Goal: Task Accomplishment & Management: Manage account settings

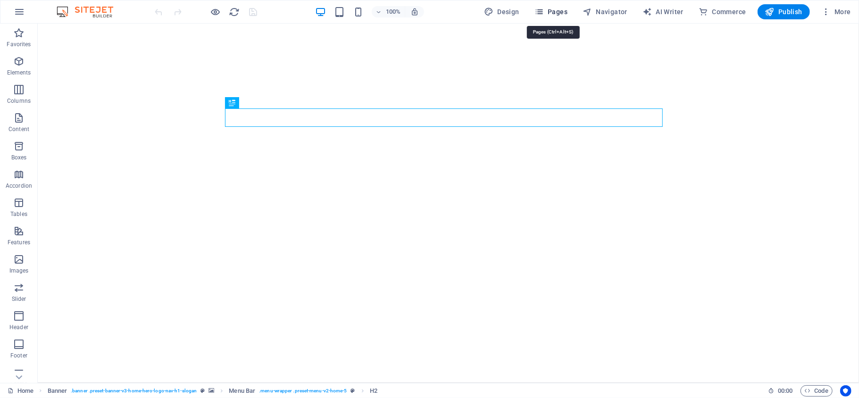
click at [547, 12] on span "Pages" at bounding box center [550, 11] width 33 height 9
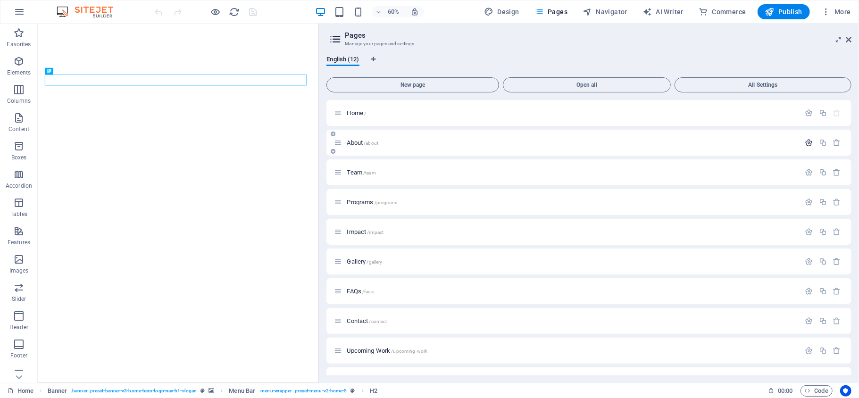
click at [809, 140] on icon "button" at bounding box center [809, 143] width 8 height 8
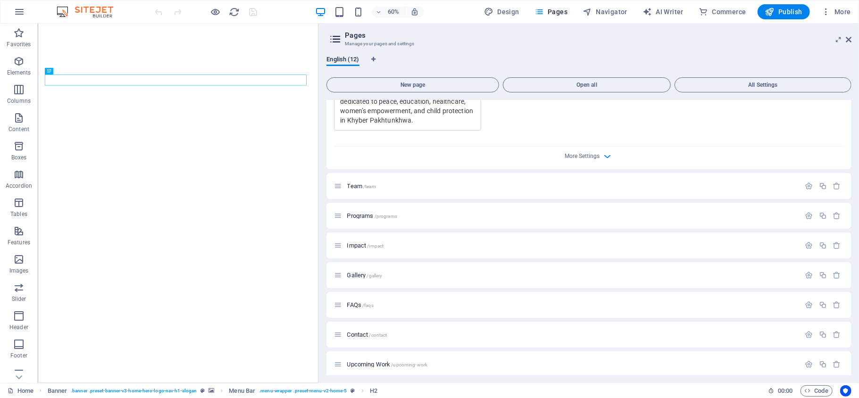
scroll to position [404, 0]
click at [606, 158] on icon "button" at bounding box center [607, 158] width 11 height 11
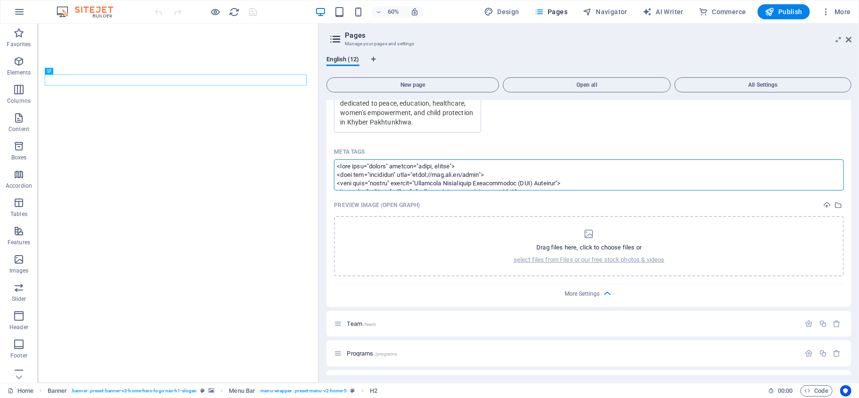
click at [600, 183] on textarea "Meta tags ​" at bounding box center [589, 174] width 510 height 31
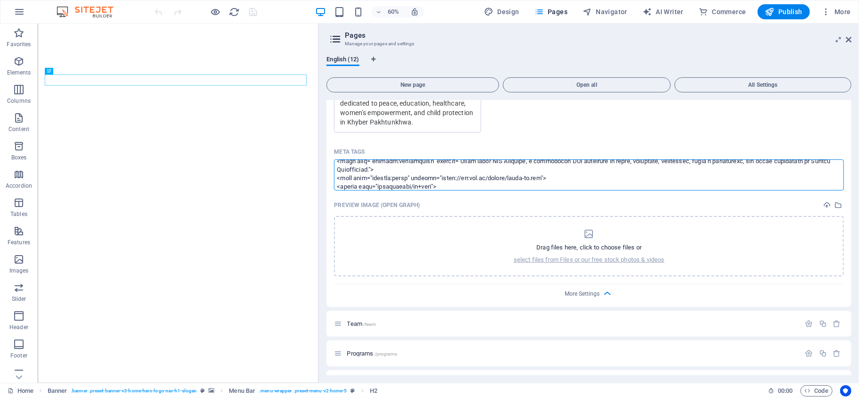
scroll to position [148, 0]
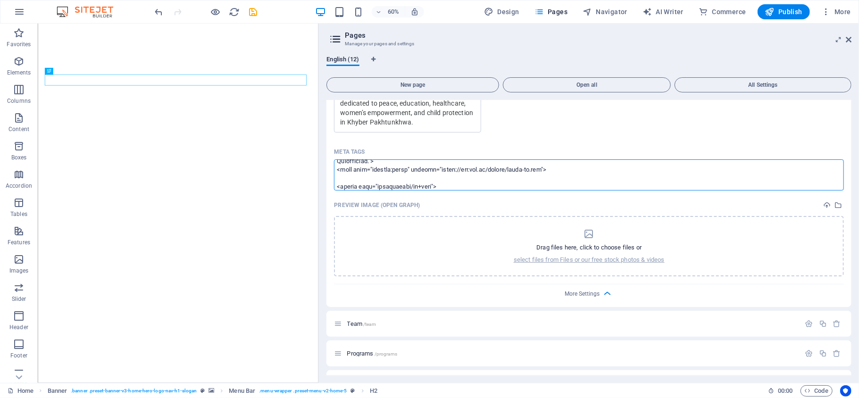
paste textarea "<script type="application/ld+json"> { "@context": "[URL][DOMAIN_NAME]", "@type"…"
type textarea "<lore ipsu="dolors" ametcon="adipi, elitse"> <doei tem="incididun" utla="etdol:…"
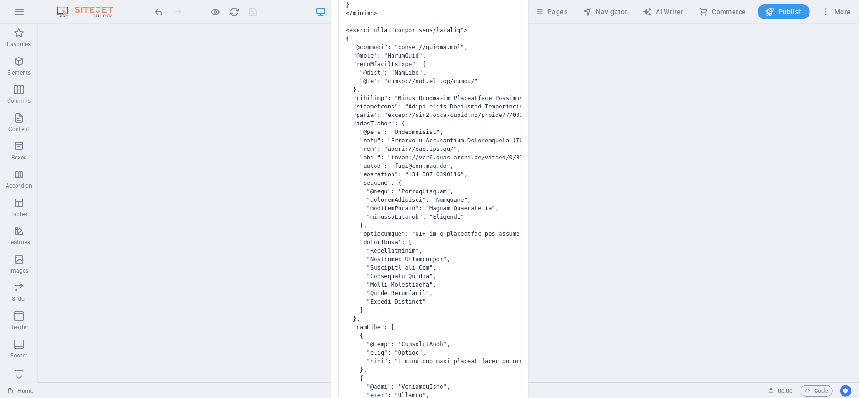
drag, startPoint x: 853, startPoint y: 61, endPoint x: 855, endPoint y: 93, distance: 31.6
click at [855, 93] on div "Invalid HTML You have entered the following invalid HTML code (e.g. missing clo…" at bounding box center [429, 199] width 859 height 398
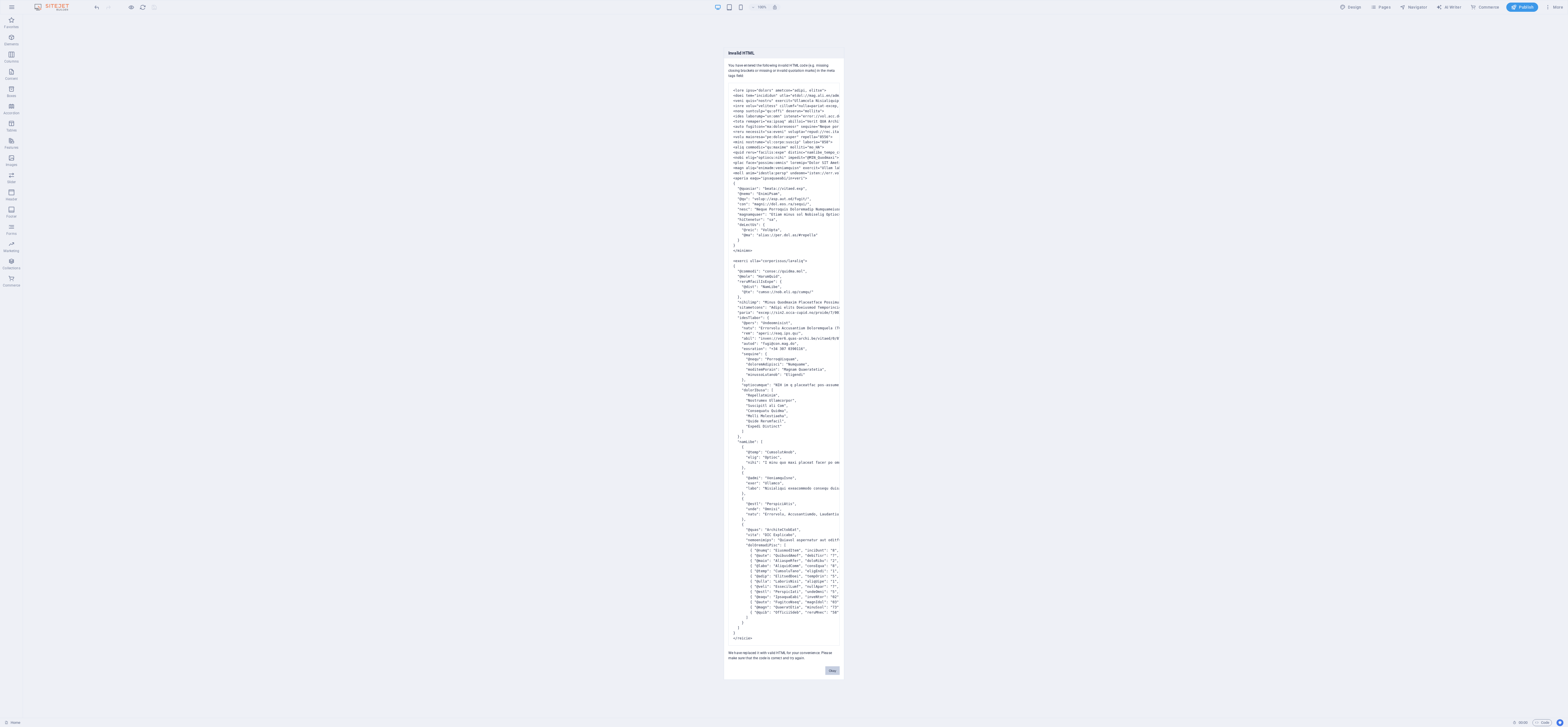
click at [522, 242] on button "Okay" at bounding box center [833, 670] width 15 height 9
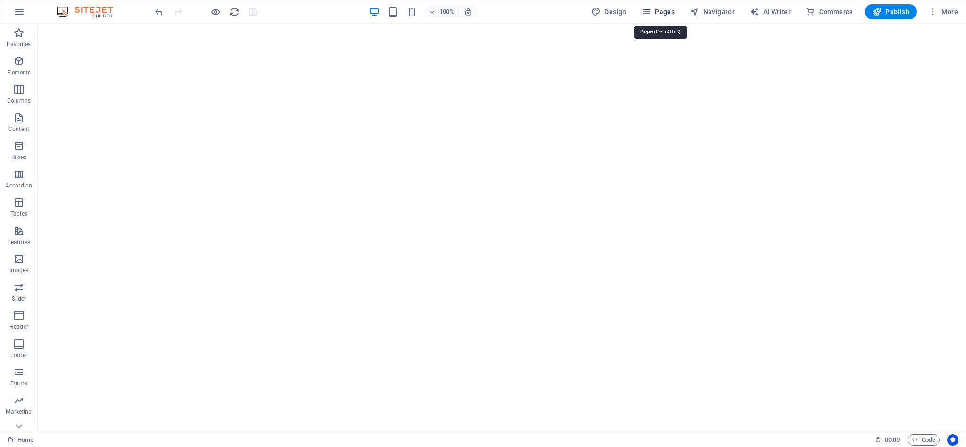
click at [655, 8] on span "Pages" at bounding box center [658, 11] width 33 height 9
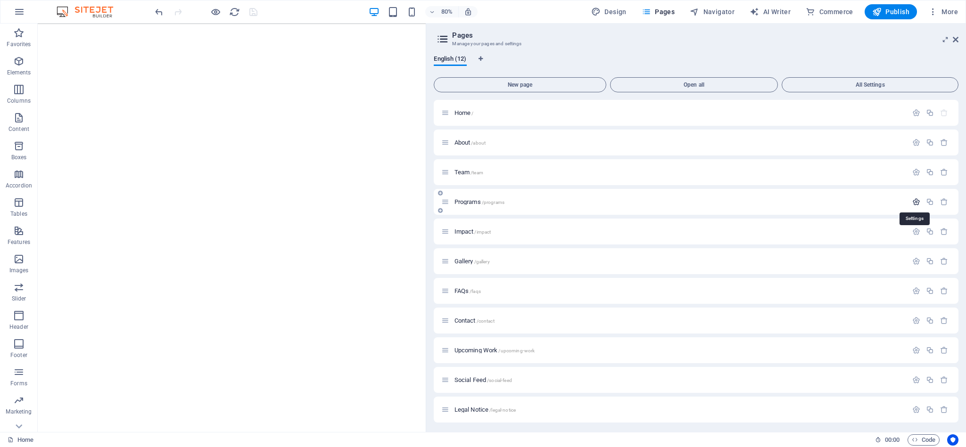
click at [858, 198] on icon "button" at bounding box center [916, 202] width 8 height 8
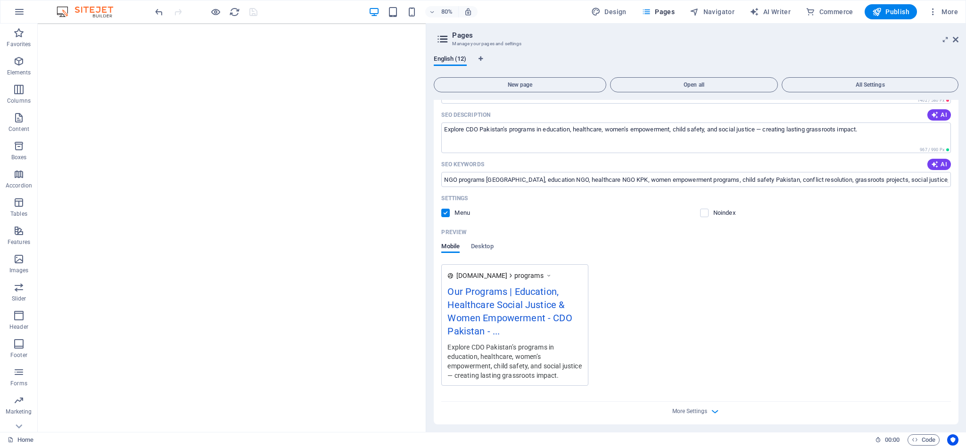
scroll to position [219, 0]
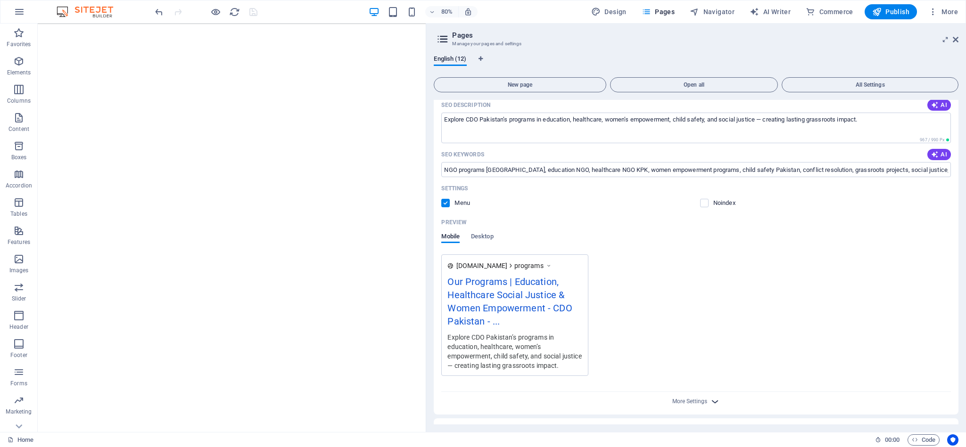
click at [692, 396] on span "More Settings" at bounding box center [696, 401] width 11 height 11
drag, startPoint x: 957, startPoint y: 242, endPoint x: 962, endPoint y: 300, distance: 58.7
click at [858, 300] on div "English (12) New page Open all All Settings Home / About /about Team /team Prog…" at bounding box center [696, 240] width 540 height 384
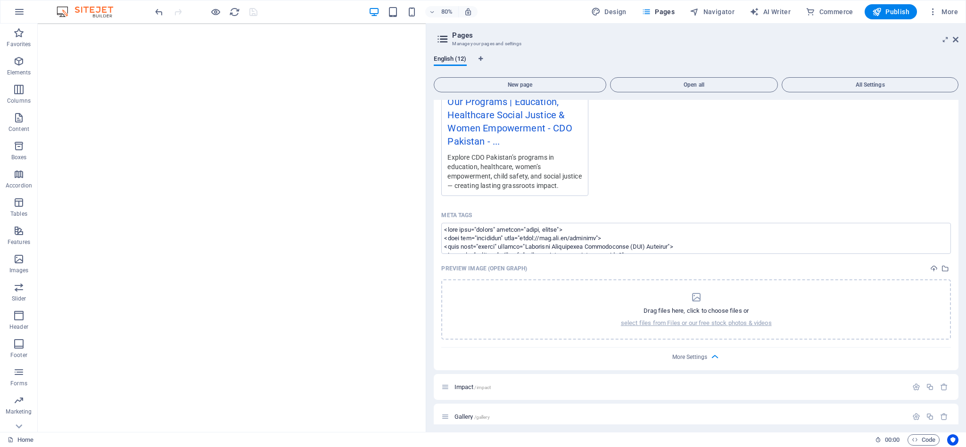
scroll to position [402, 0]
click at [702, 244] on textarea "Meta tags ​" at bounding box center [696, 236] width 510 height 31
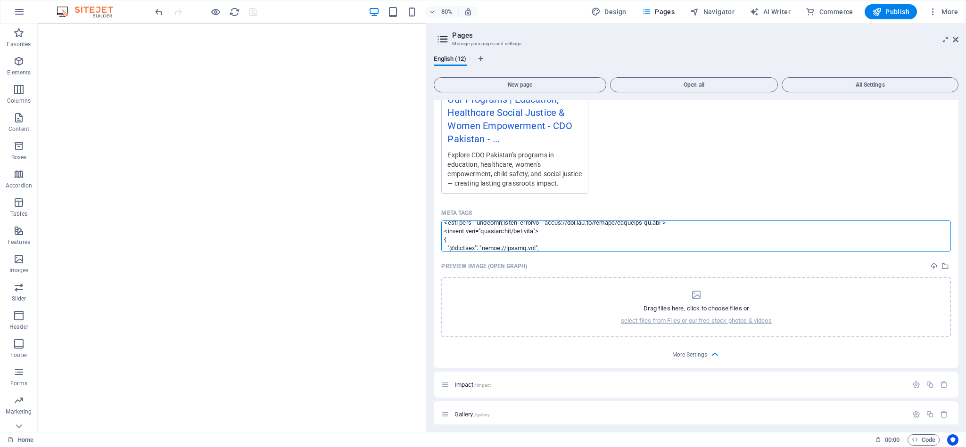
scroll to position [187, 0]
paste textarea "<script type="application/ld+json"> { "@context": "[URL][DOMAIN_NAME]", "@type"…"
type textarea "<lore ipsu="dolors" ametcon="adipi, elitse"> <doei tem="incididun" utla="etdol:…"
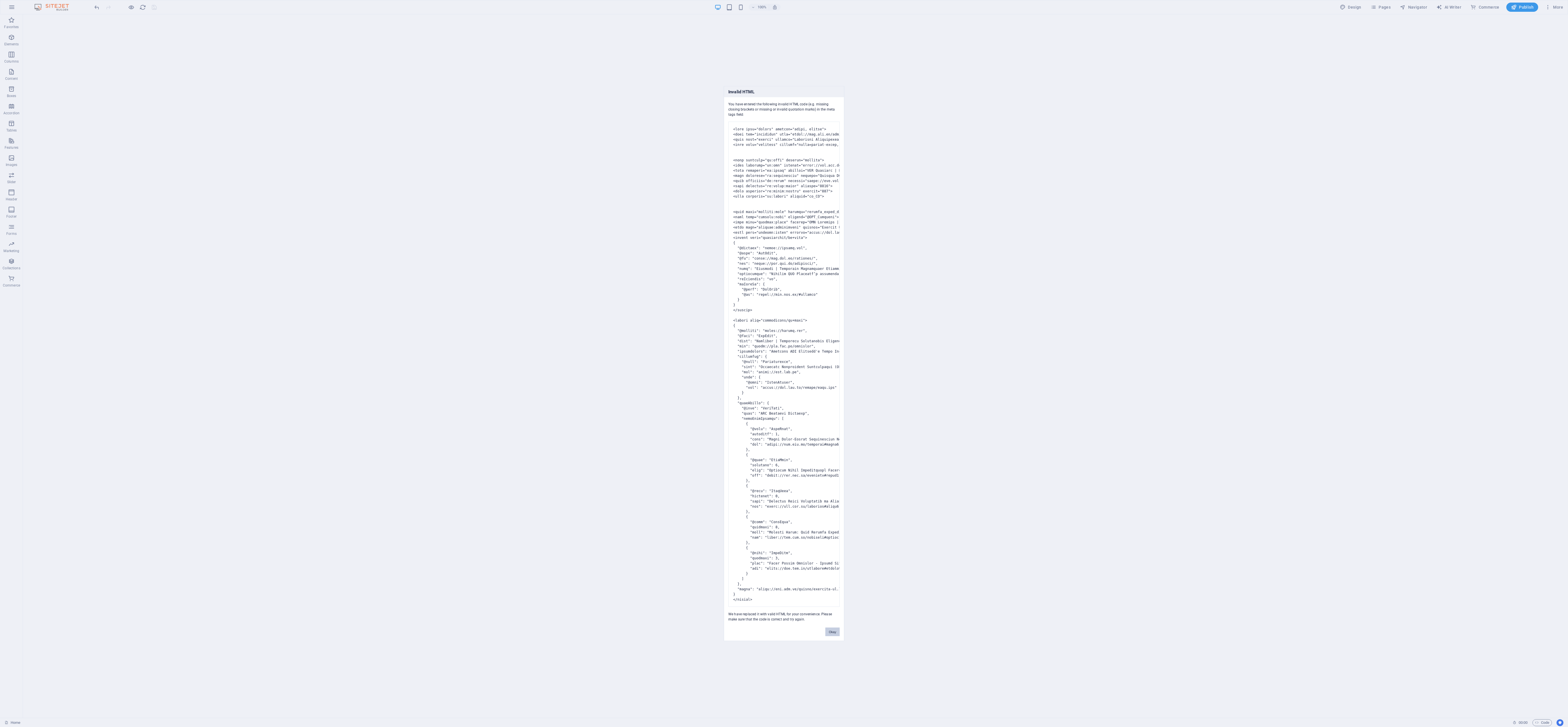
click at [522, 242] on button "Okay" at bounding box center [833, 632] width 15 height 9
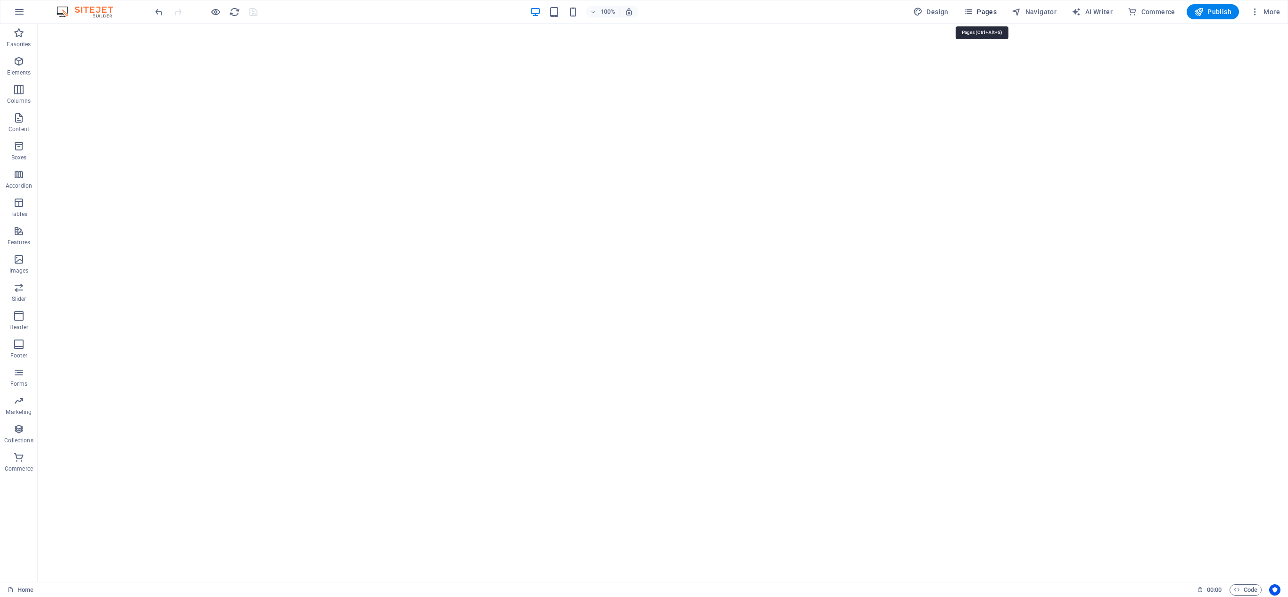
click at [858, 8] on span "Pages" at bounding box center [980, 11] width 33 height 9
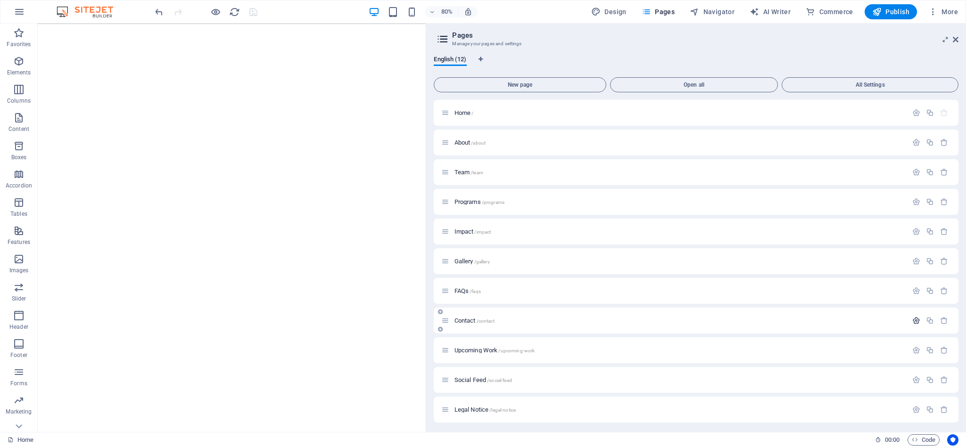
click at [858, 320] on icon "button" at bounding box center [916, 321] width 8 height 8
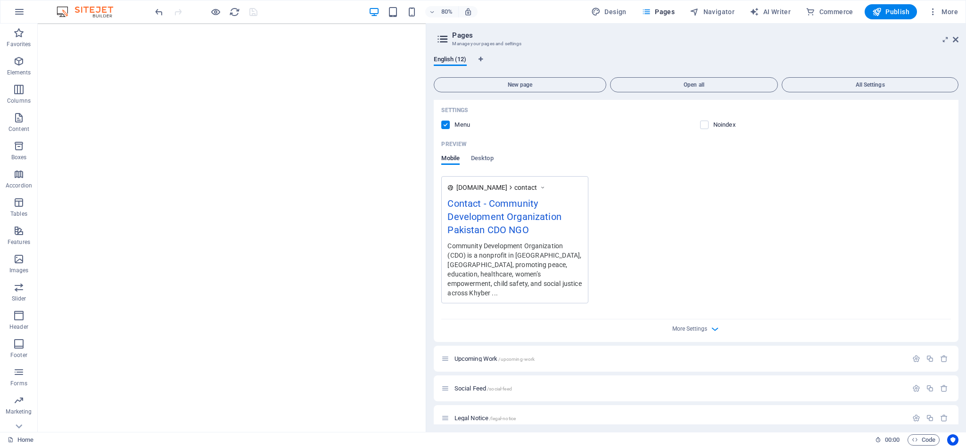
scroll to position [447, 0]
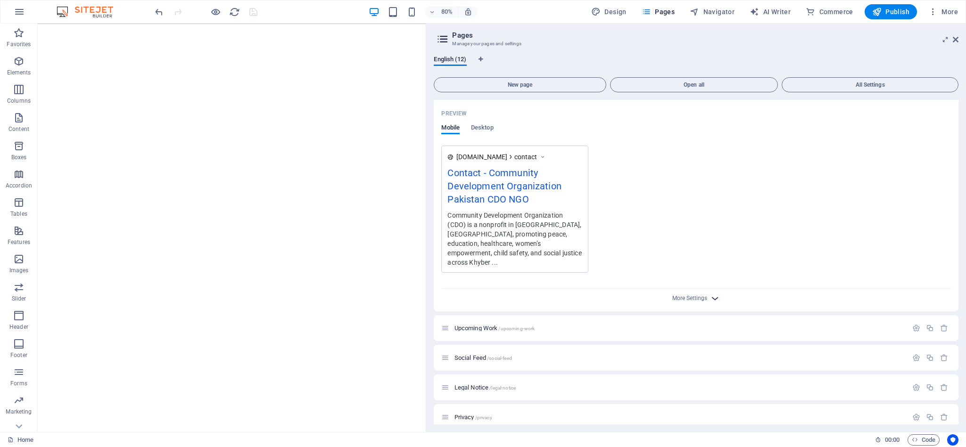
click at [711, 293] on icon "button" at bounding box center [715, 298] width 11 height 11
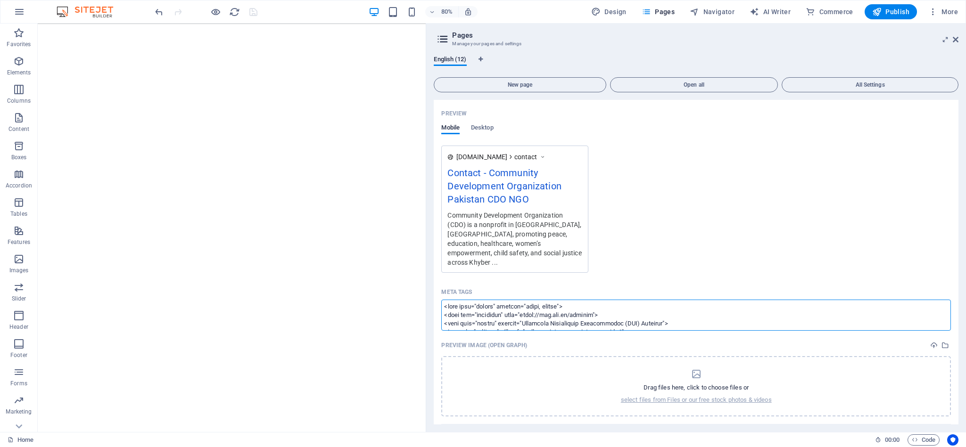
click at [708, 314] on textarea "Meta tags ​" at bounding box center [696, 315] width 510 height 31
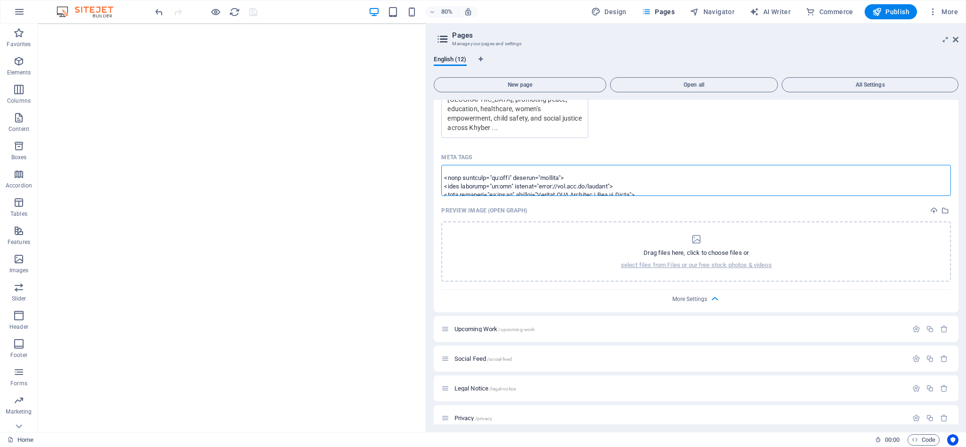
click at [662, 173] on textarea "Meta tags ​" at bounding box center [696, 180] width 510 height 31
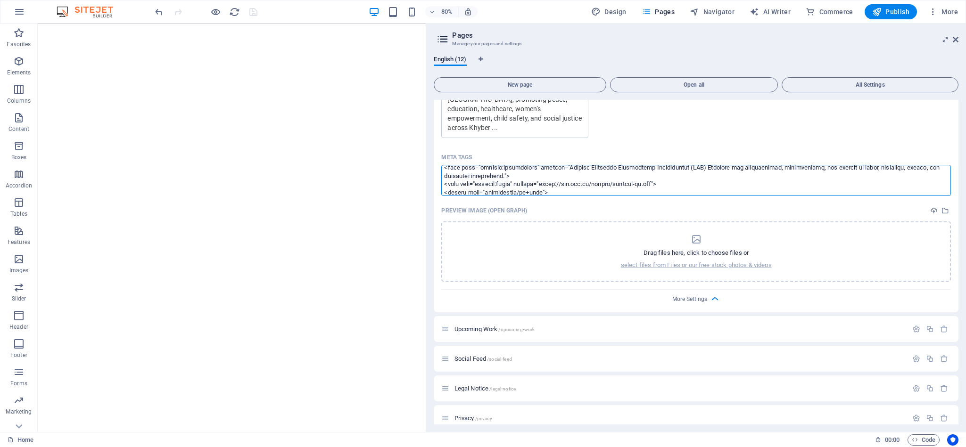
scroll to position [181, 0]
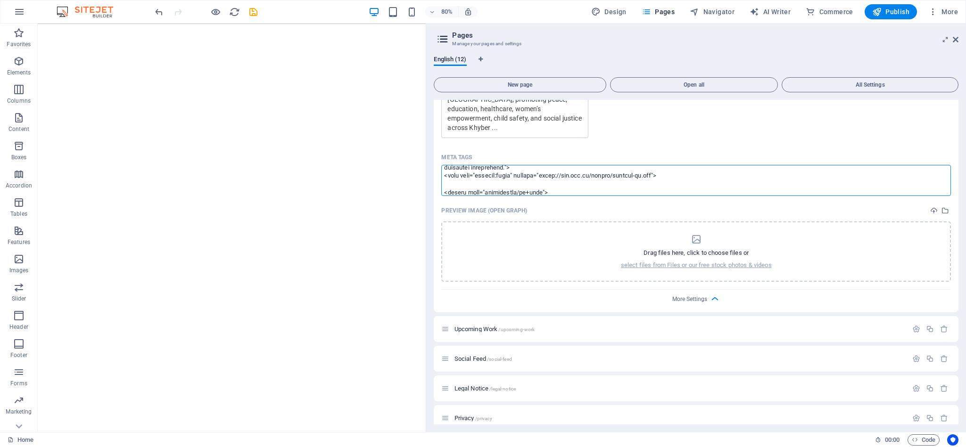
paste textarea "<script type="application/ld+json"> { "@context": "[URL][DOMAIN_NAME]", "@graph…"
type textarea "<meta name="robots" content="index, follow"> <link rel="canonical" href="[URL][…"
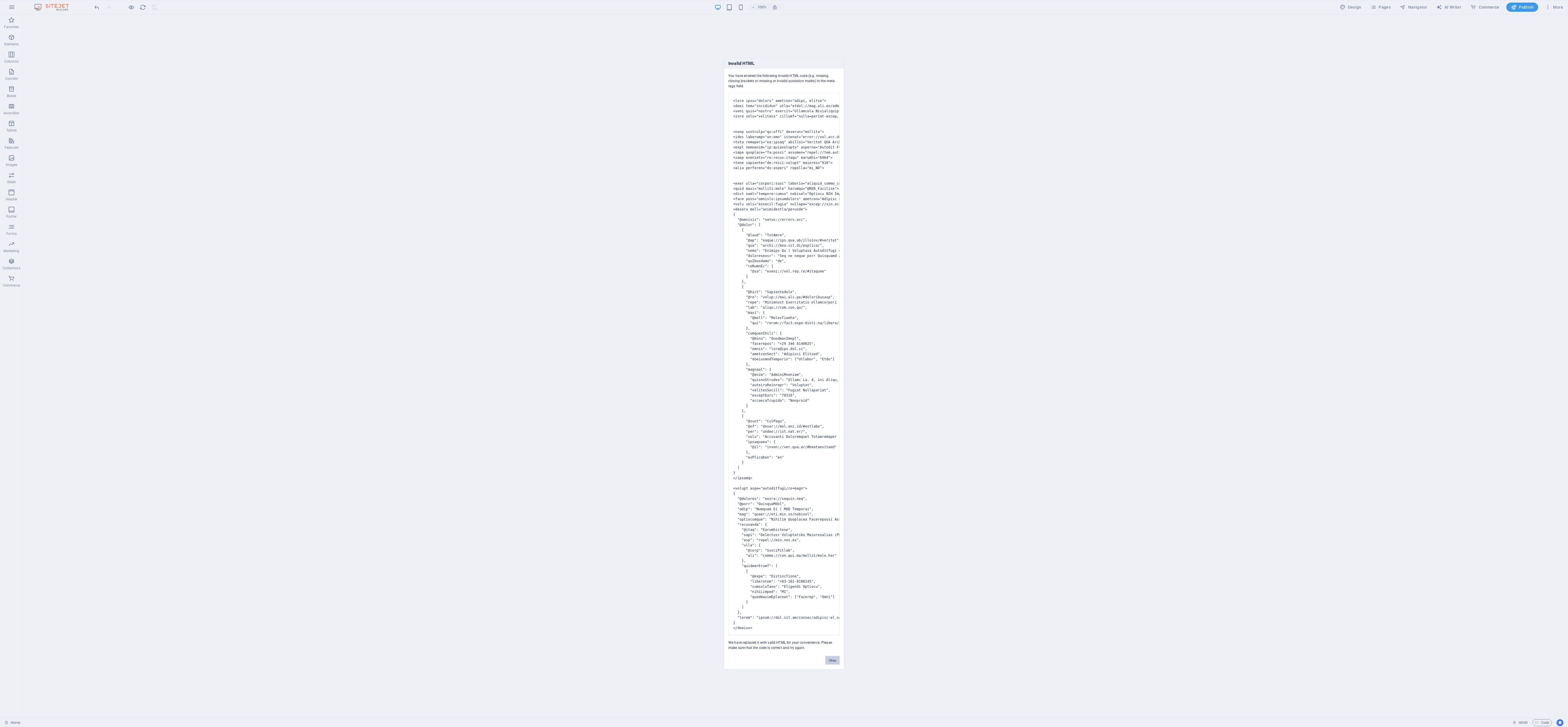
click at [522, 242] on button "Okay" at bounding box center [833, 660] width 15 height 9
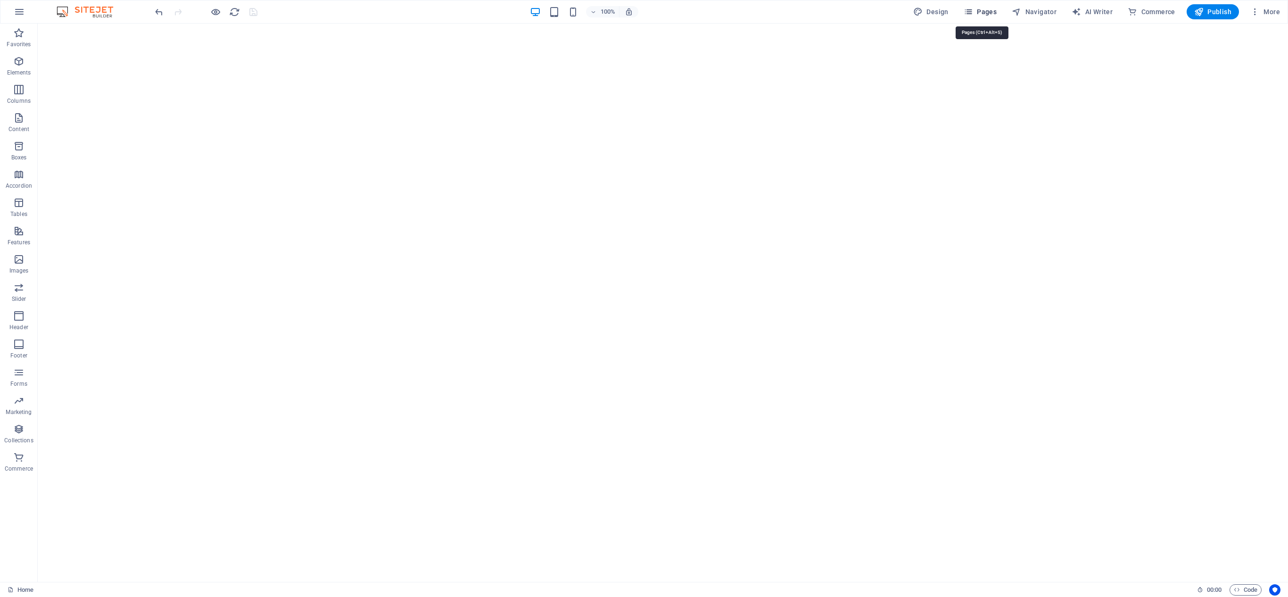
click at [858, 8] on icon "button" at bounding box center [968, 11] width 9 height 9
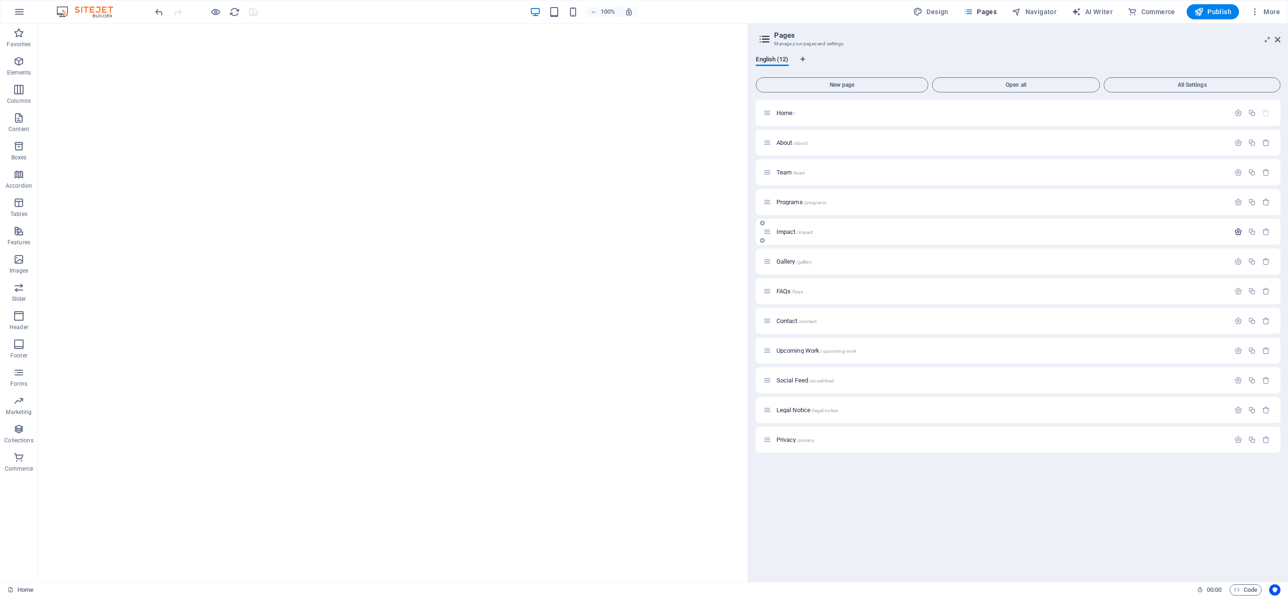
click at [858, 228] on icon "button" at bounding box center [1238, 232] width 8 height 8
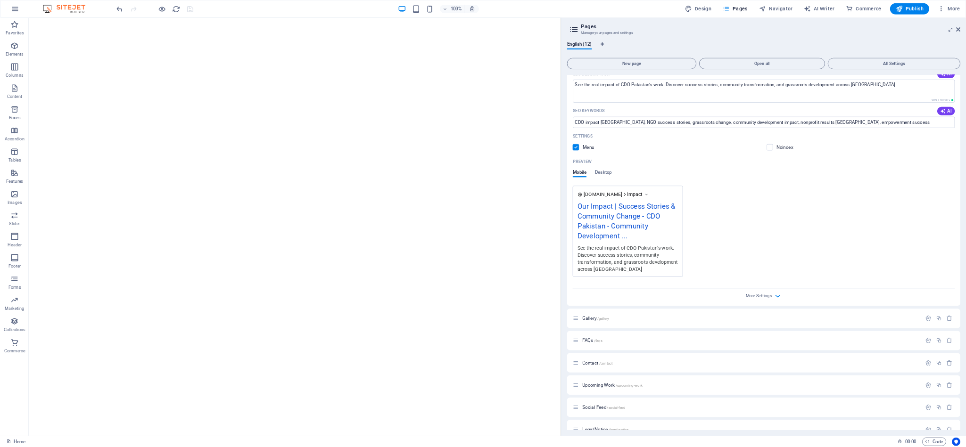
scroll to position [266, 0]
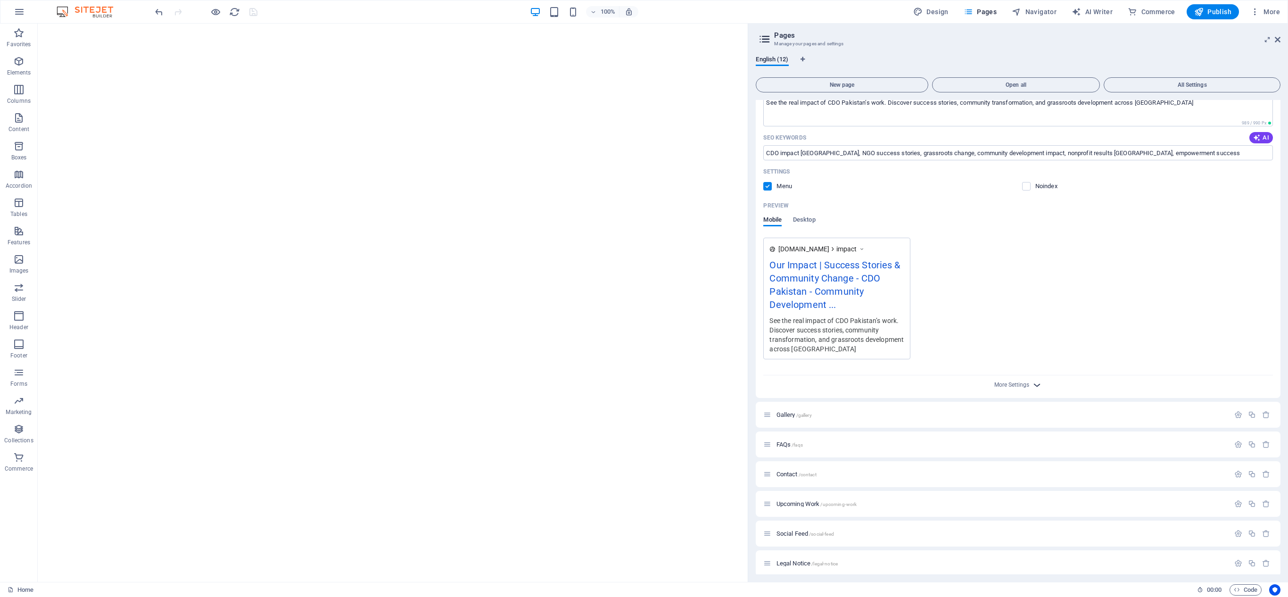
click at [858, 382] on icon "button" at bounding box center [1037, 385] width 11 height 11
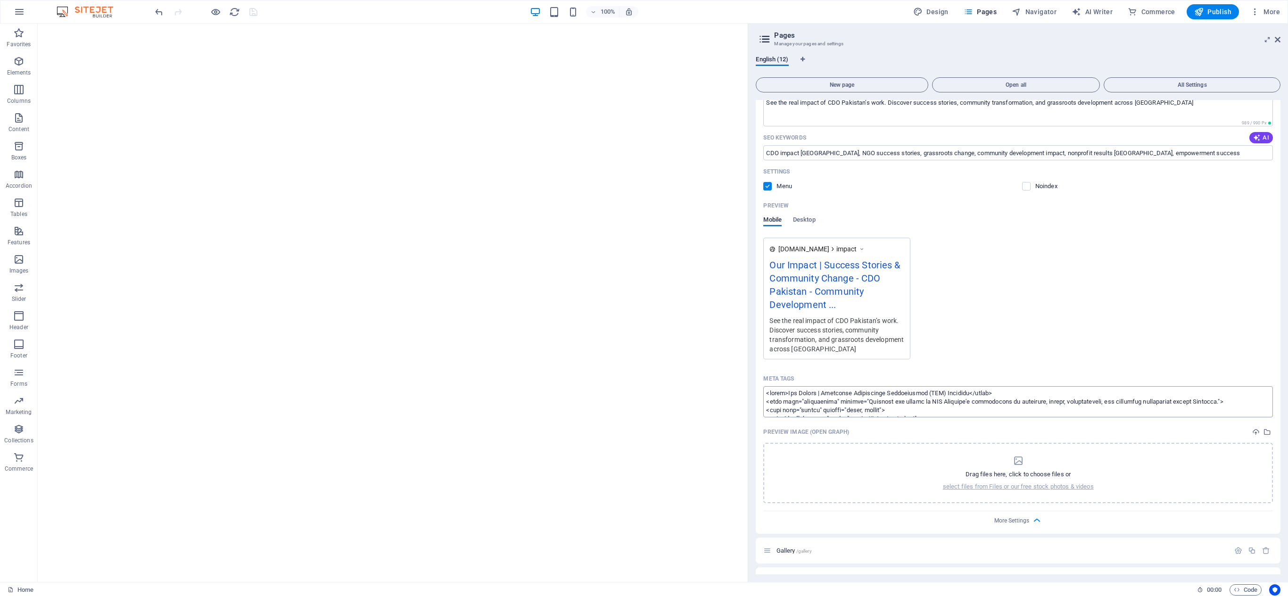
click at [858, 397] on textarea "Meta tags ​" at bounding box center [1018, 401] width 510 height 31
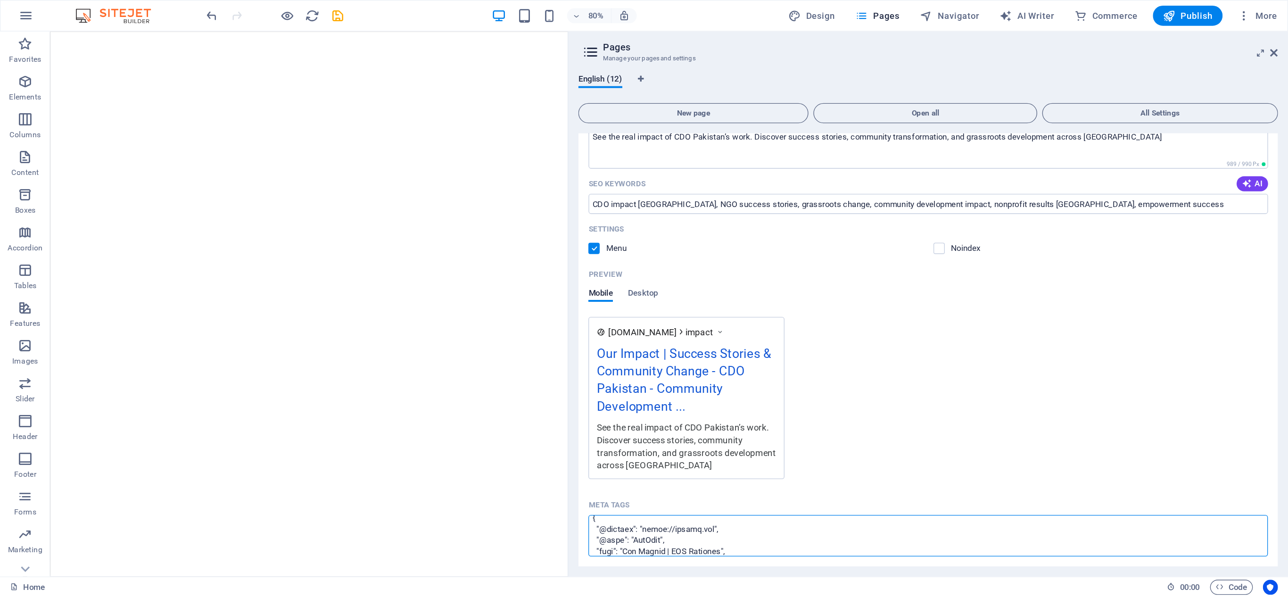
scroll to position [223, 0]
type textarea "<title>Our Impact | Community Development Organization (CDO) [GEOGRAPHIC_DATA]<…"
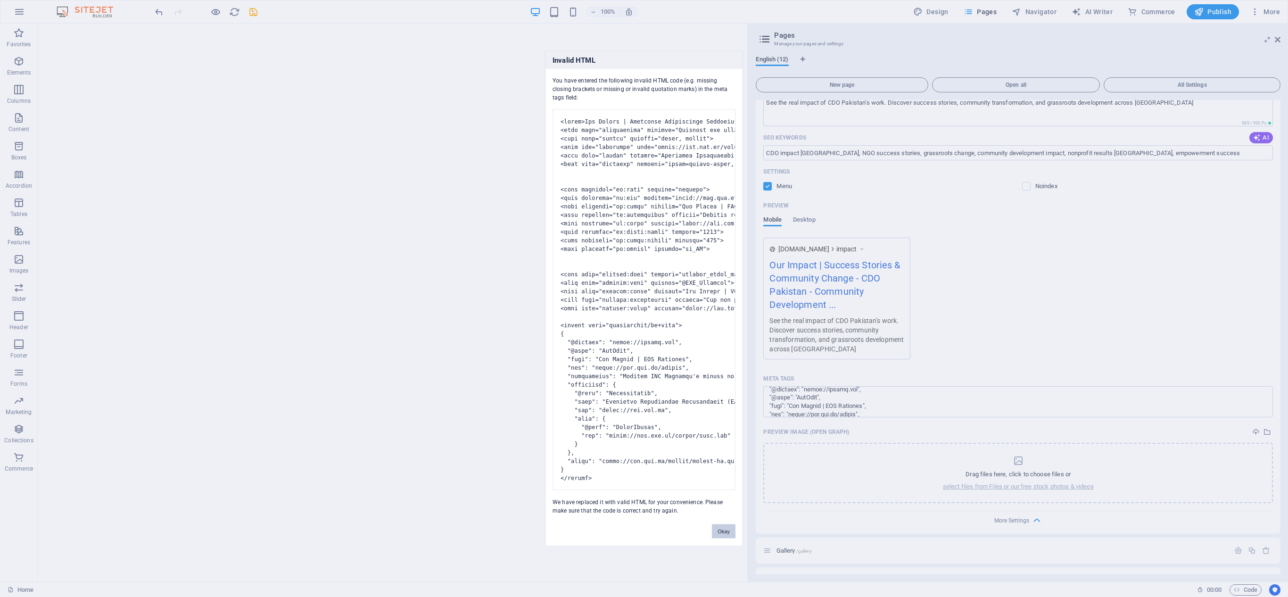
click at [723, 397] on button "Okay" at bounding box center [724, 531] width 24 height 14
click at [722, 397] on button "Okay" at bounding box center [724, 531] width 24 height 14
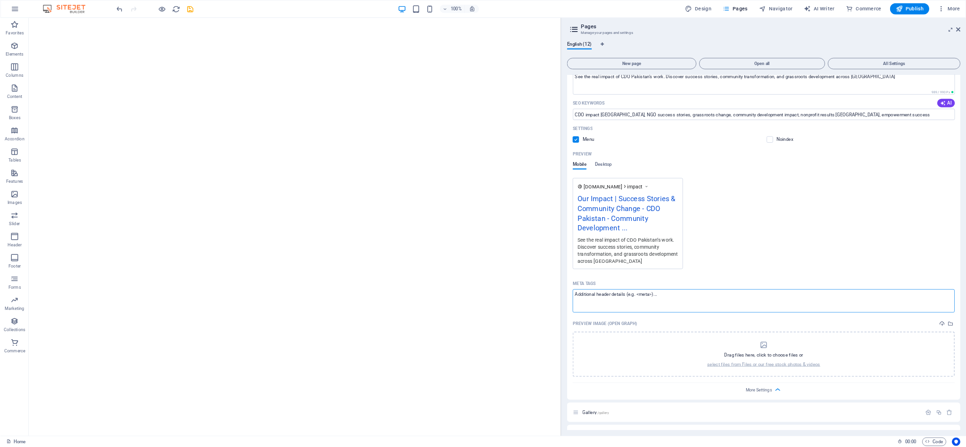
scroll to position [0, 0]
click at [158, 8] on icon "undo" at bounding box center [159, 12] width 11 height 11
type textarea "<title>Our Impact | Community Development Organization (CDO) [GEOGRAPHIC_DATA]<…"
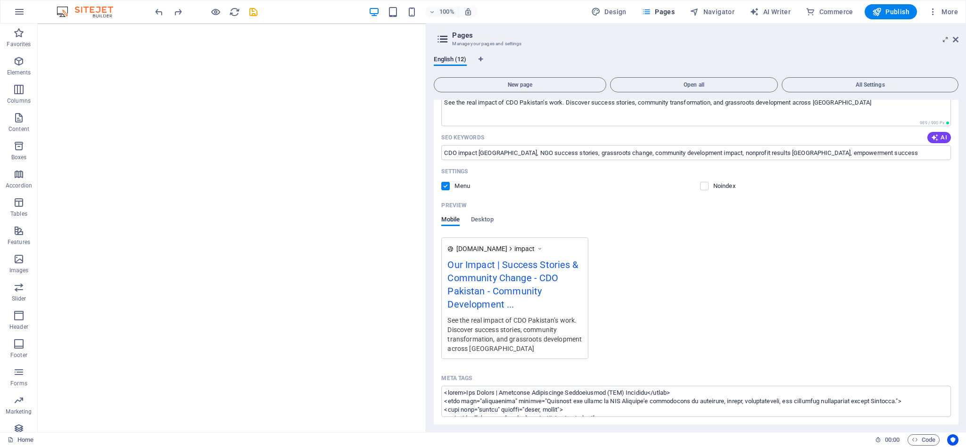
scroll to position [266, 0]
drag, startPoint x: 956, startPoint y: 216, endPoint x: 962, endPoint y: 259, distance: 43.3
click at [858, 259] on div "English (12) New page Open all All Settings Home / About /about Team /team Prog…" at bounding box center [696, 240] width 540 height 384
drag, startPoint x: 957, startPoint y: 259, endPoint x: 962, endPoint y: 297, distance: 38.1
click at [858, 297] on div "English (12) New page Open all All Settings Home / About /about Team /team Prog…" at bounding box center [696, 240] width 540 height 384
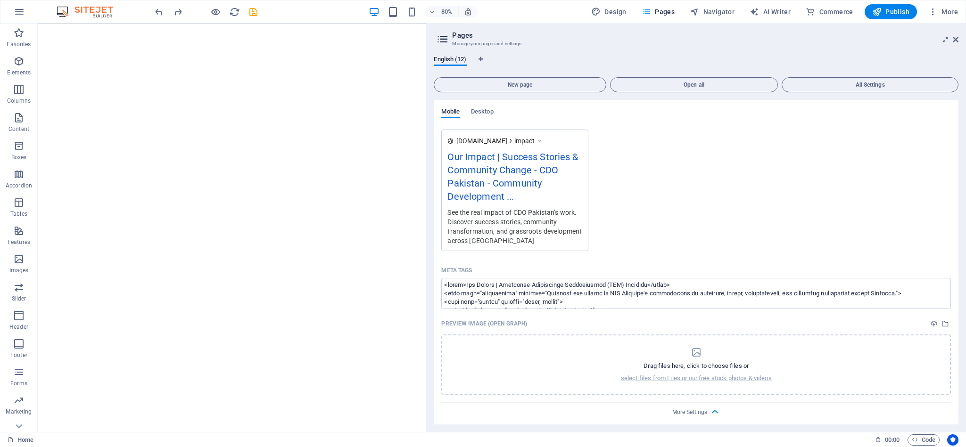
scroll to position [375, 0]
click at [679, 285] on textarea "Meta tags ​" at bounding box center [696, 292] width 510 height 31
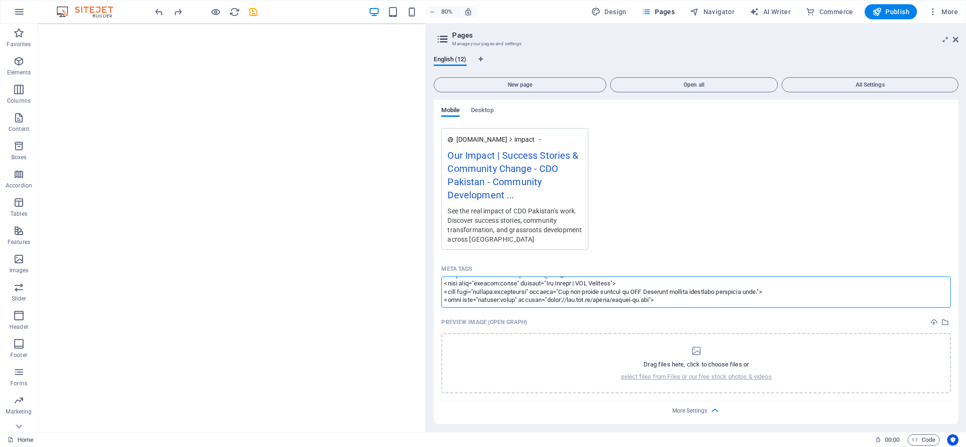
scroll to position [184, 0]
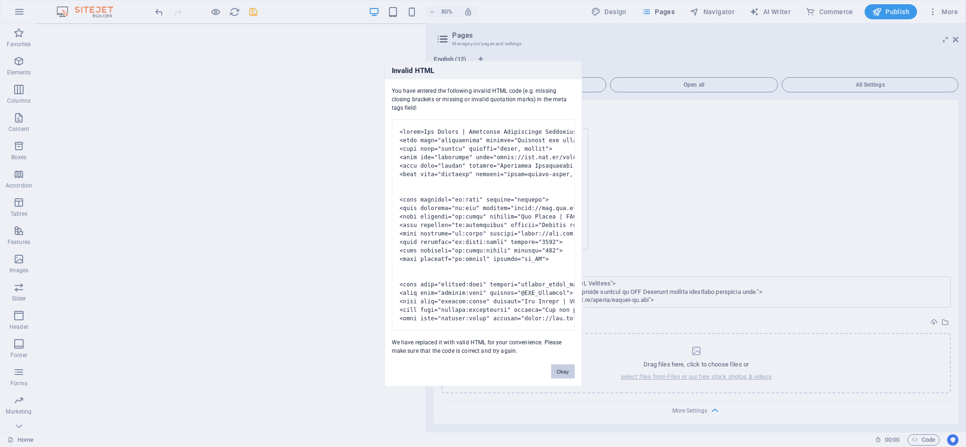
click at [560, 379] on button "Okay" at bounding box center [563, 371] width 24 height 14
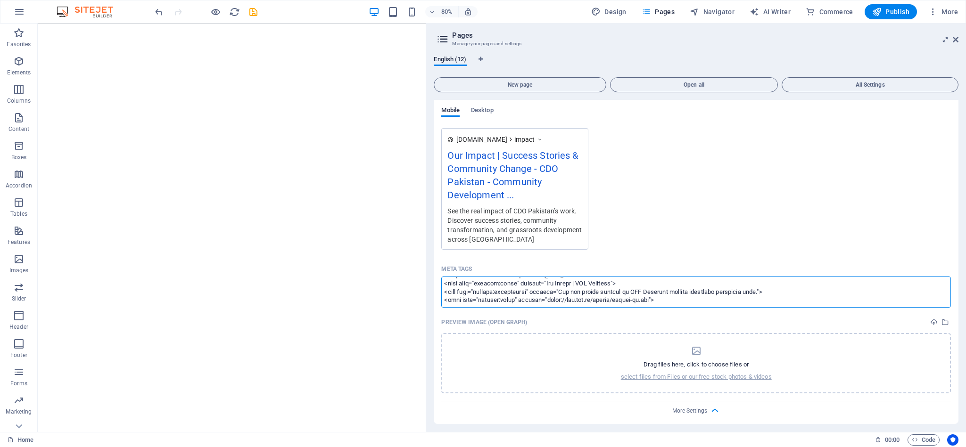
click at [491, 300] on textarea "Meta tags ​" at bounding box center [696, 292] width 510 height 31
paste textarea "<script type="application/ld+json"> { "@context": "[URL][DOMAIN_NAME]", "@graph…"
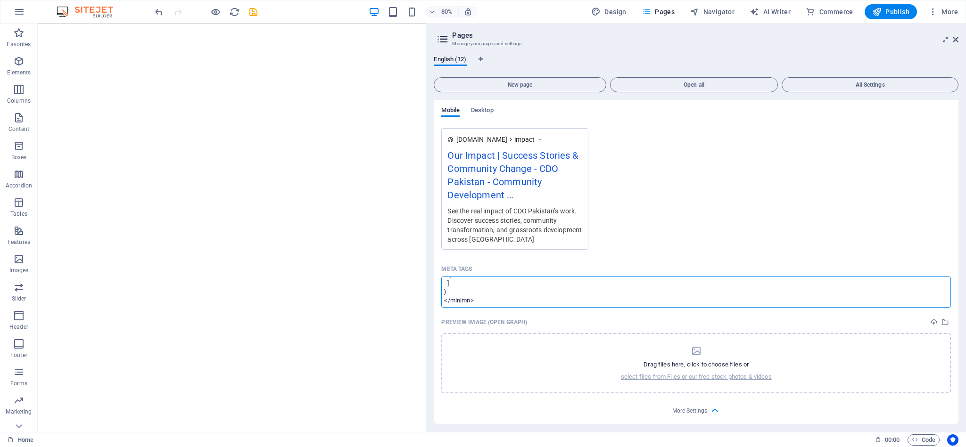
type textarea "<title>Our Impact | Community Development Organization (CDO) [GEOGRAPHIC_DATA]<…"
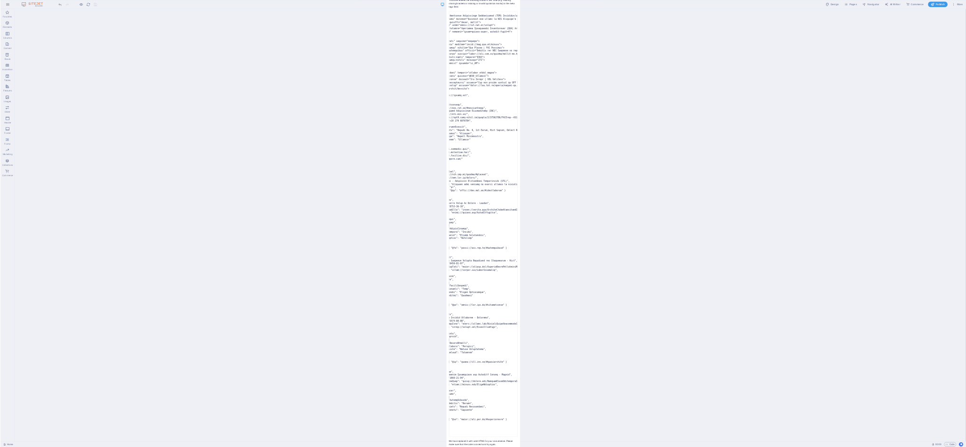
scroll to position [0, 0]
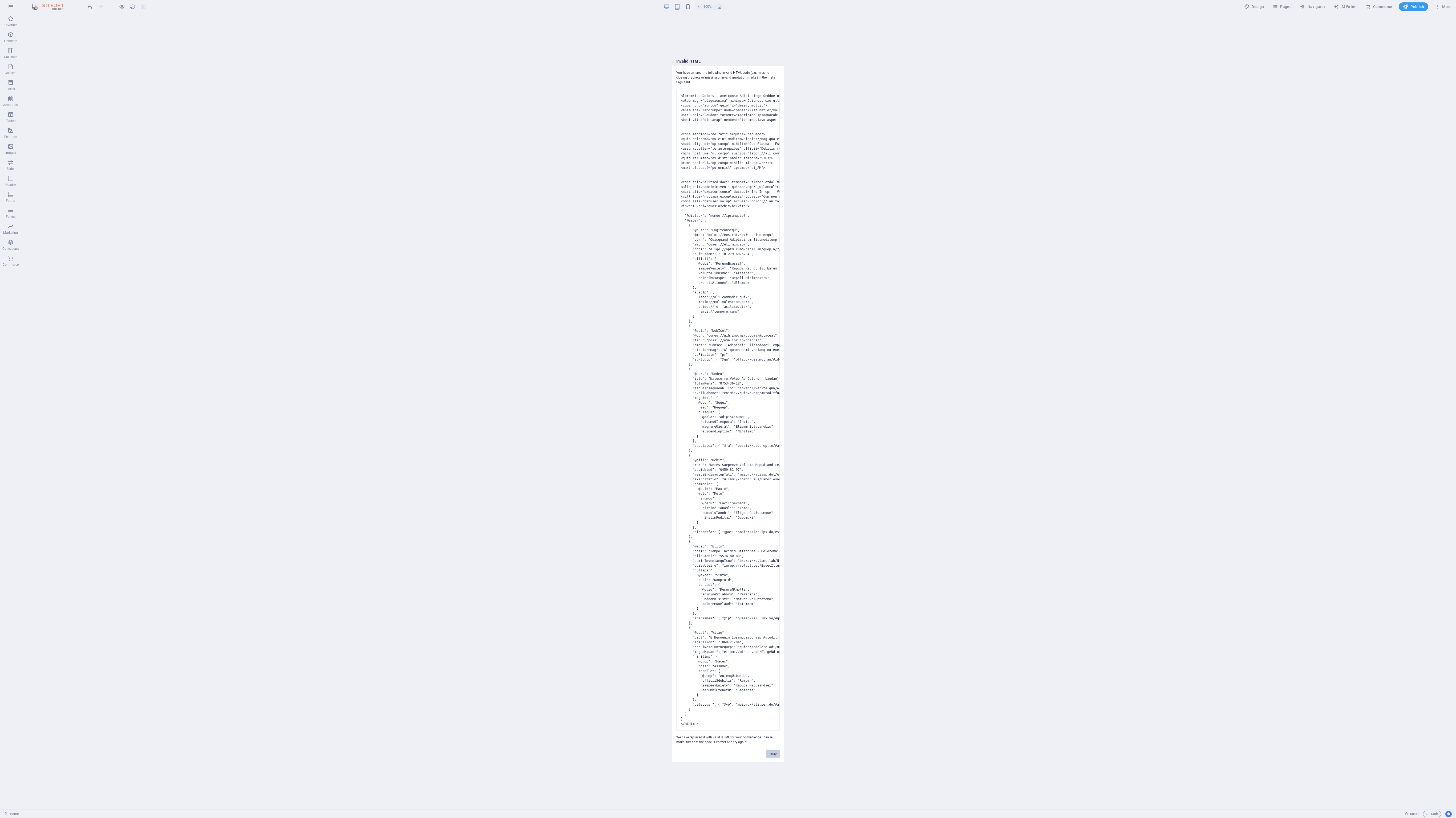
click at [485, 224] on button "Okay" at bounding box center [773, 754] width 14 height 8
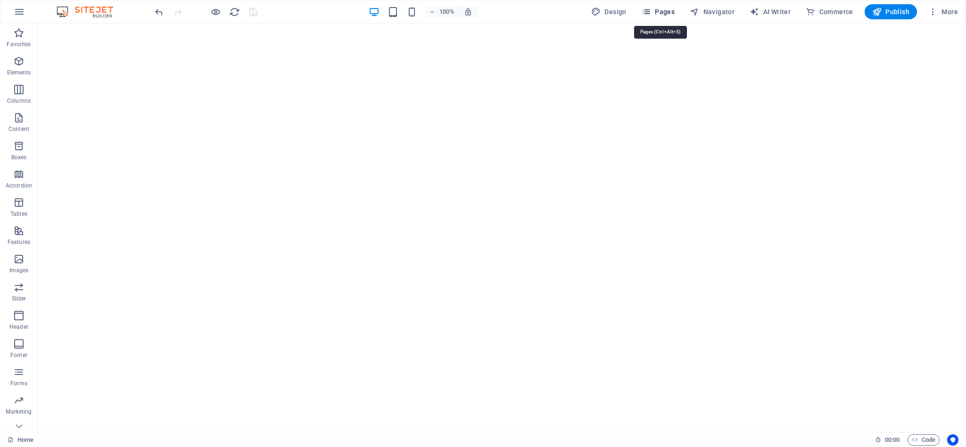
click at [650, 8] on icon "button" at bounding box center [646, 11] width 9 height 9
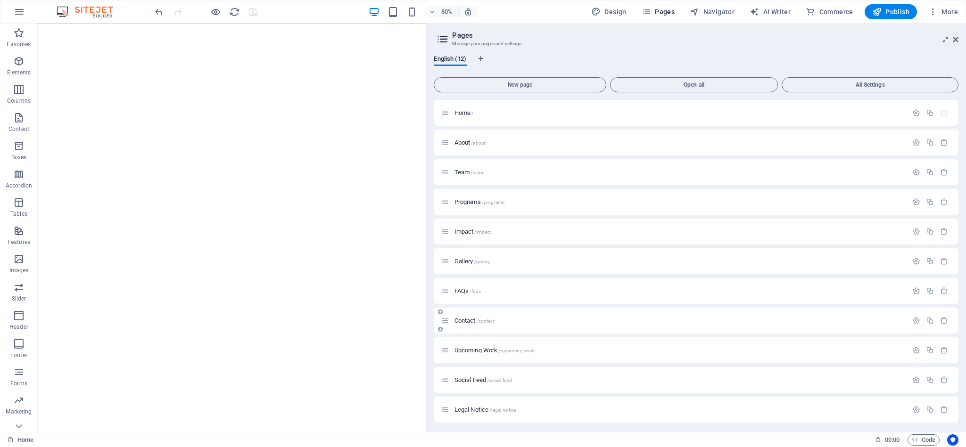
click at [858, 315] on div at bounding box center [929, 320] width 41 height 10
click at [858, 318] on icon "button" at bounding box center [916, 321] width 8 height 8
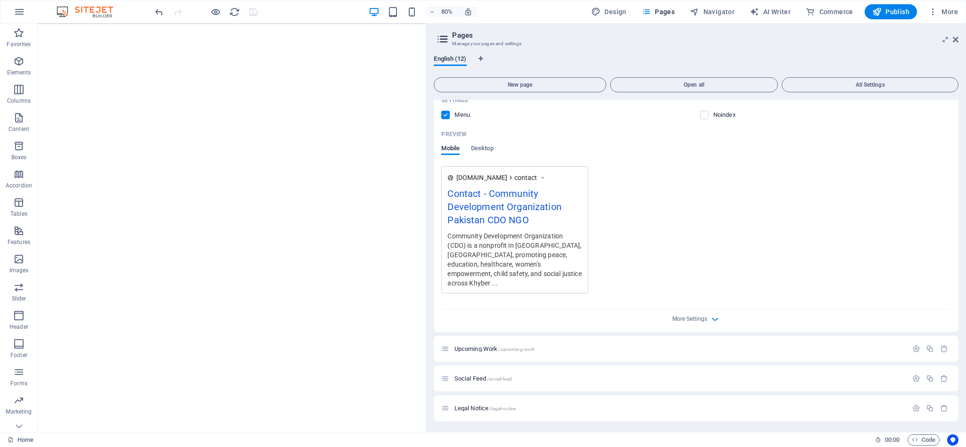
scroll to position [447, 0]
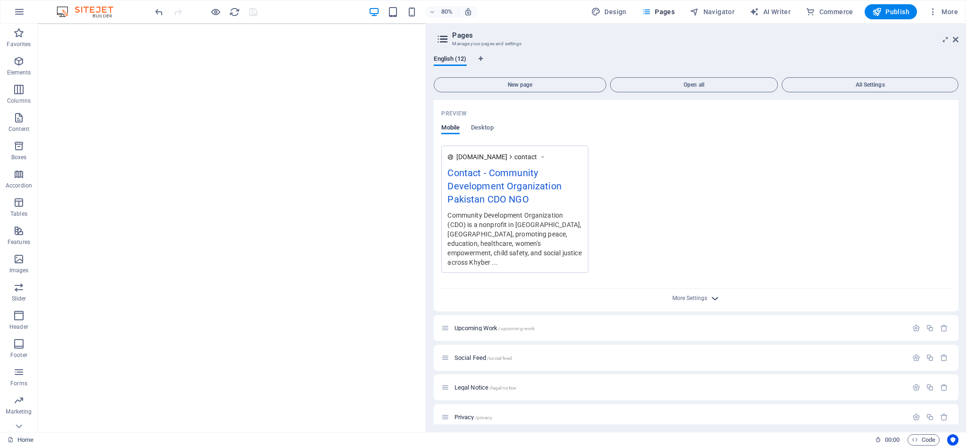
click at [711, 293] on icon "button" at bounding box center [715, 298] width 11 height 11
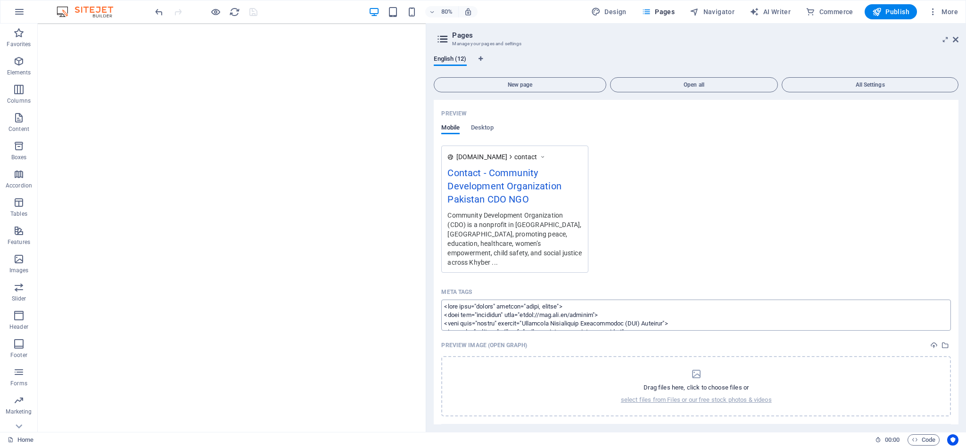
click at [698, 314] on textarea "Meta tags ​" at bounding box center [696, 315] width 510 height 31
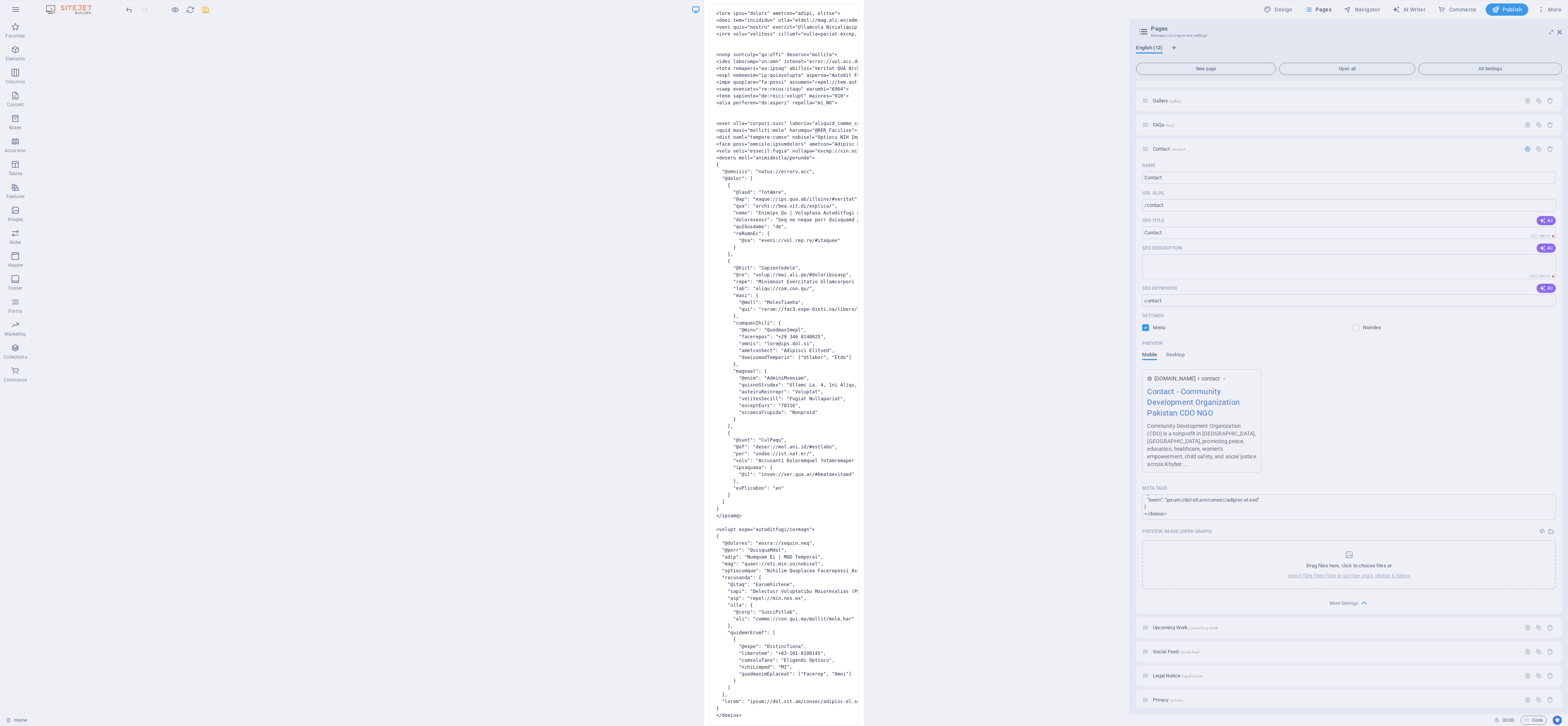
scroll to position [699, 0]
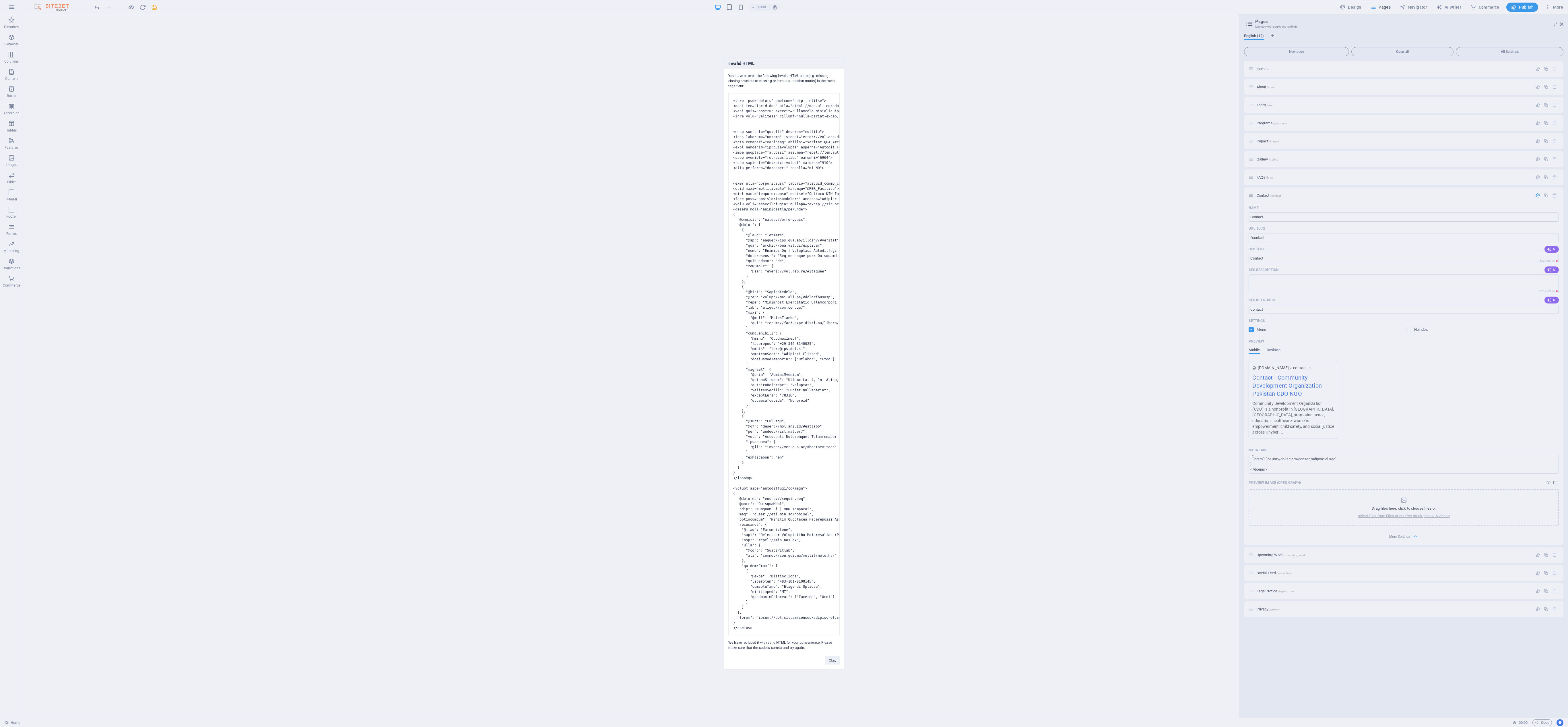
click at [522, 242] on div "Okay" at bounding box center [833, 658] width 23 height 15
click at [522, 242] on button "Okay" at bounding box center [833, 660] width 15 height 9
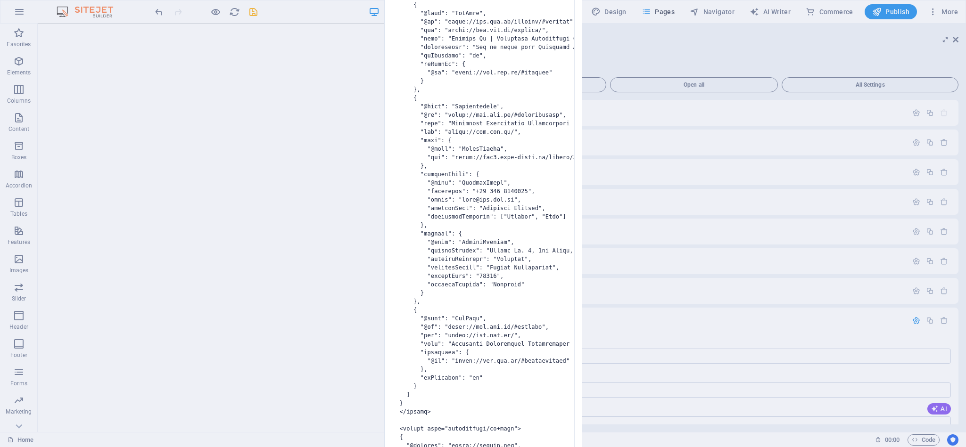
drag, startPoint x: 957, startPoint y: 204, endPoint x: 957, endPoint y: 218, distance: 14.1
click at [858, 218] on body "Community Development Organization Home Favorites Elements Columns Content Boxe…" at bounding box center [483, 223] width 966 height 447
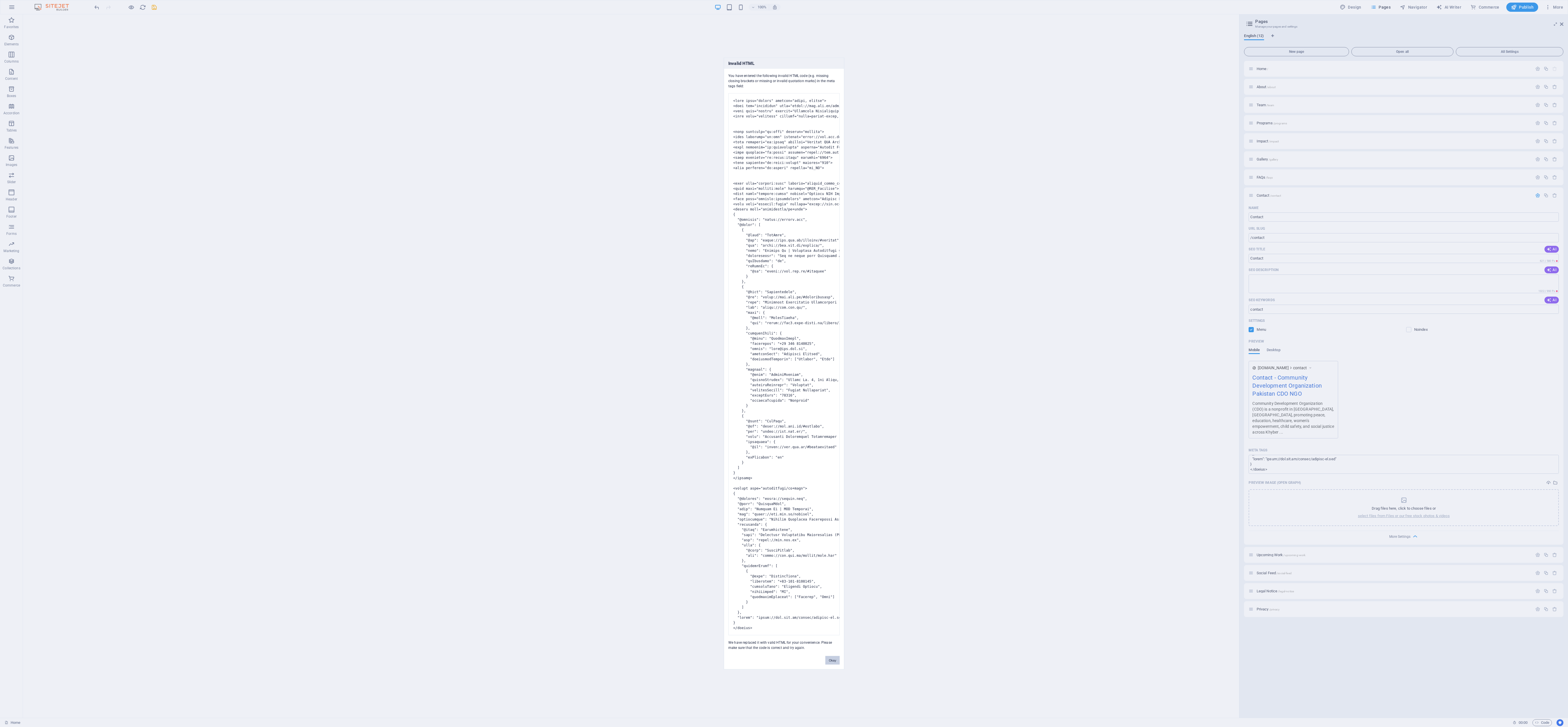
click at [522, 242] on button "Okay" at bounding box center [833, 660] width 15 height 9
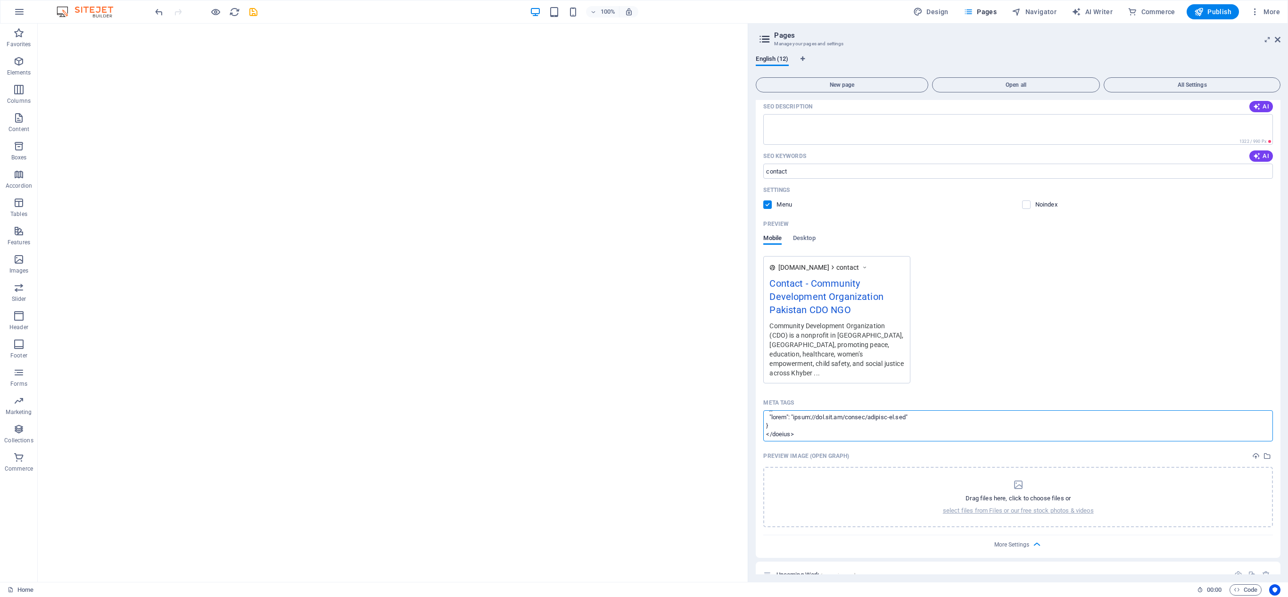
scroll to position [361, 0]
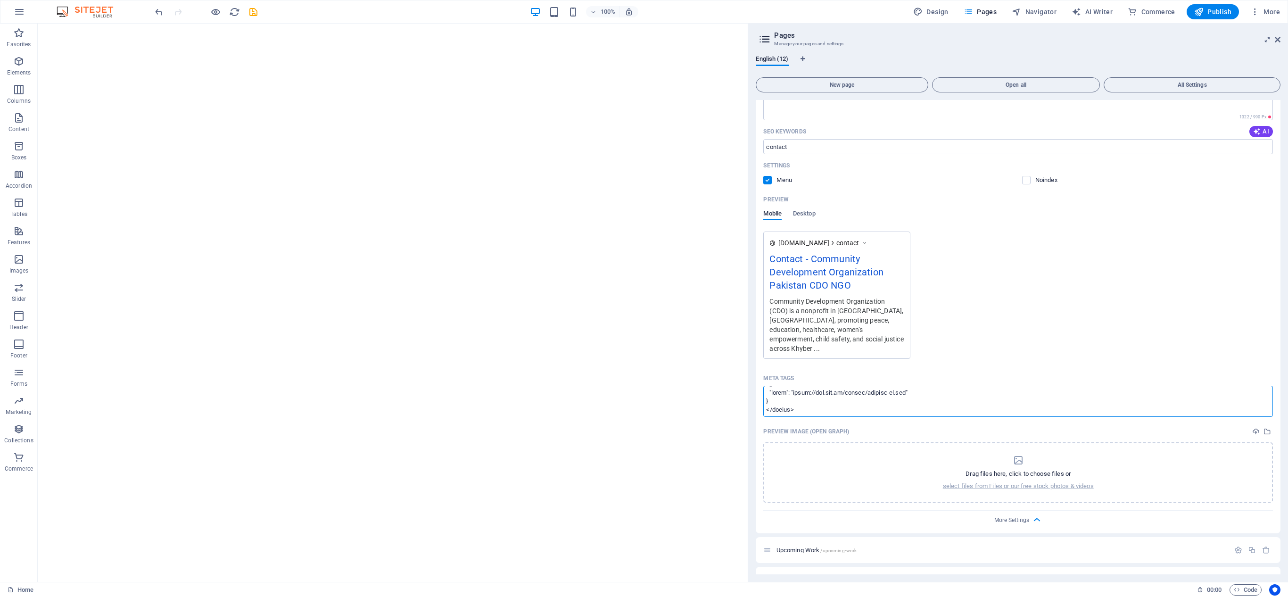
click at [808, 397] on textarea "Meta tags ​" at bounding box center [1018, 401] width 510 height 31
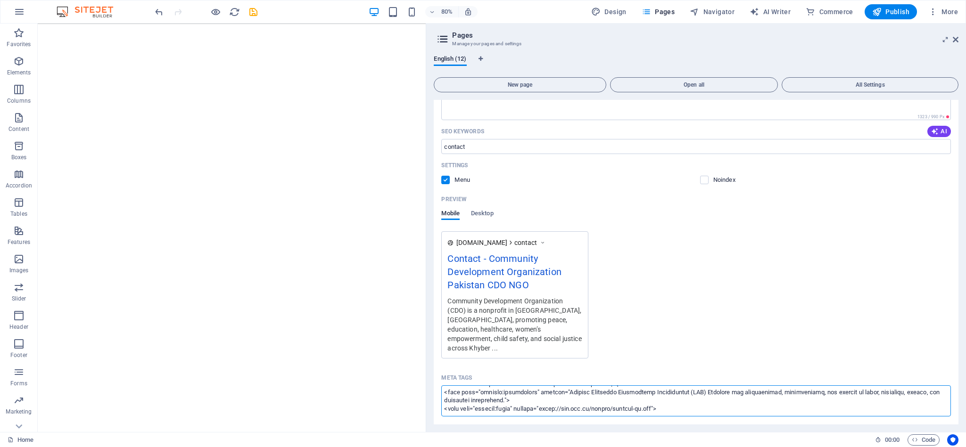
scroll to position [176, 0]
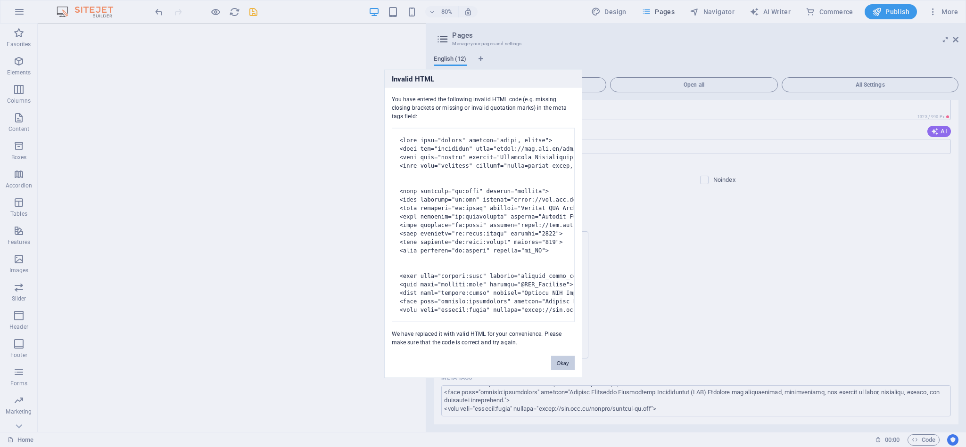
click at [560, 369] on button "Okay" at bounding box center [563, 363] width 24 height 14
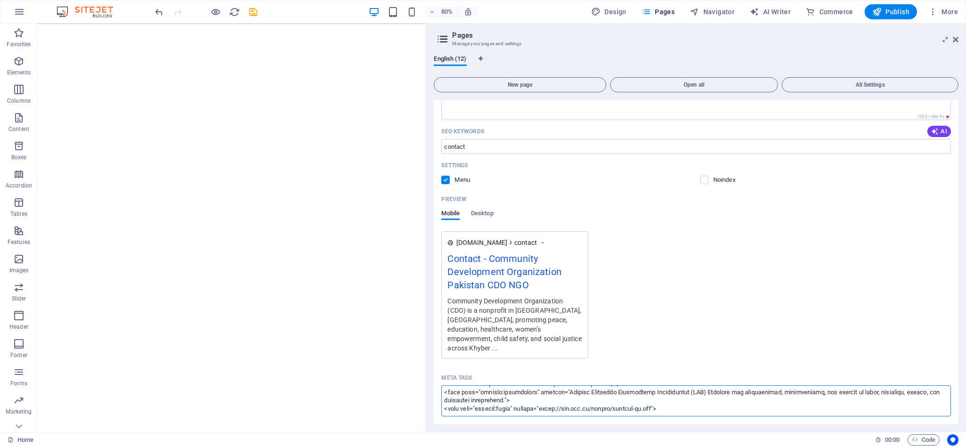
click at [692, 392] on textarea "Meta tags ​" at bounding box center [696, 401] width 510 height 31
paste textarea "<script type="application/ld+json"> { "@context": "[URL][DOMAIN_NAME]", "@graph…"
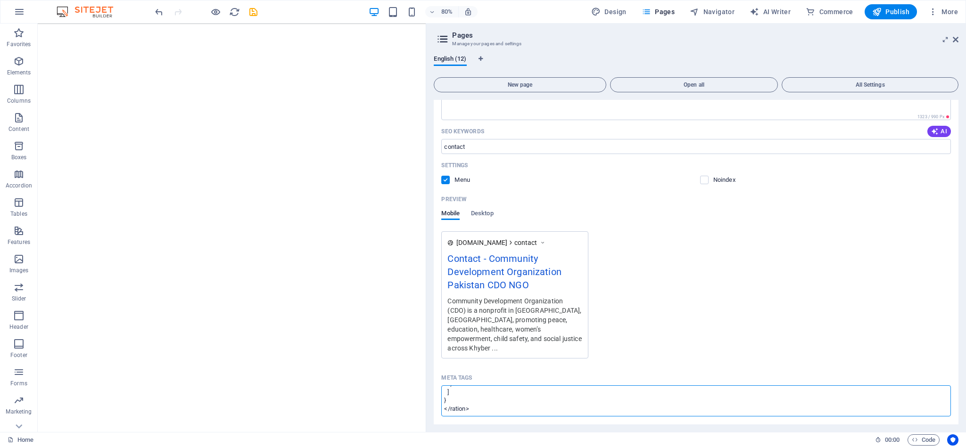
type textarea "<meta name="robots" content="index, follow"> <link rel="canonical" href="[URL][…"
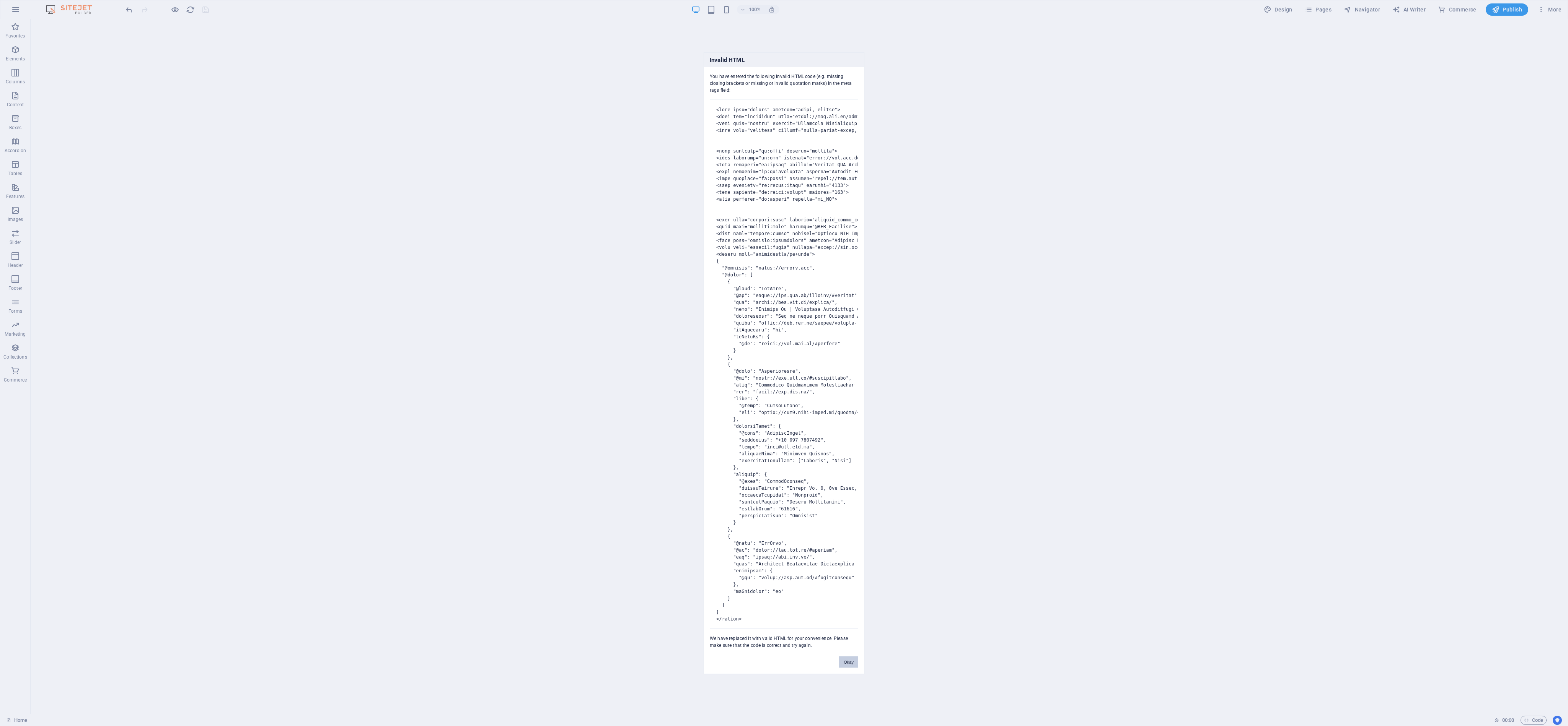
click at [696, 322] on button "Okay" at bounding box center [849, 662] width 19 height 11
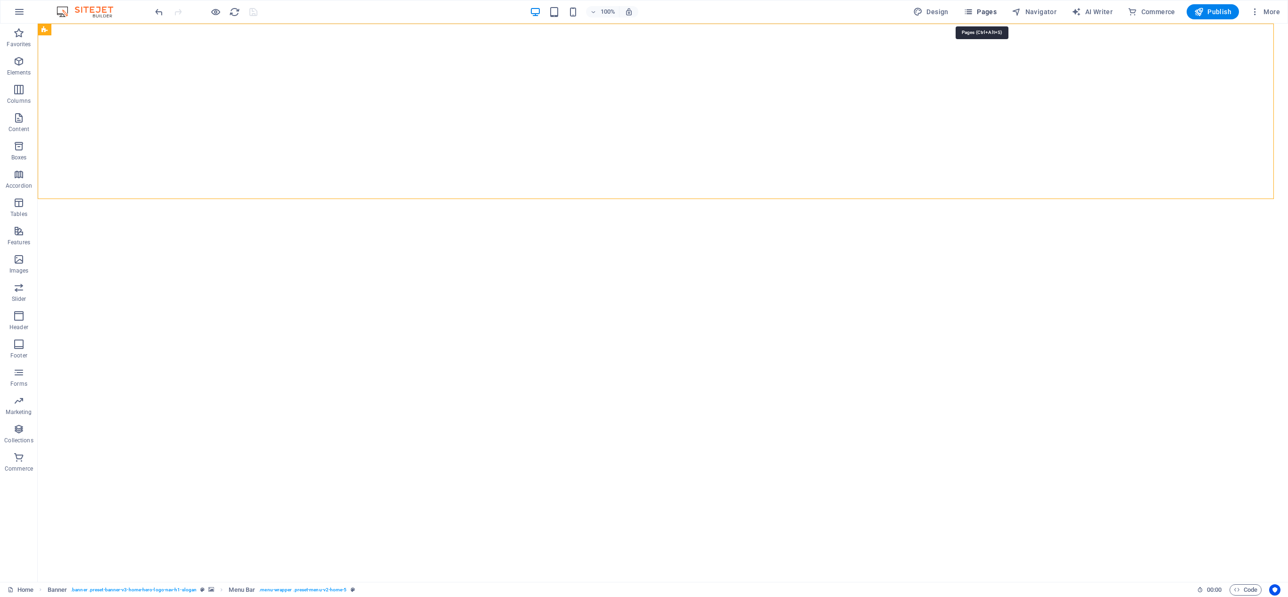
click at [858, 8] on icon "button" at bounding box center [968, 11] width 9 height 9
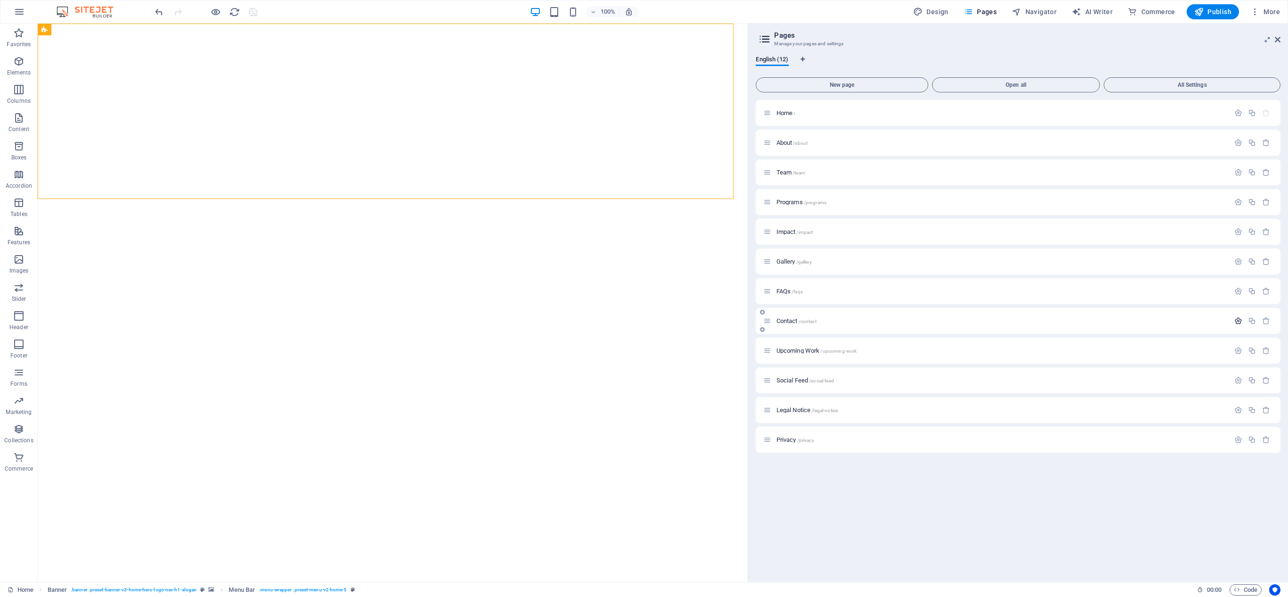
click at [858, 317] on icon "button" at bounding box center [1238, 321] width 8 height 8
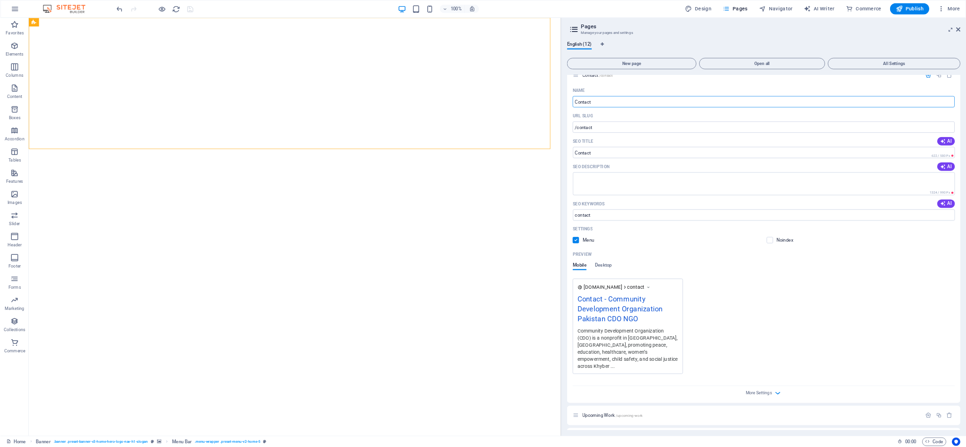
scroll to position [299, 0]
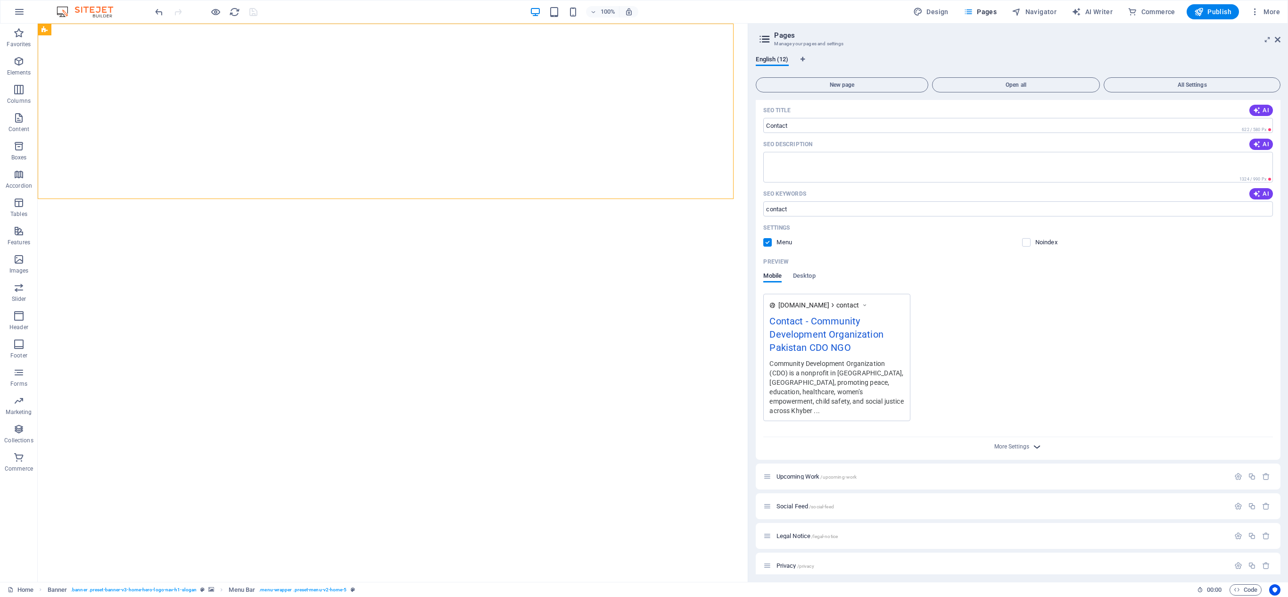
click at [858, 397] on icon "button" at bounding box center [1037, 446] width 11 height 11
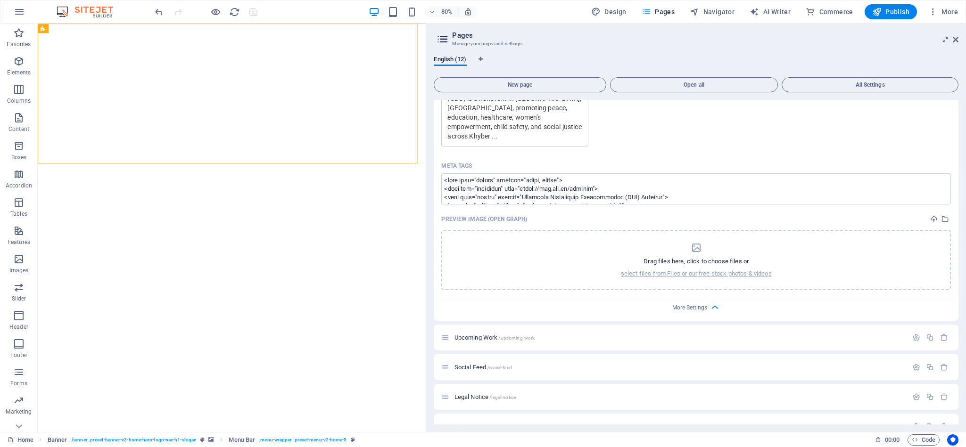
scroll to position [582, 0]
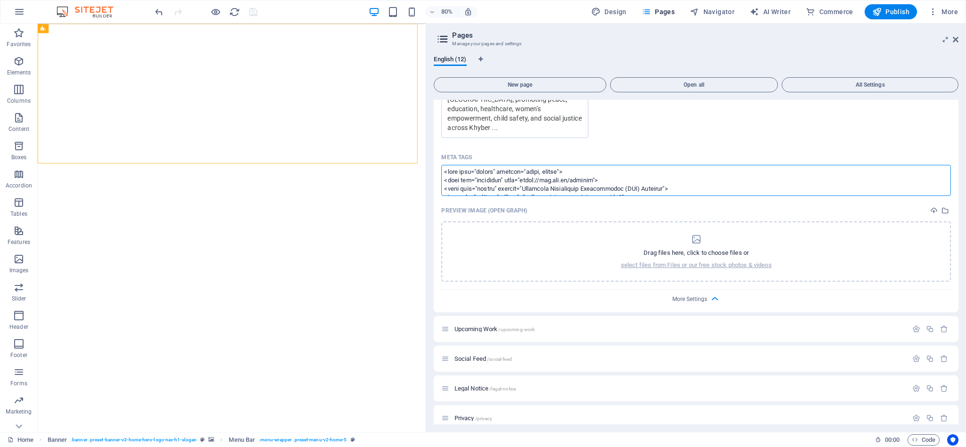
click at [712, 174] on textarea "Meta tags ​" at bounding box center [696, 180] width 510 height 31
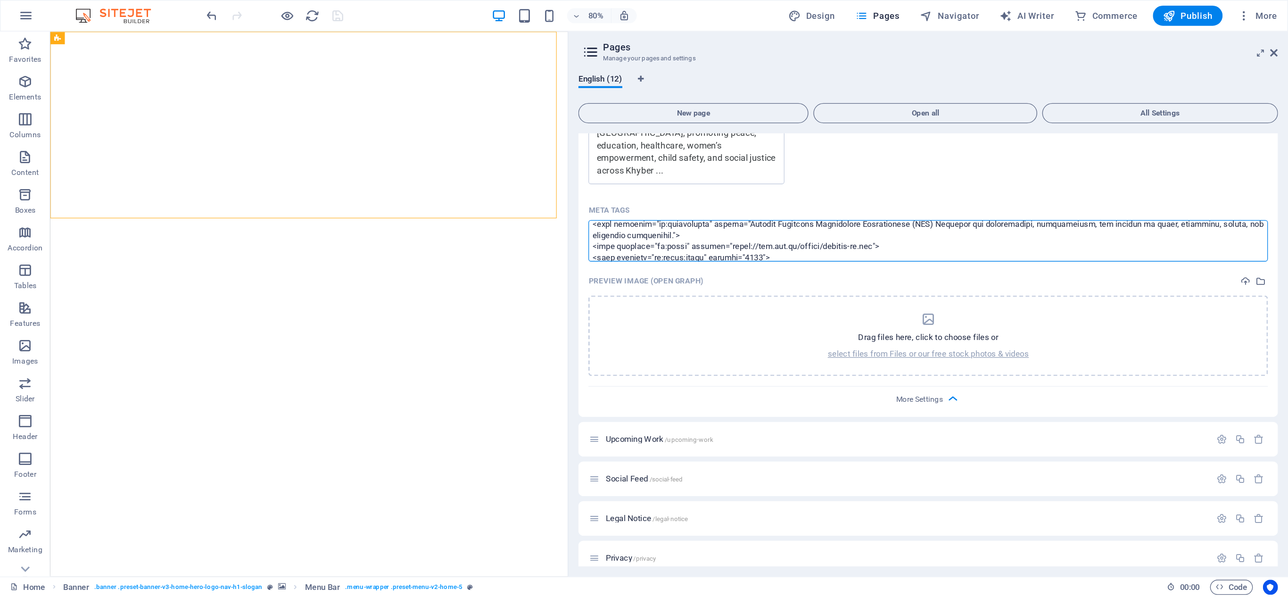
scroll to position [88, 0]
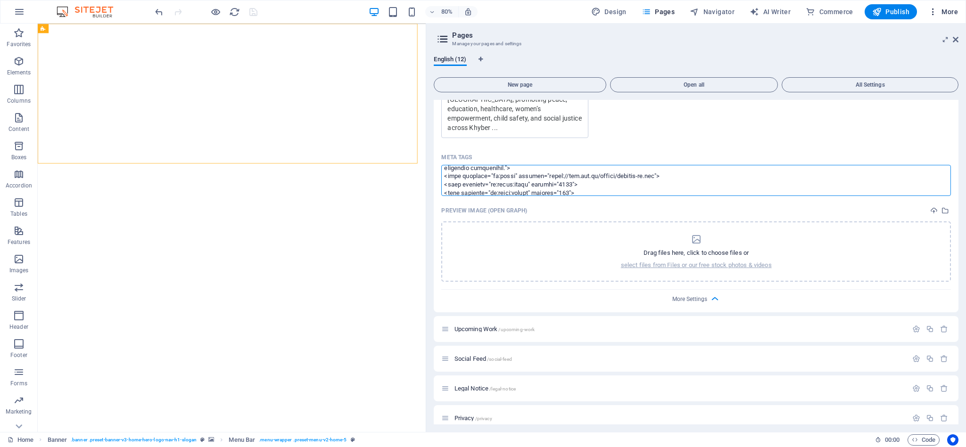
click at [858, 12] on body "Community Development Organization Home Favorites Elements Columns Content Boxe…" at bounding box center [483, 223] width 966 height 447
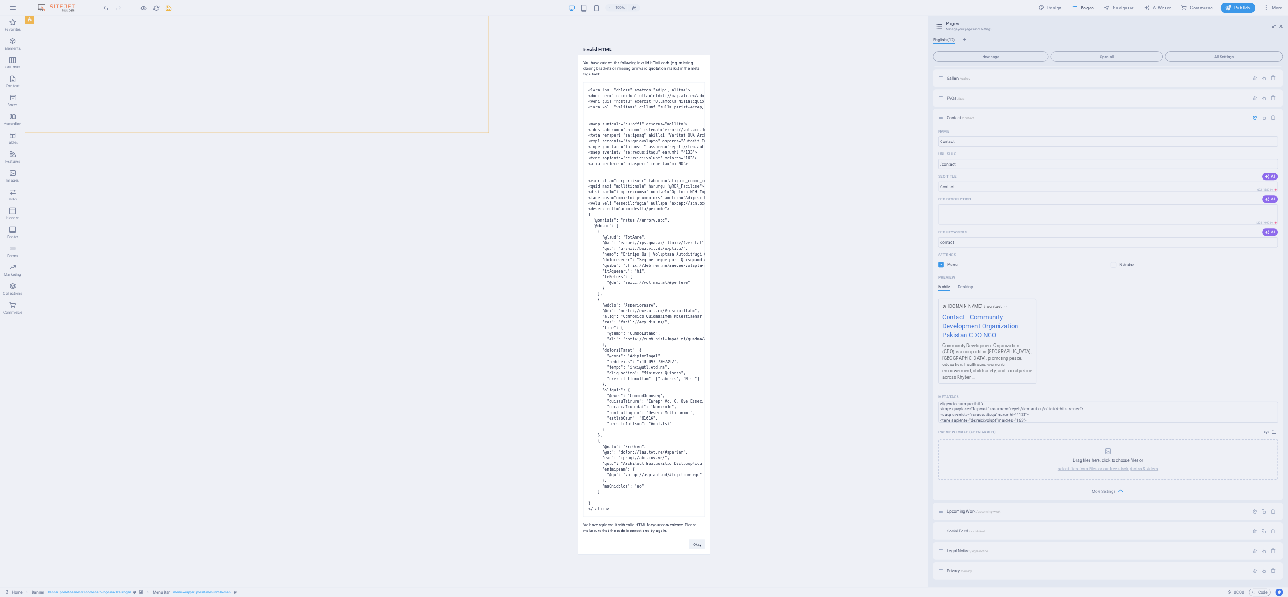
scroll to position [89, 0]
click at [858, 11] on body "Community Development Organization Home Favorites Elements Columns Content Boxe…" at bounding box center [966, 447] width 1932 height 895
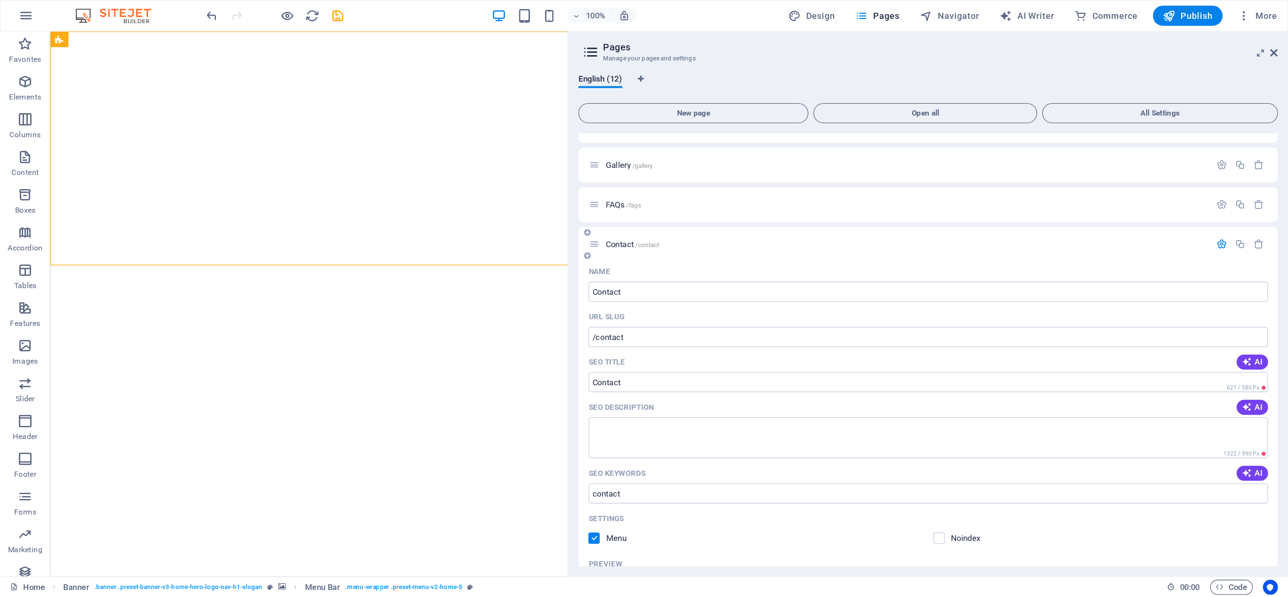
scroll to position [90, 0]
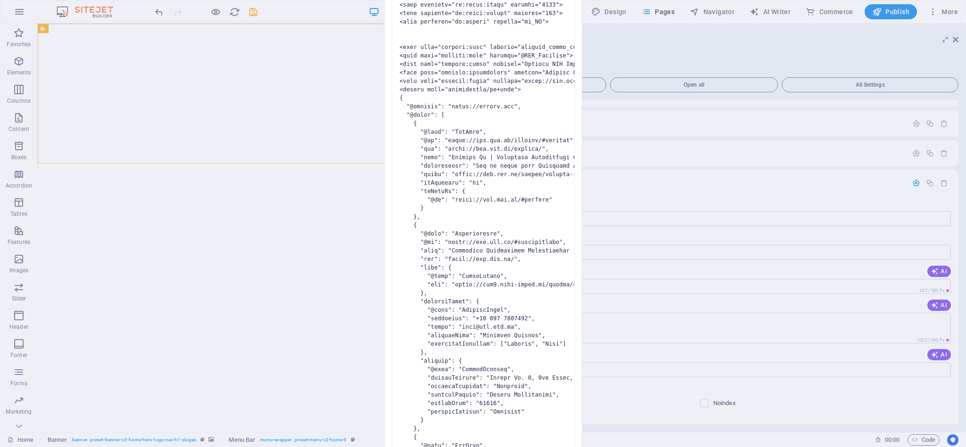
click at [858, 256] on body "Community Development Organization Home Favorites Elements Columns Content Boxe…" at bounding box center [483, 223] width 966 height 447
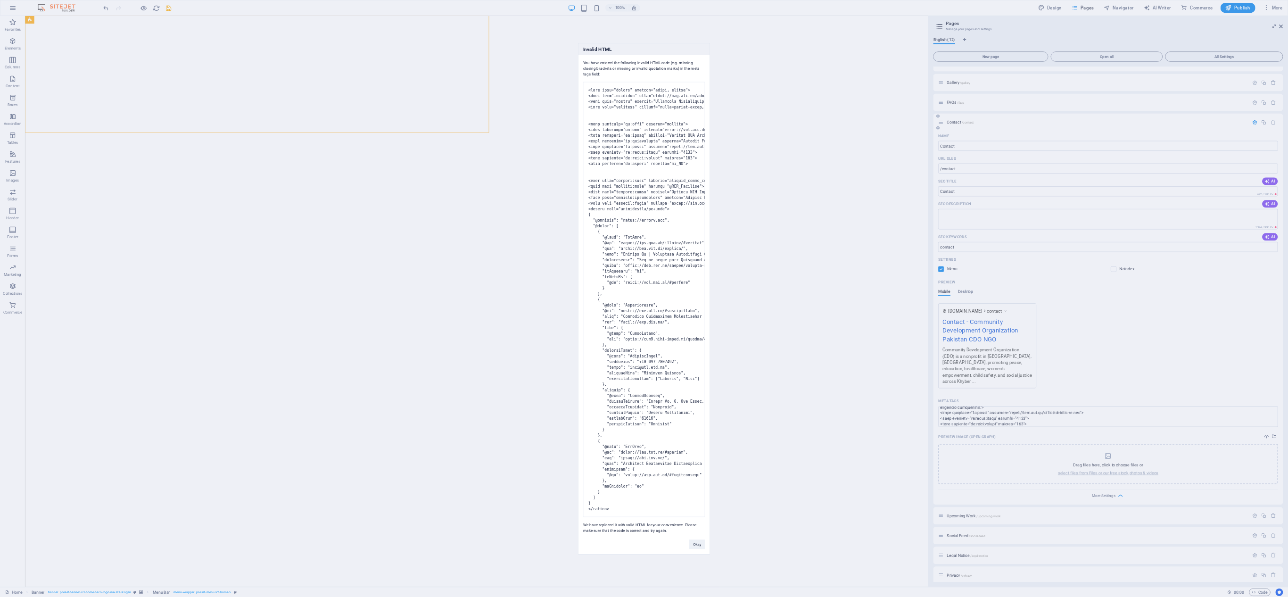
scroll to position [89, 0]
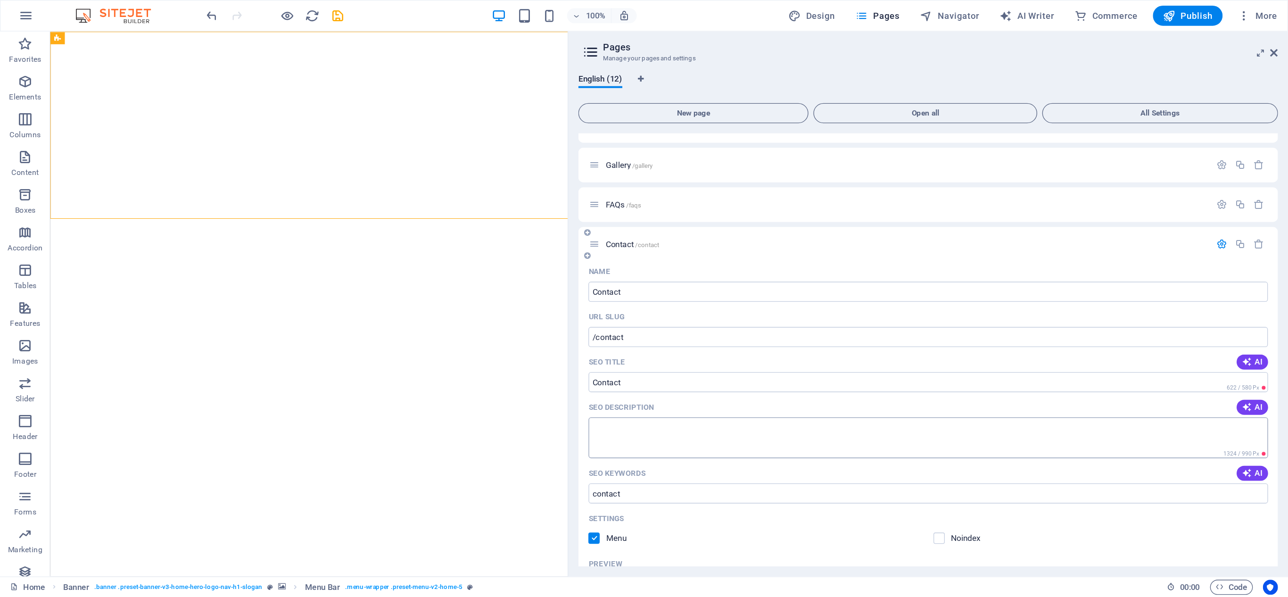
scroll to position [90, 0]
click at [858, 121] on body "Community Development Organization Home Favorites Elements Columns Content Boxe…" at bounding box center [483, 223] width 966 height 447
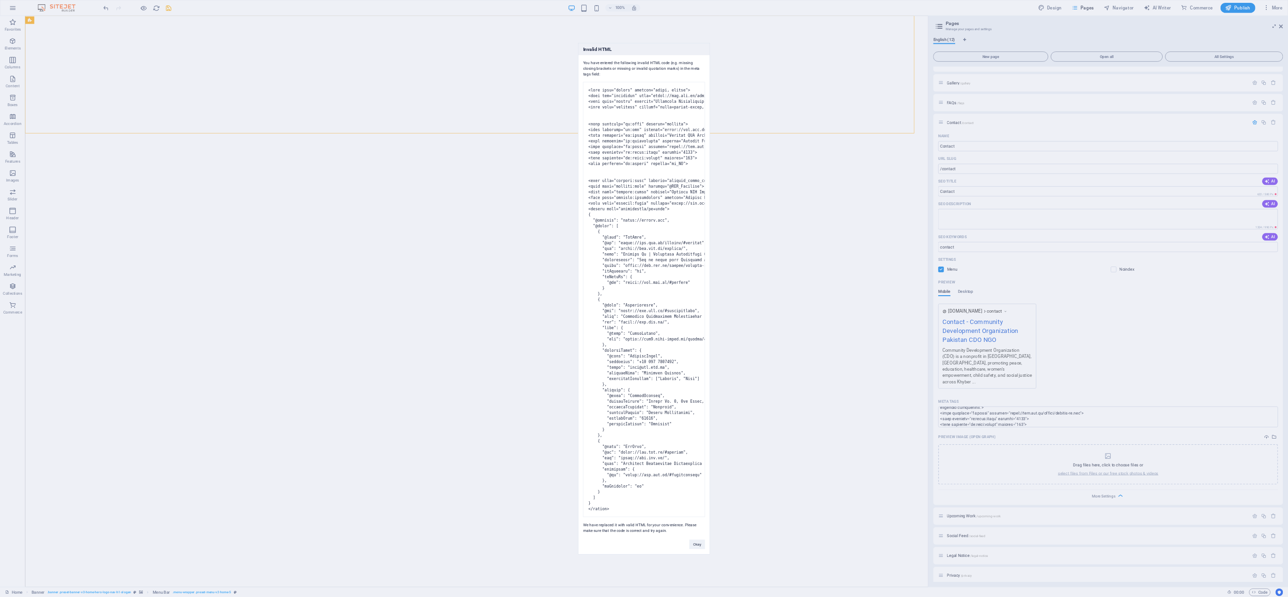
scroll to position [89, 0]
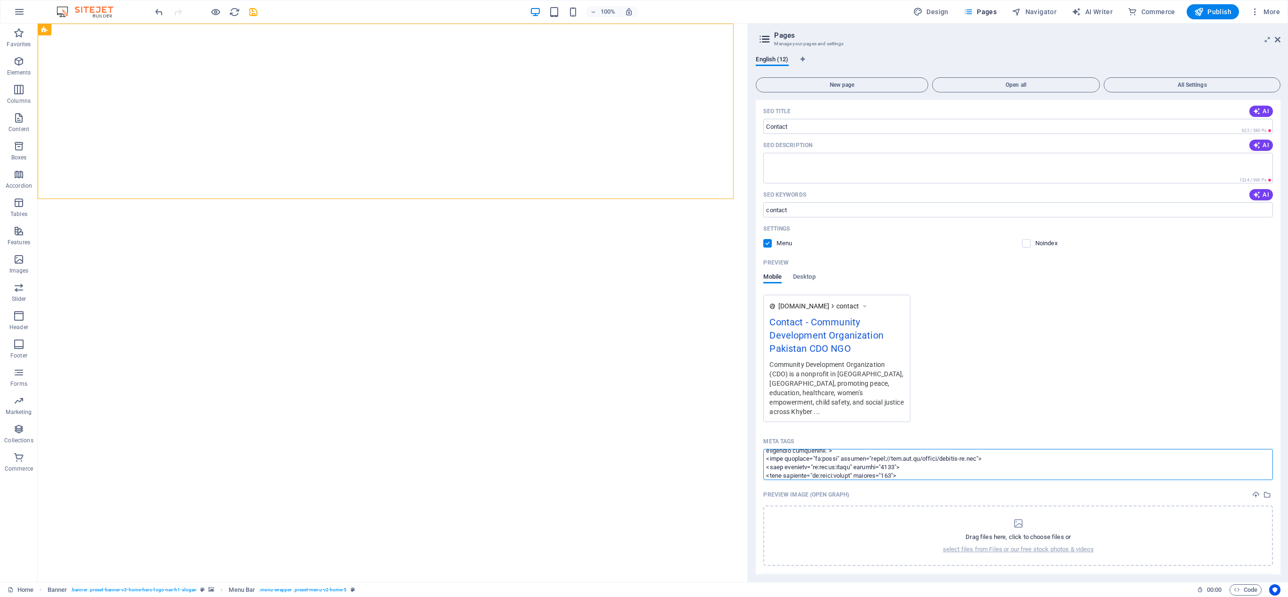
scroll to position [338, 0]
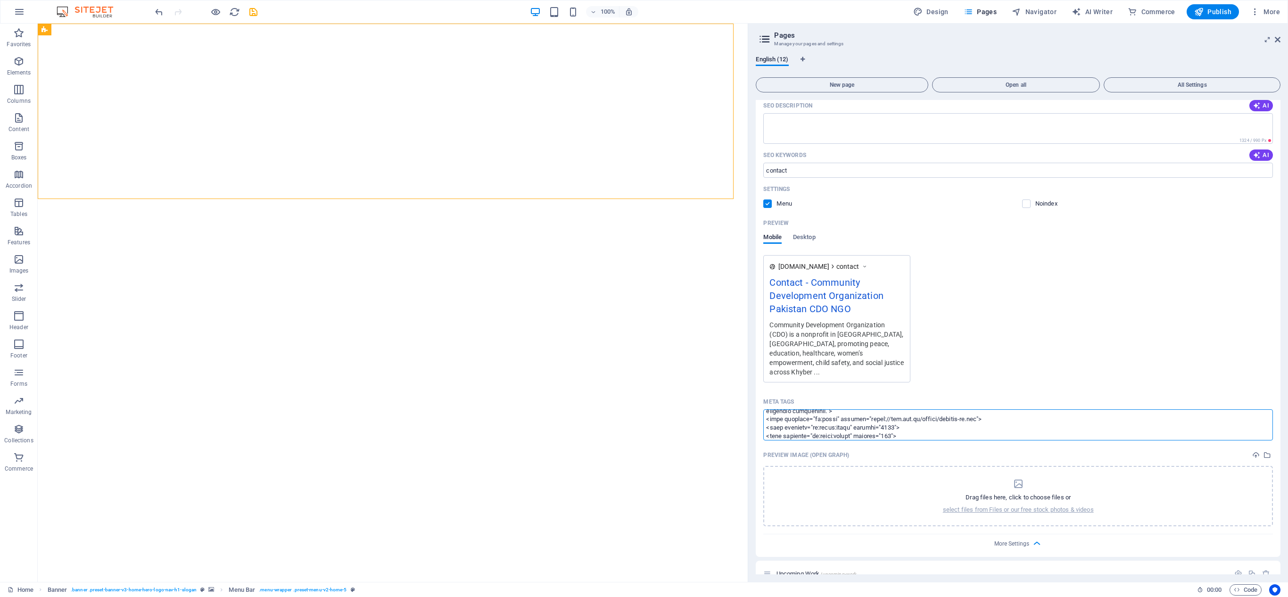
click at [858, 397] on textarea "Meta tags ​" at bounding box center [1018, 424] width 510 height 31
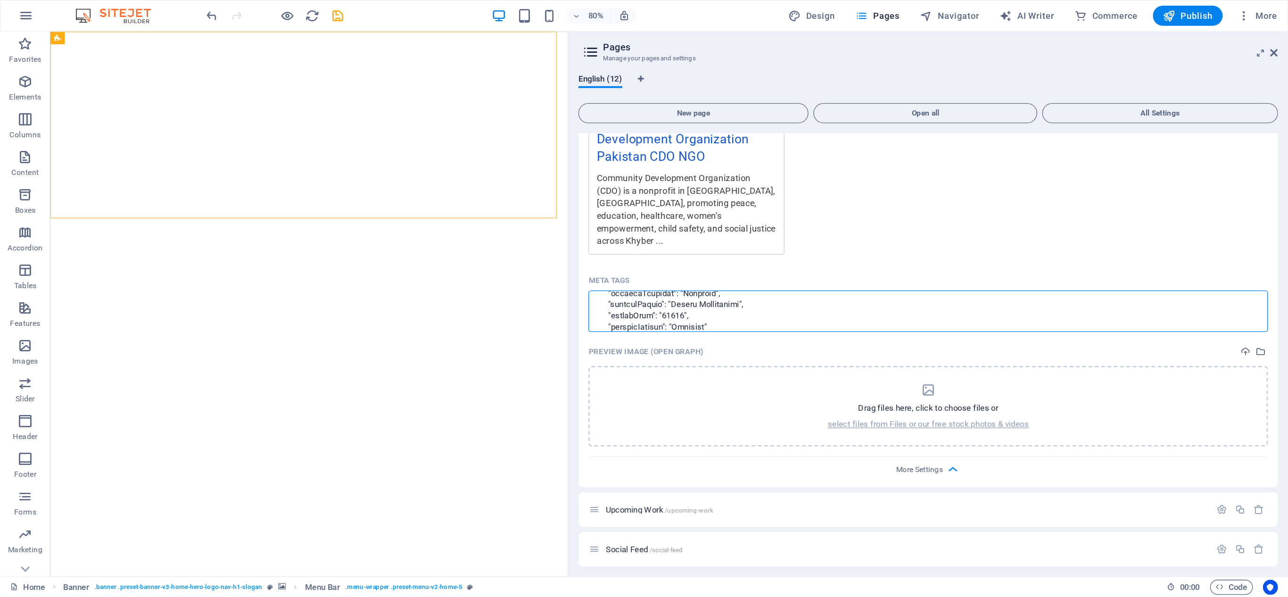
scroll to position [500, 0]
type textarea "<meta name="robots" content="index, follow"> <link rel="canonical" href="[URL][…"
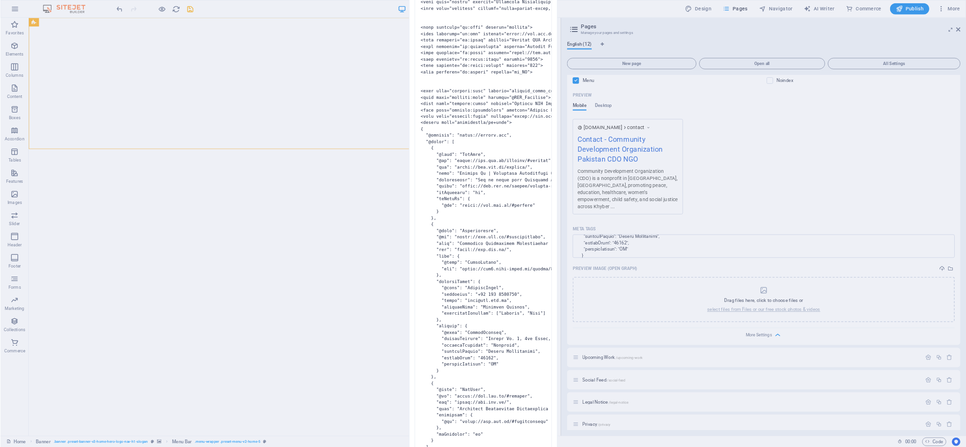
scroll to position [499, 0]
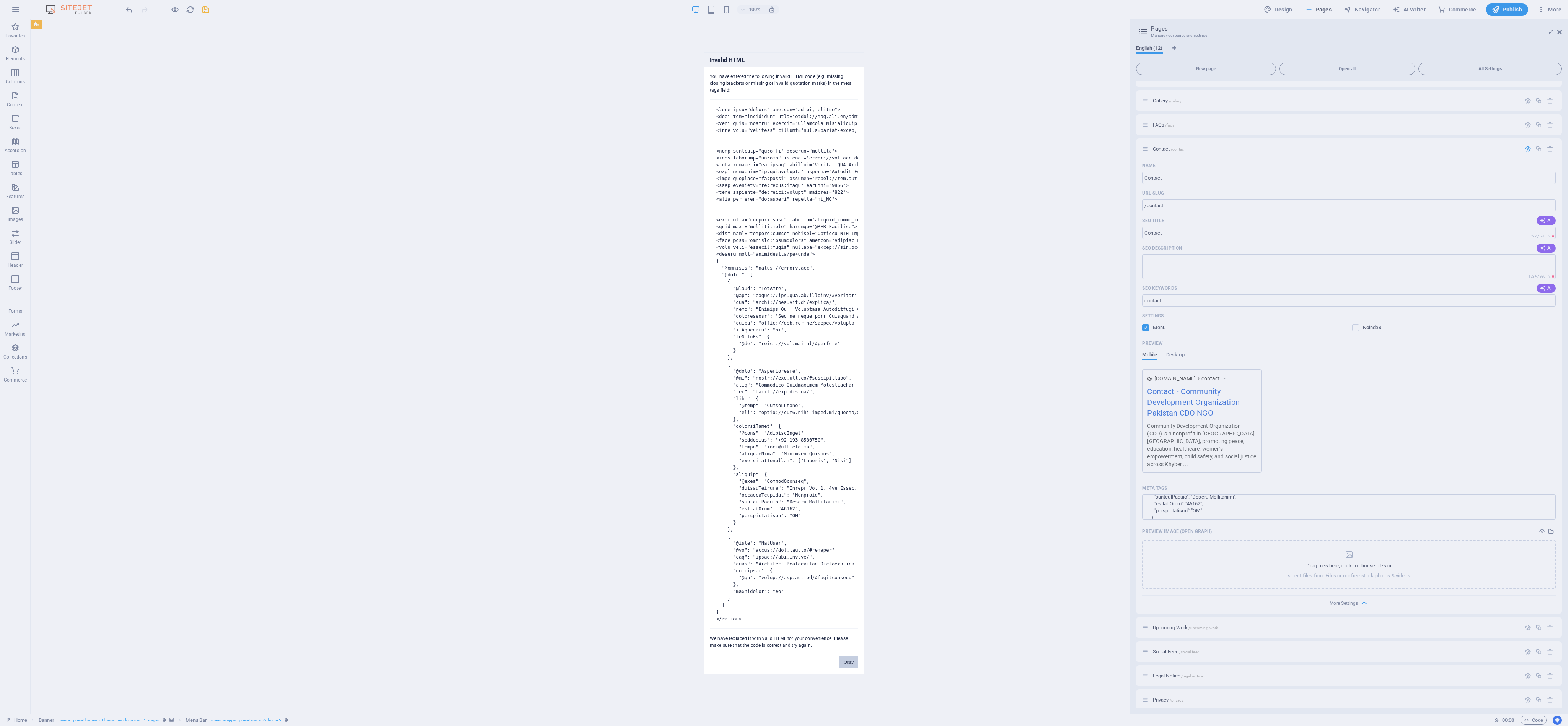
click at [696, 322] on button "Okay" at bounding box center [849, 662] width 19 height 11
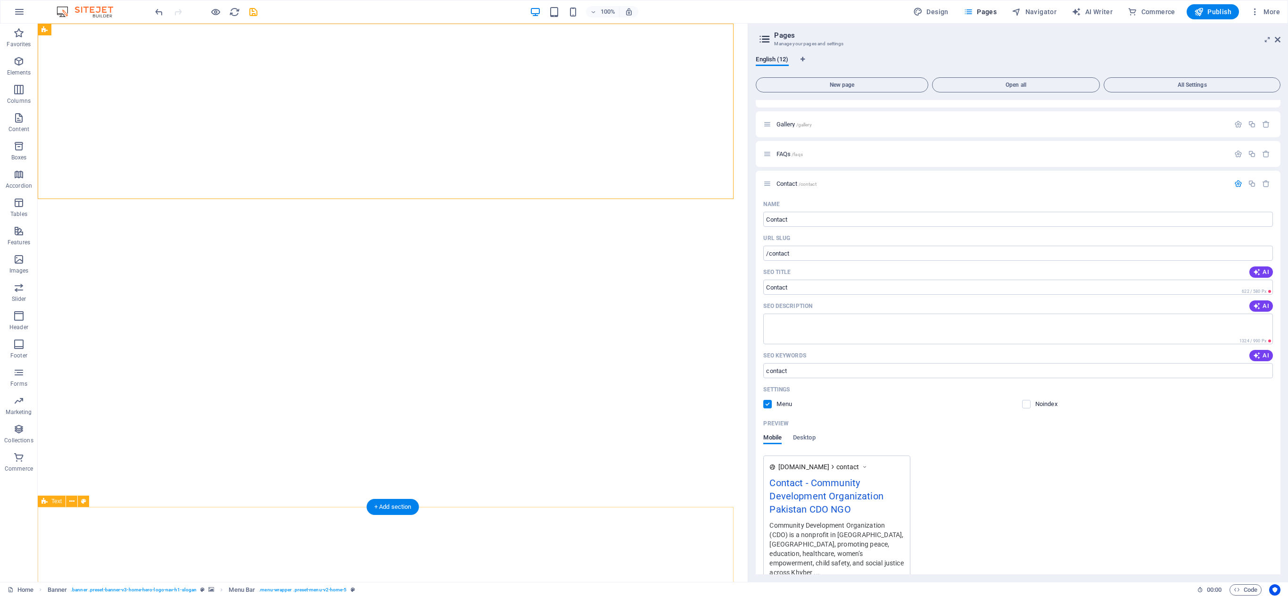
scroll to position [500, 0]
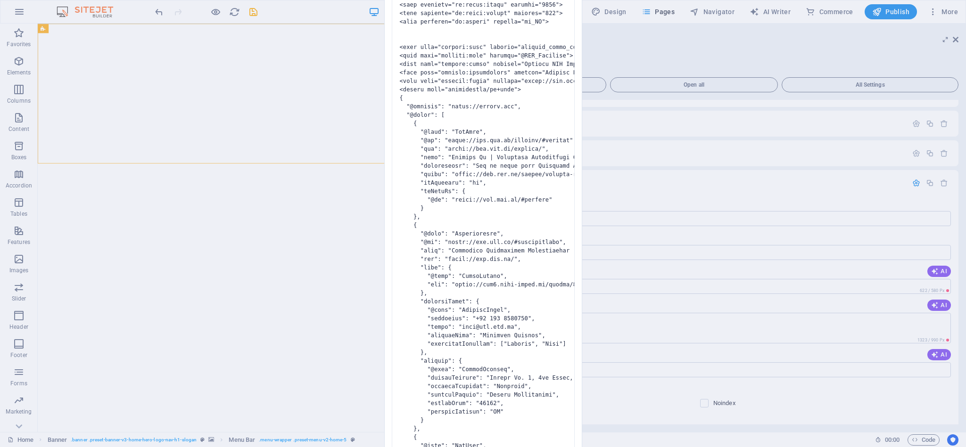
drag, startPoint x: 957, startPoint y: 239, endPoint x: 962, endPoint y: 273, distance: 34.4
click at [858, 273] on body "Community Development Organization Home Favorites Elements Columns Content Boxe…" at bounding box center [483, 223] width 966 height 447
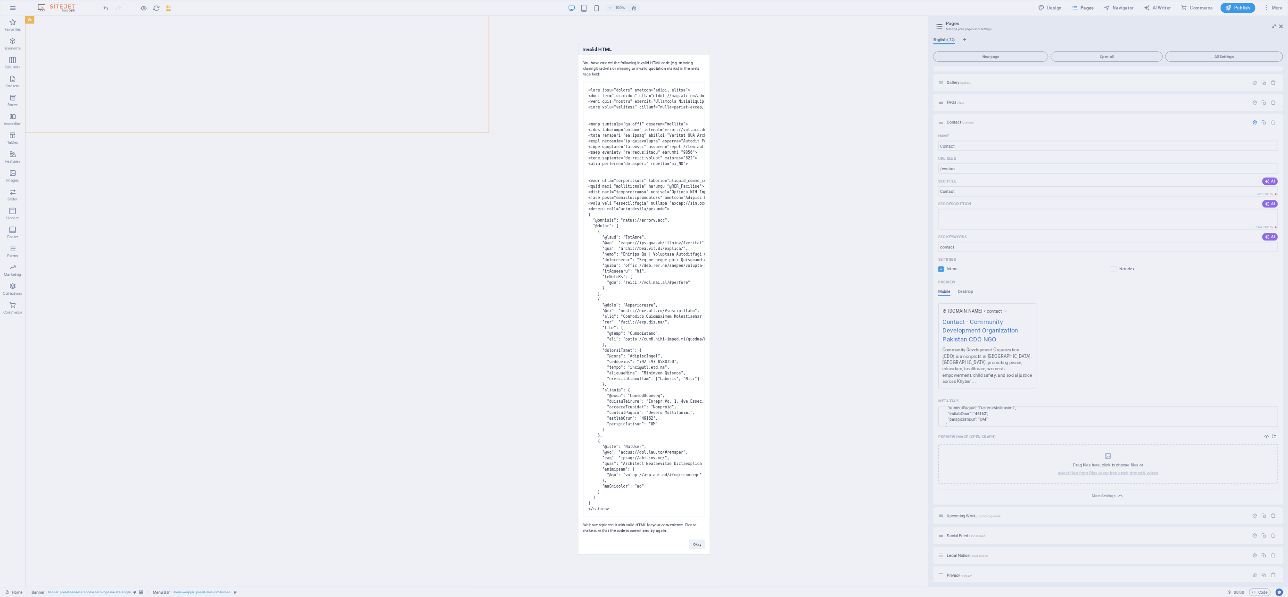
scroll to position [499, 0]
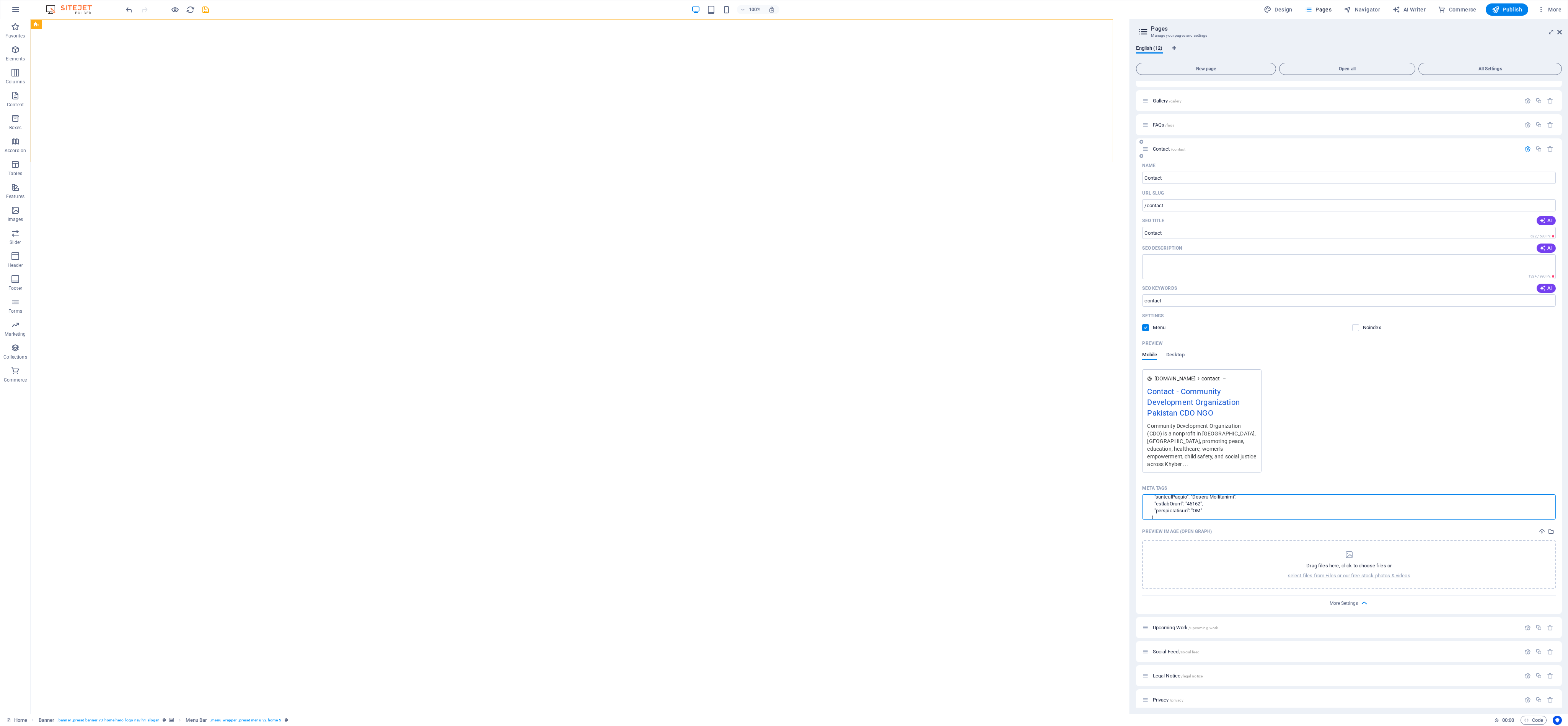
click at [696, 322] on textarea "Meta tags ​" at bounding box center [1349, 507] width 414 height 25
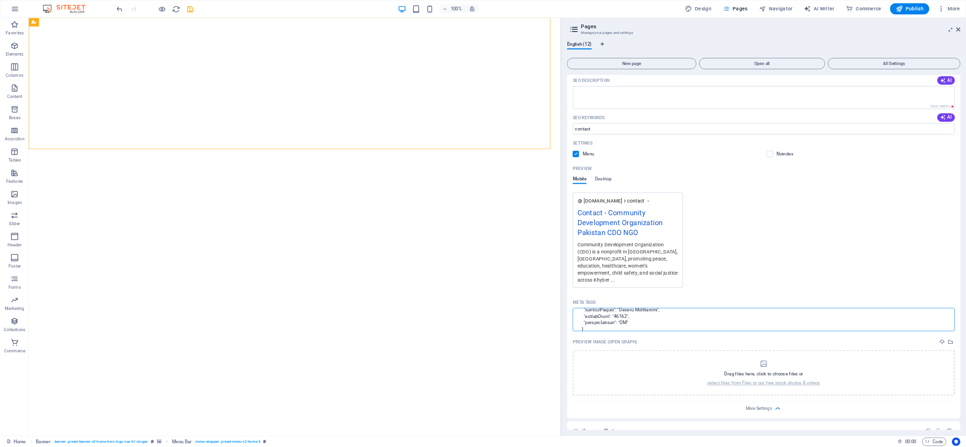
scroll to position [343, 0]
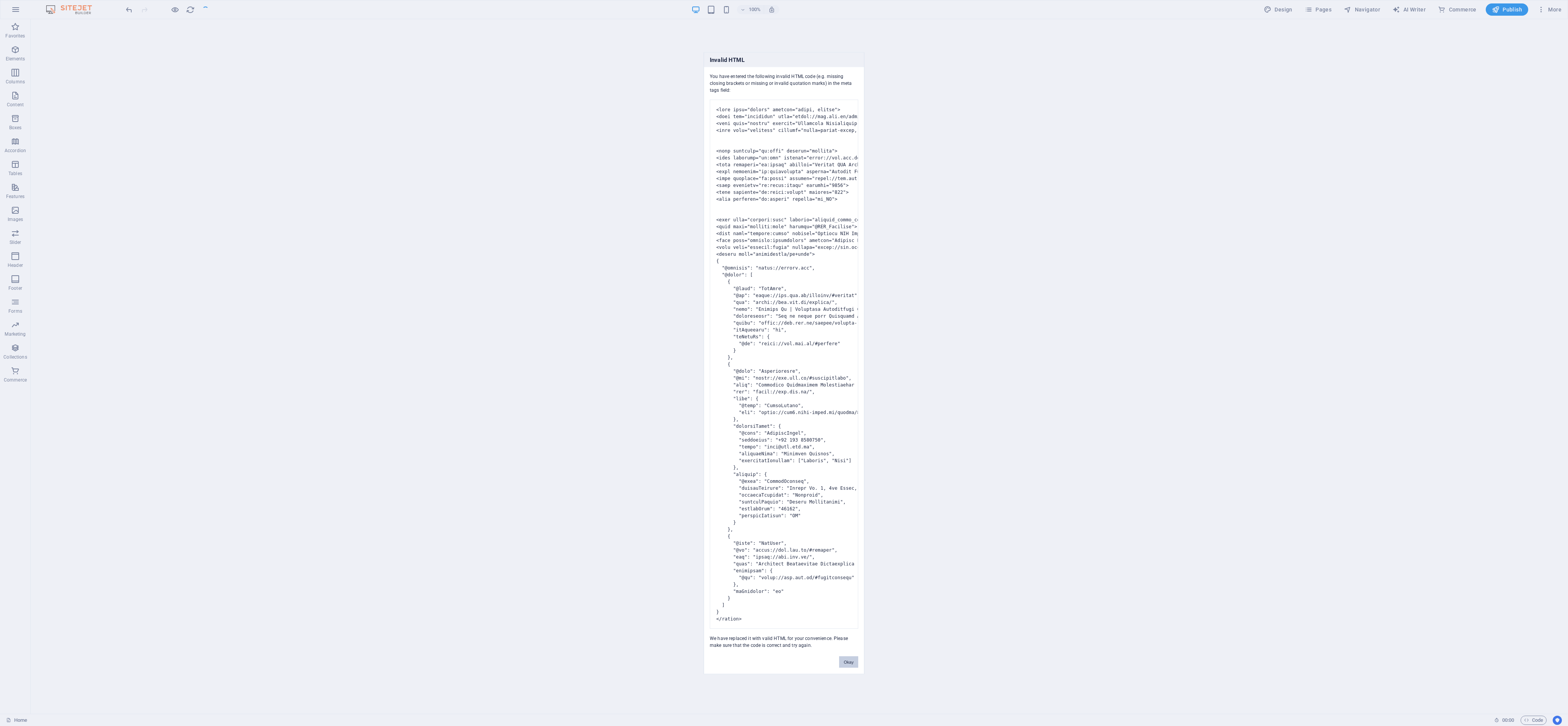
click at [696, 322] on button "Okay" at bounding box center [849, 662] width 19 height 11
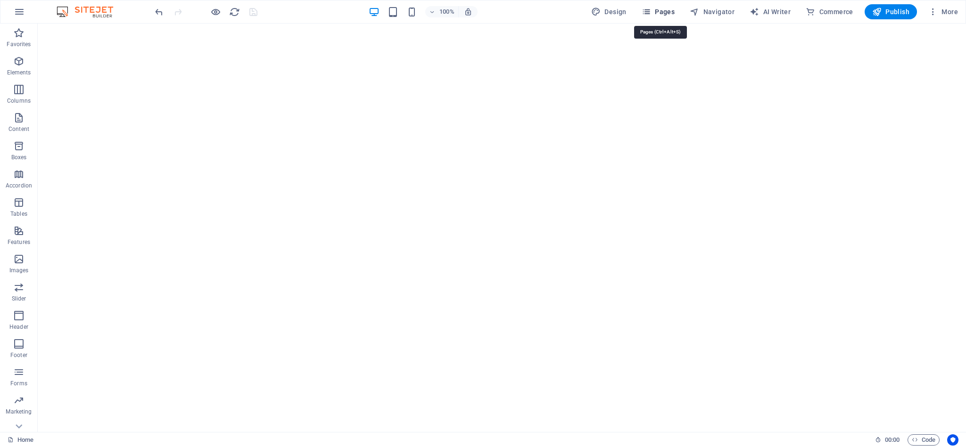
click at [651, 9] on icon "button" at bounding box center [646, 11] width 9 height 9
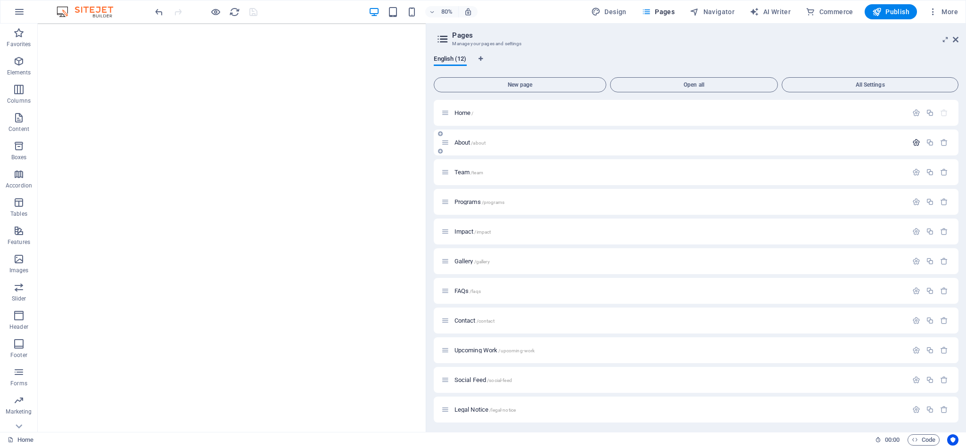
click at [858, 141] on icon "button" at bounding box center [916, 143] width 8 height 8
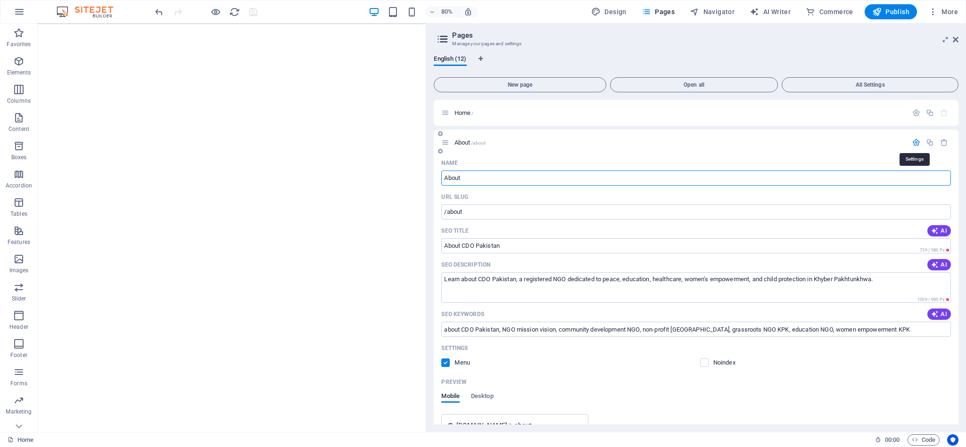
click at [858, 139] on icon "button" at bounding box center [916, 143] width 8 height 8
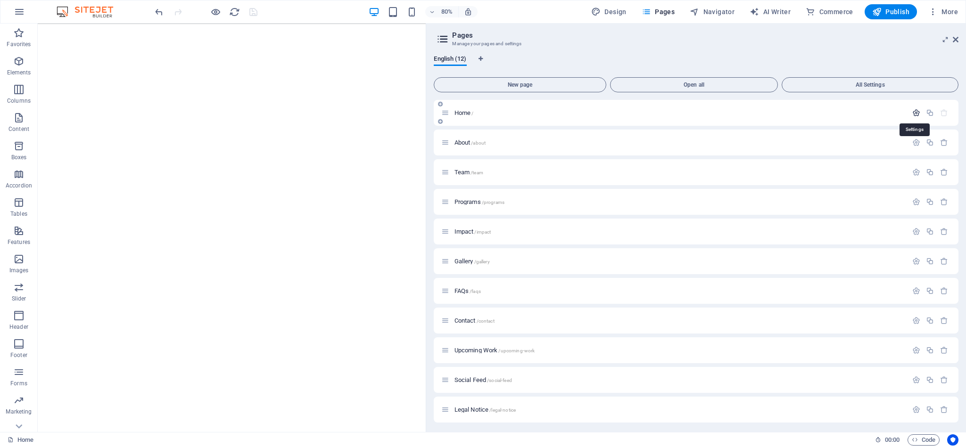
click at [858, 111] on icon "button" at bounding box center [916, 113] width 8 height 8
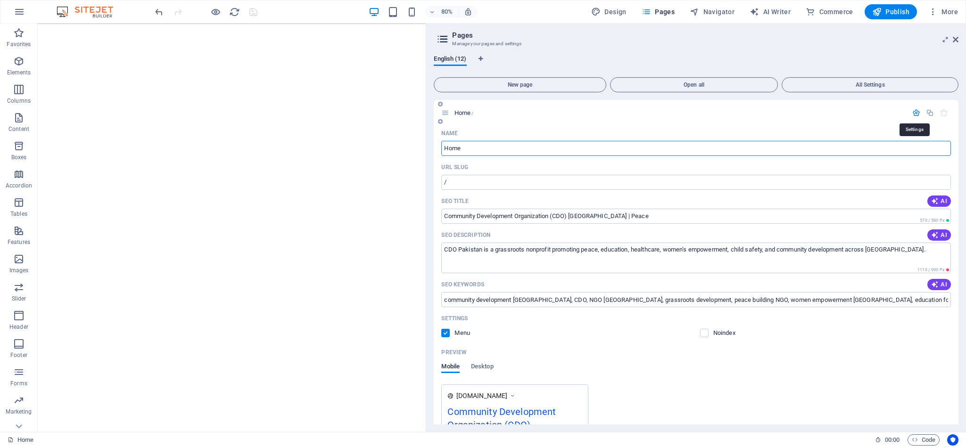
click at [858, 111] on icon "button" at bounding box center [916, 113] width 8 height 8
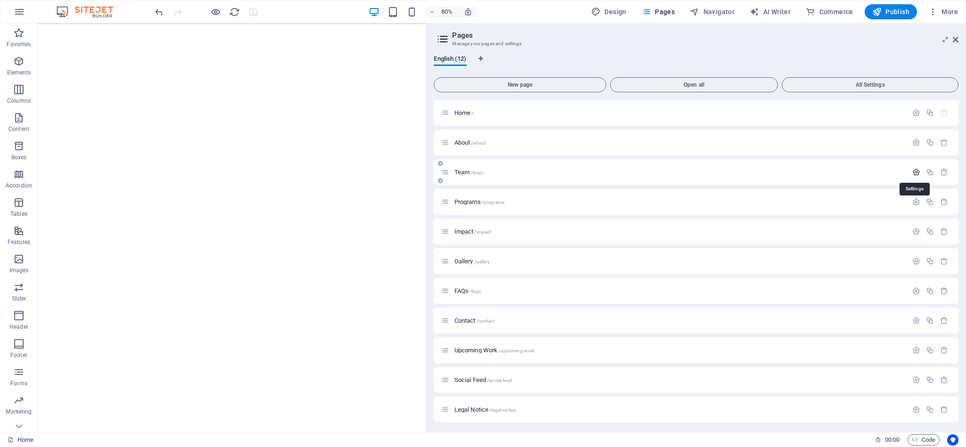
click at [858, 170] on icon "button" at bounding box center [916, 172] width 8 height 8
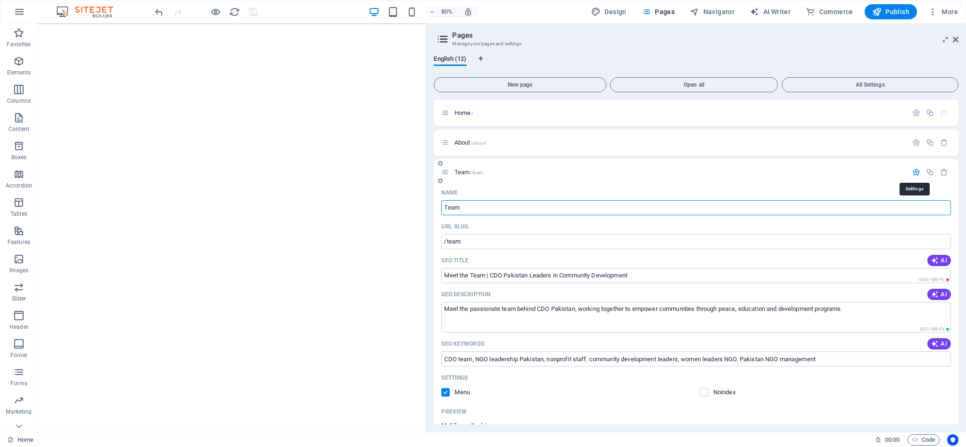
click at [858, 170] on icon "button" at bounding box center [916, 172] width 8 height 8
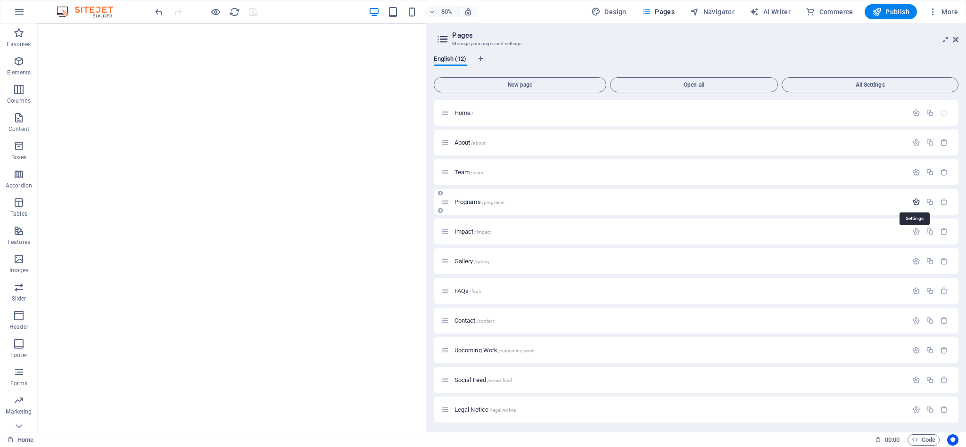
click at [858, 199] on icon "button" at bounding box center [916, 202] width 8 height 8
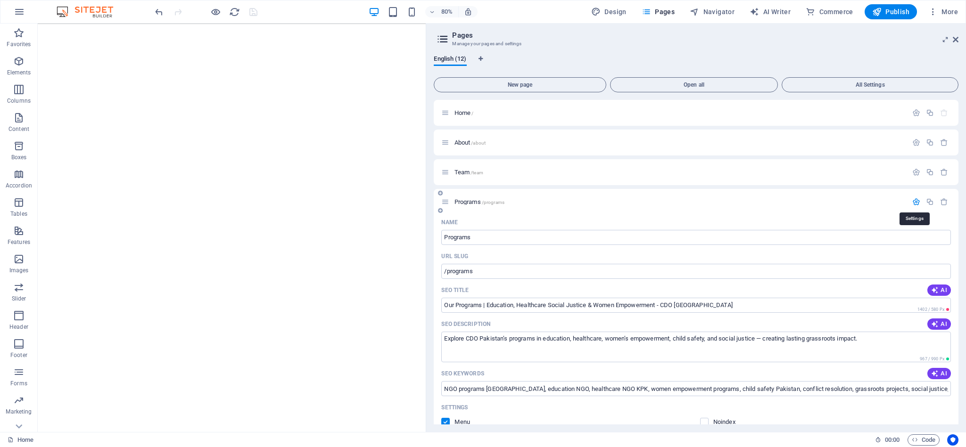
click at [858, 199] on icon "button" at bounding box center [916, 202] width 8 height 8
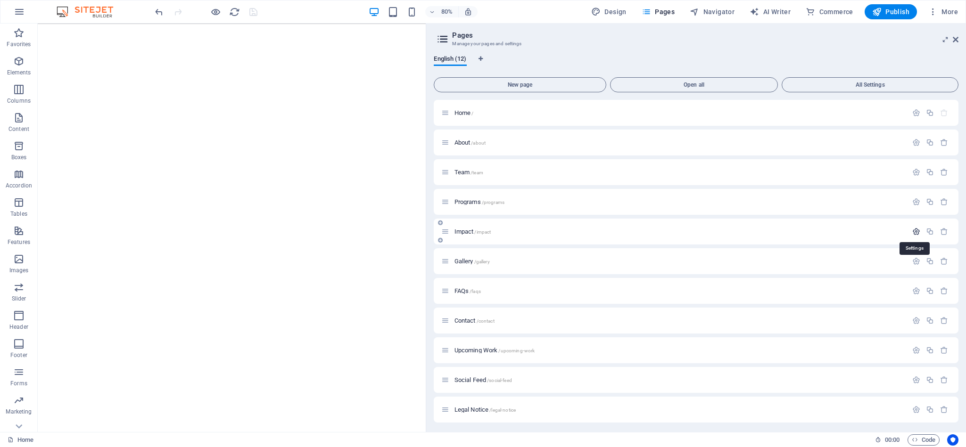
click at [858, 229] on icon "button" at bounding box center [916, 232] width 8 height 8
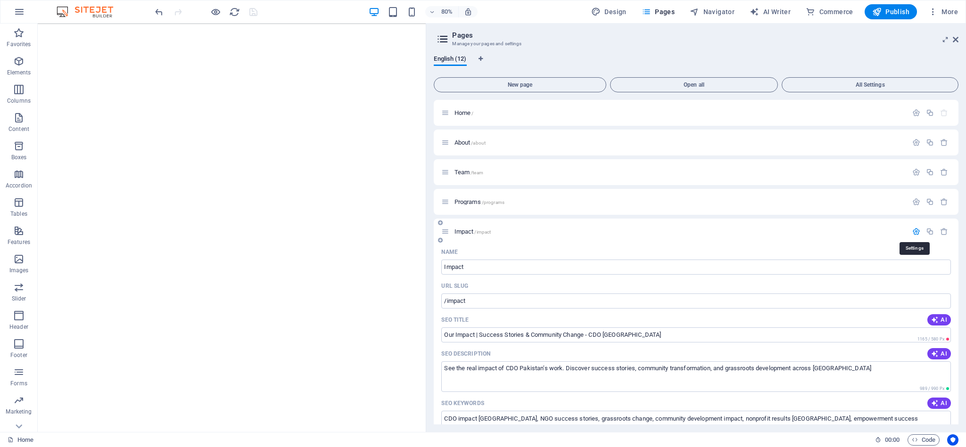
click at [858, 229] on icon "button" at bounding box center [916, 232] width 8 height 8
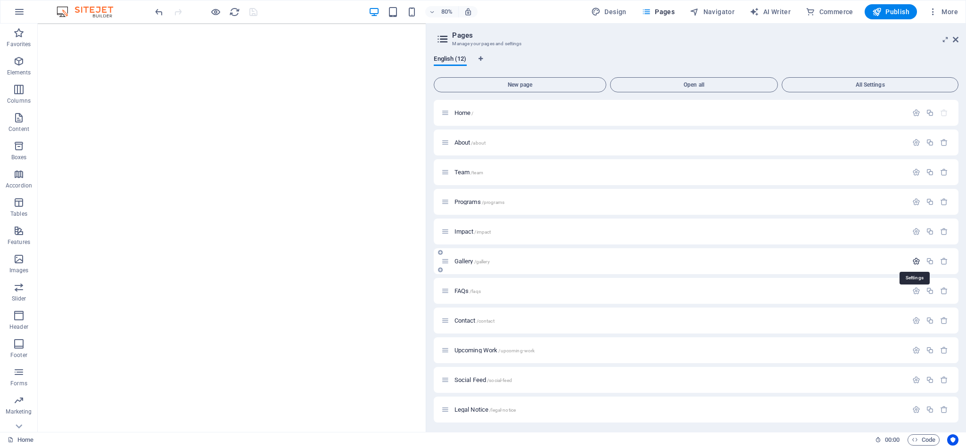
click at [858, 258] on icon "button" at bounding box center [916, 261] width 8 height 8
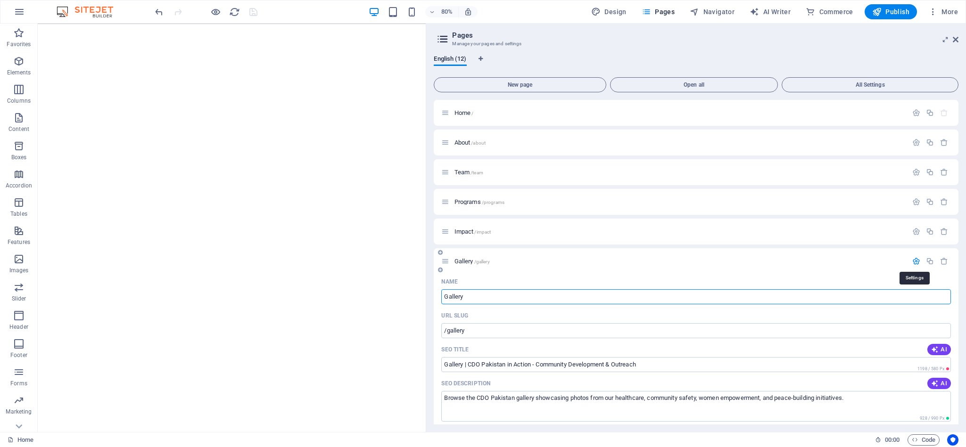
click at [858, 258] on icon "button" at bounding box center [916, 261] width 8 height 8
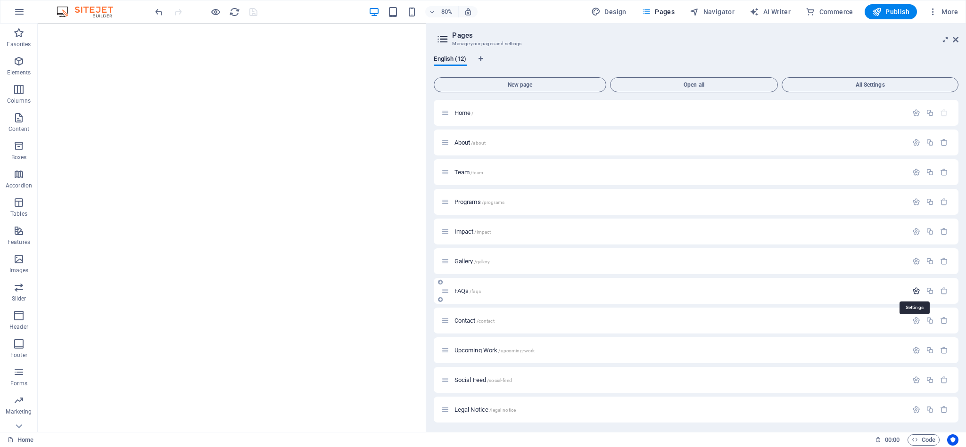
click at [858, 290] on icon "button" at bounding box center [916, 291] width 8 height 8
click at [858, 317] on icon "button" at bounding box center [916, 321] width 8 height 8
click at [858, 225] on div "Impact /impact" at bounding box center [696, 232] width 525 height 26
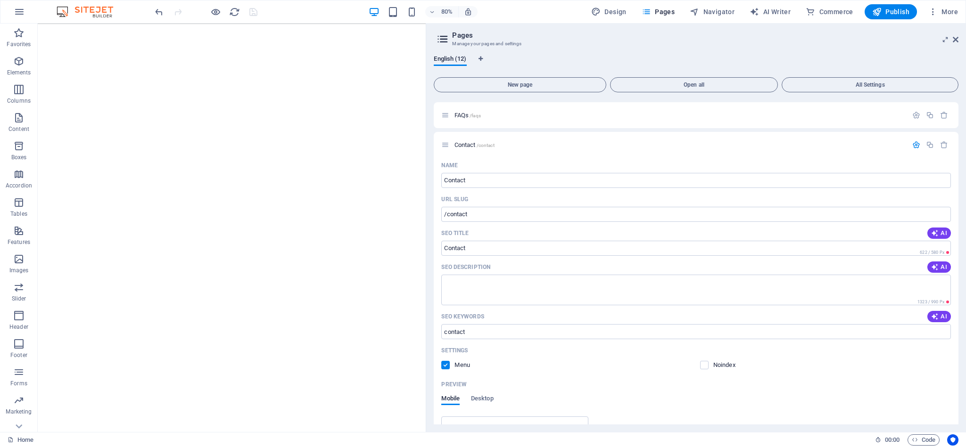
scroll to position [157, 0]
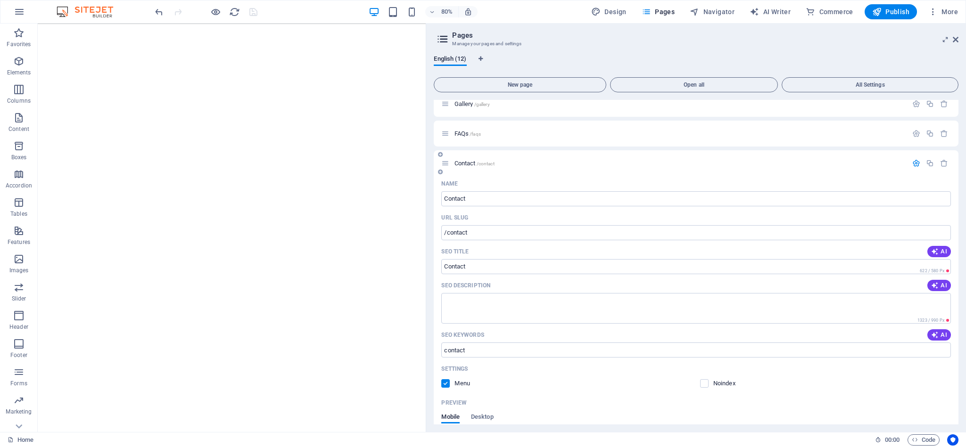
click at [858, 160] on icon "button" at bounding box center [916, 163] width 8 height 8
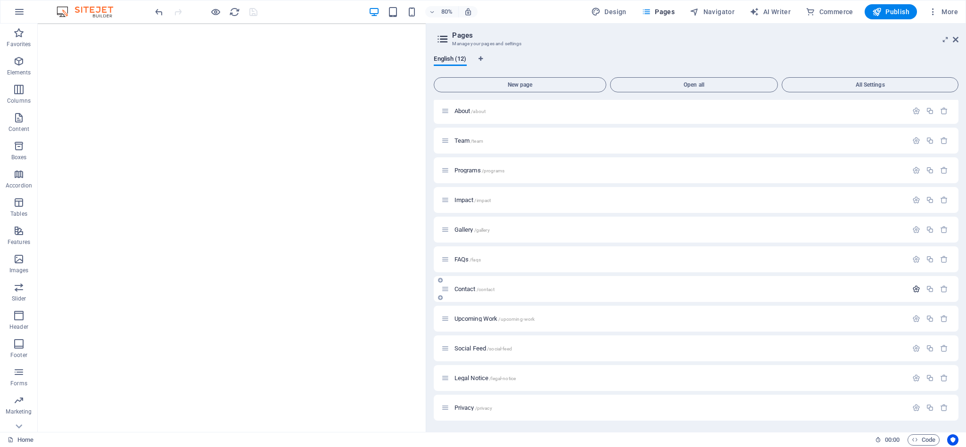
scroll to position [31, 0]
click at [858, 318] on icon "button" at bounding box center [916, 319] width 8 height 8
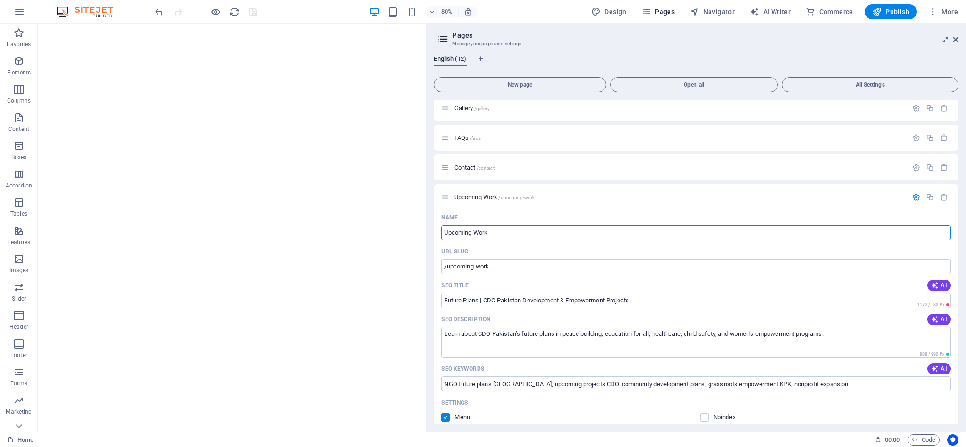
scroll to position [141, 0]
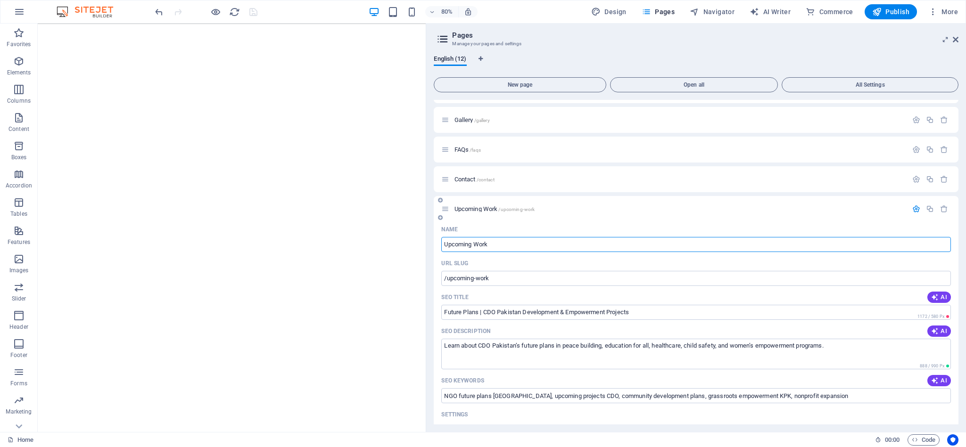
click at [858, 208] on icon "button" at bounding box center [916, 209] width 8 height 8
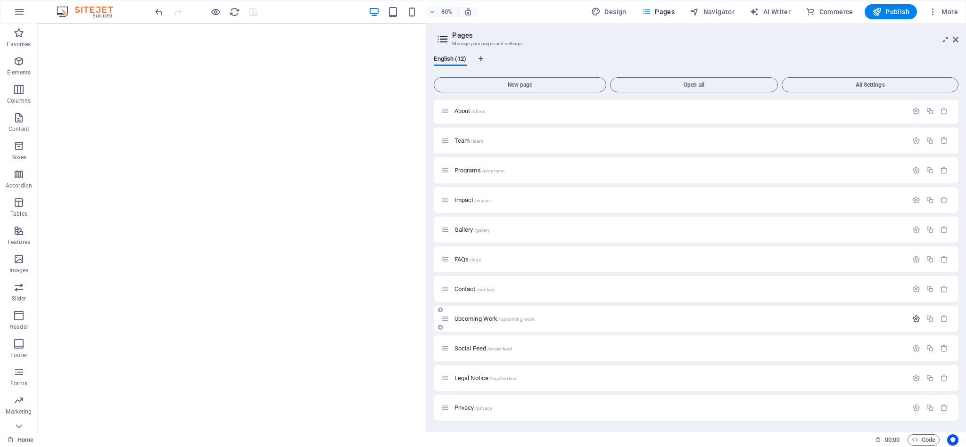
scroll to position [31, 0]
click at [858, 347] on icon "button" at bounding box center [916, 349] width 8 height 8
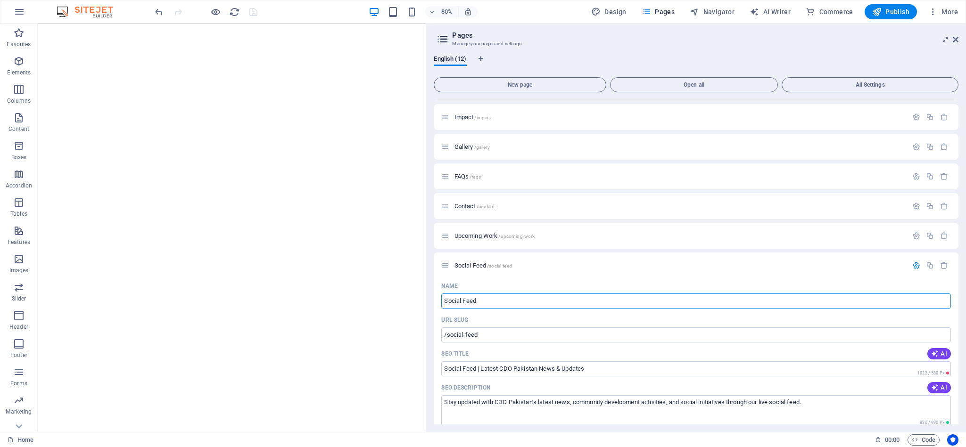
scroll to position [112, 0]
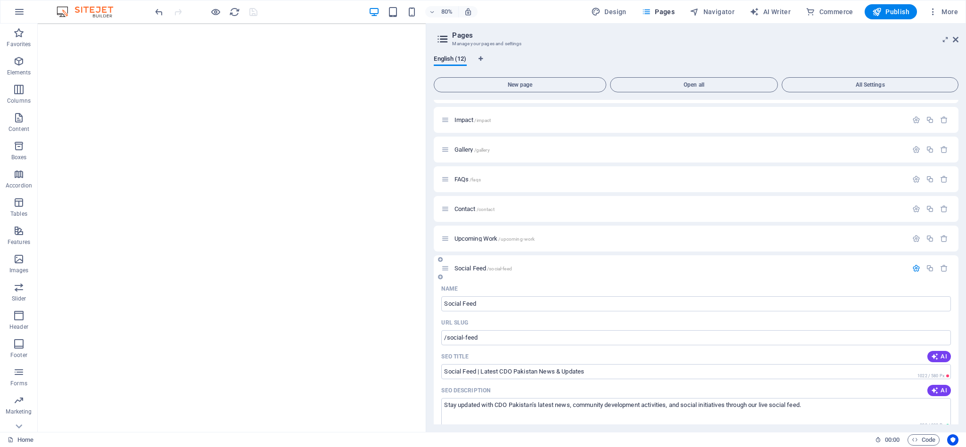
click at [858, 267] on icon "button" at bounding box center [916, 268] width 8 height 8
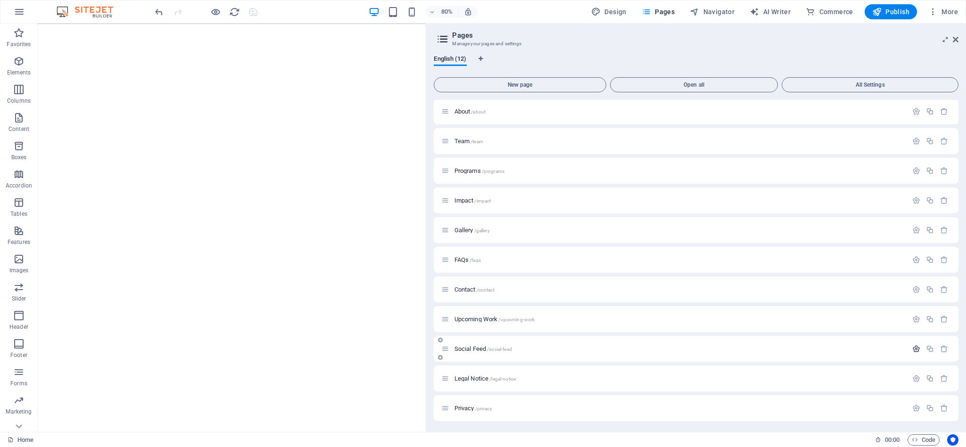
click at [858, 348] on icon "button" at bounding box center [916, 349] width 8 height 8
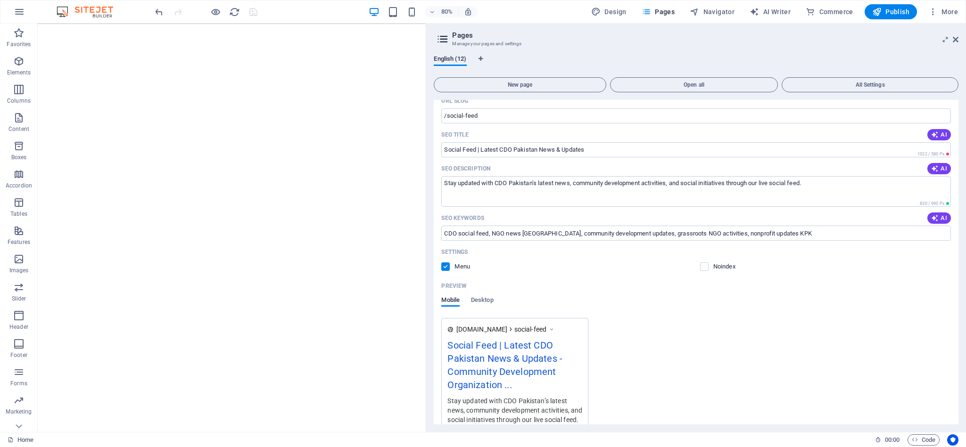
scroll to position [450, 0]
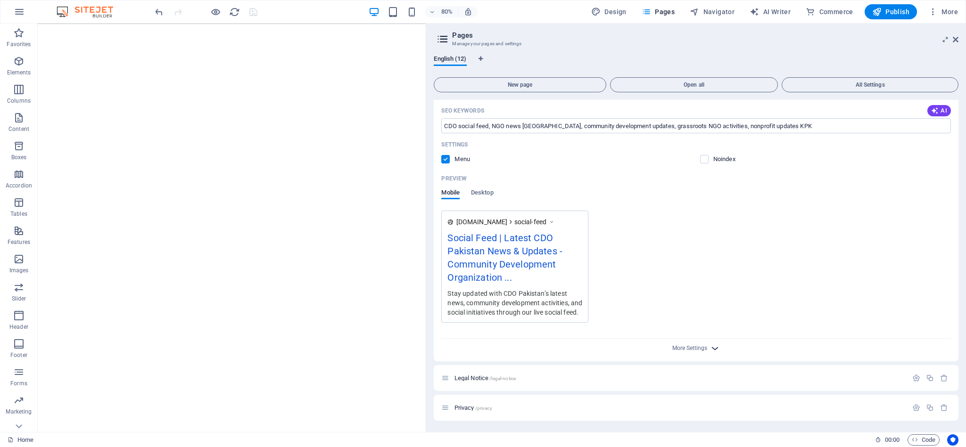
click at [710, 346] on icon "button" at bounding box center [715, 348] width 11 height 11
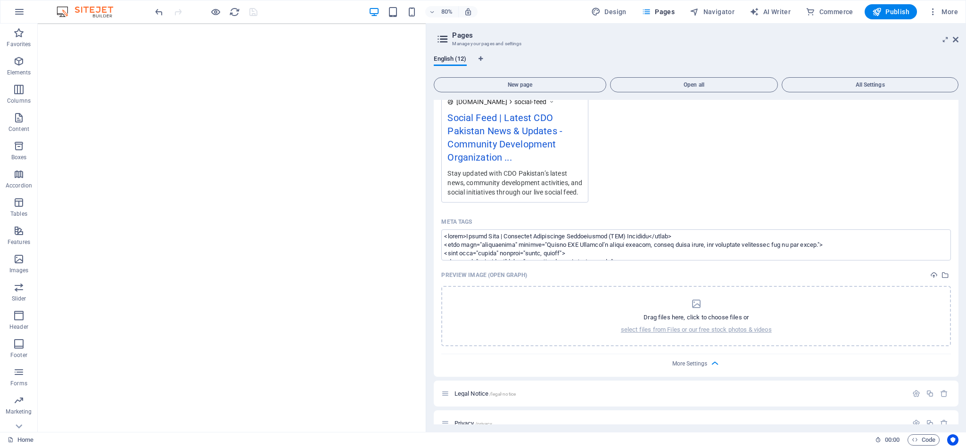
scroll to position [576, 0]
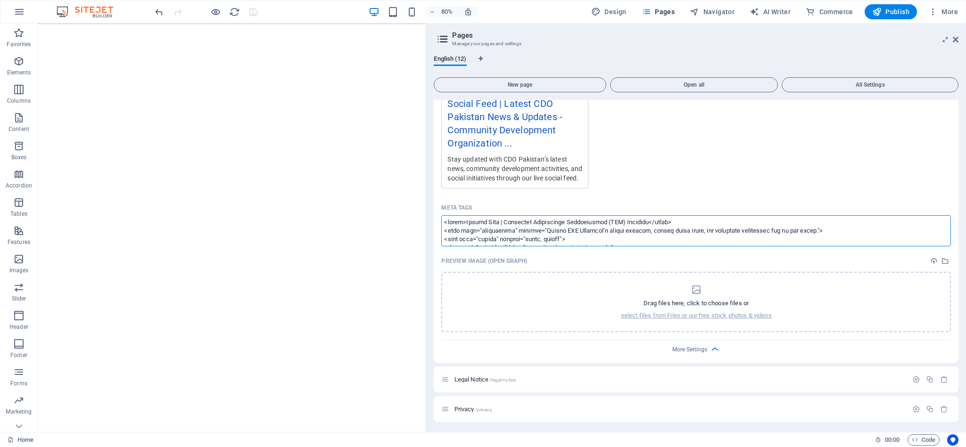
click at [580, 246] on textarea "Meta tags ​" at bounding box center [696, 230] width 510 height 31
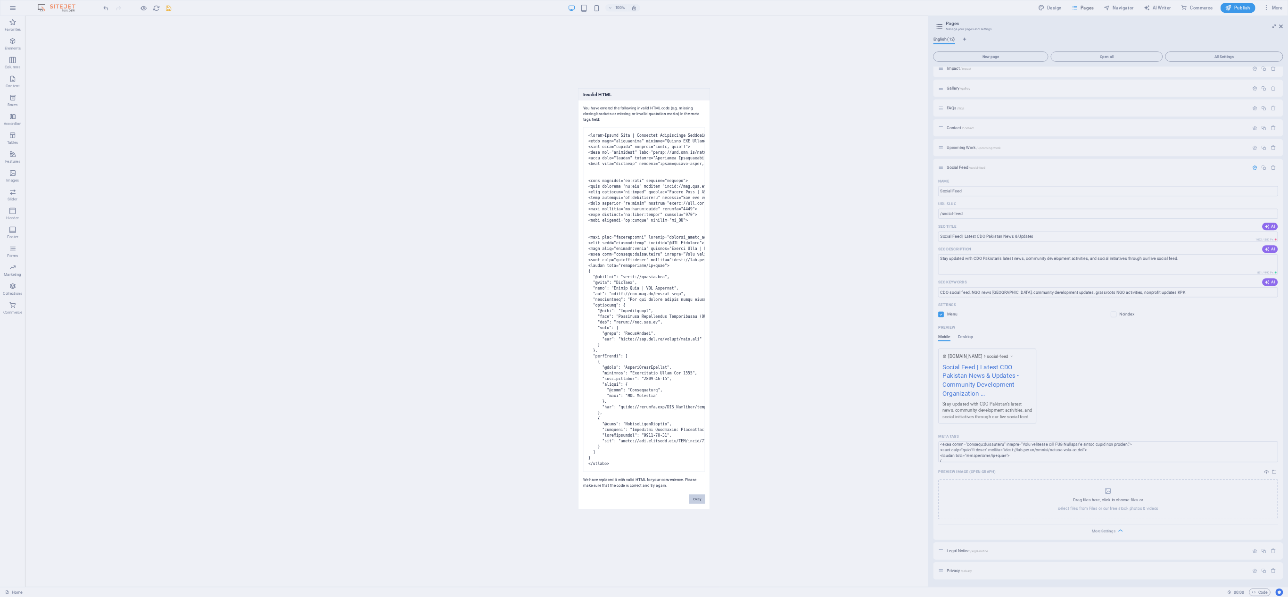
scroll to position [180, 0]
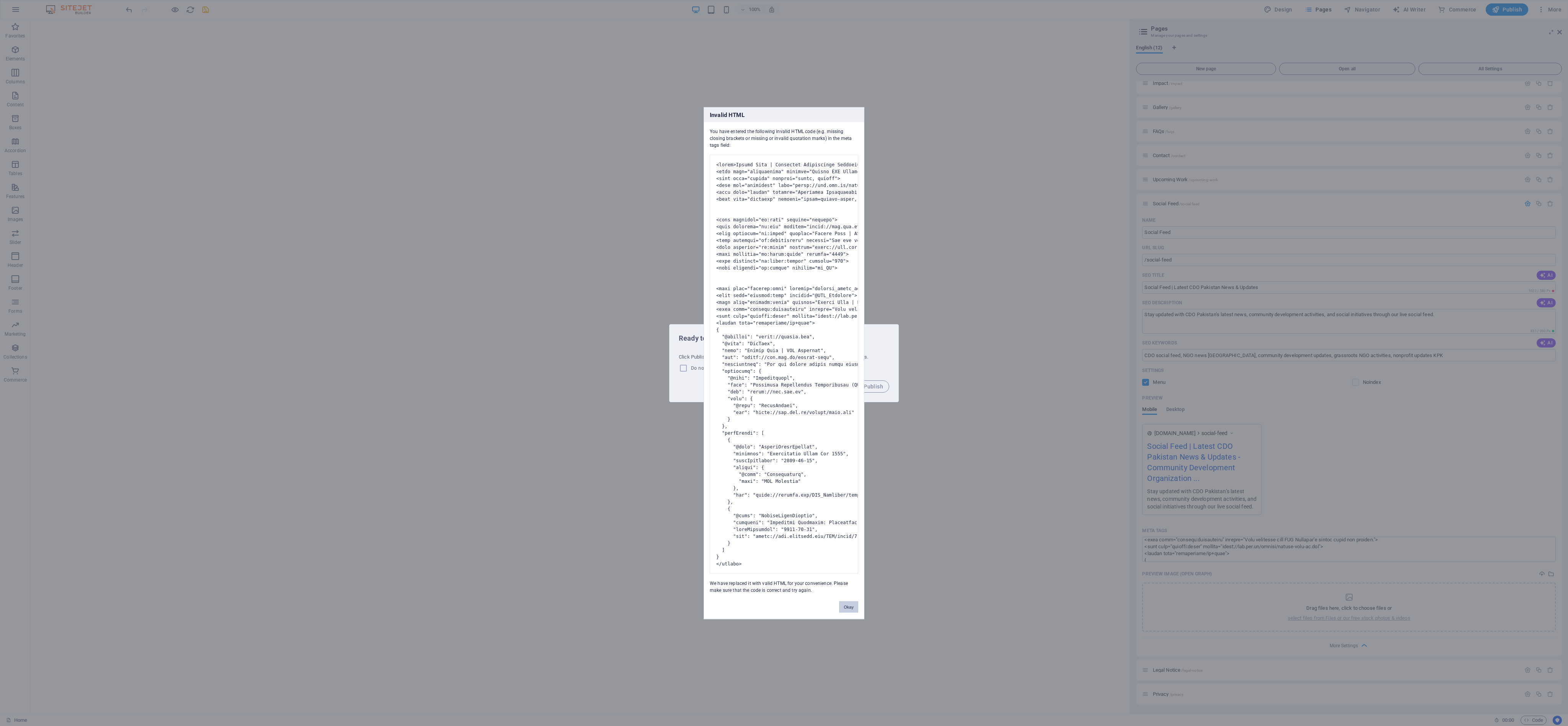
click at [696, 322] on button "Okay" at bounding box center [849, 607] width 19 height 11
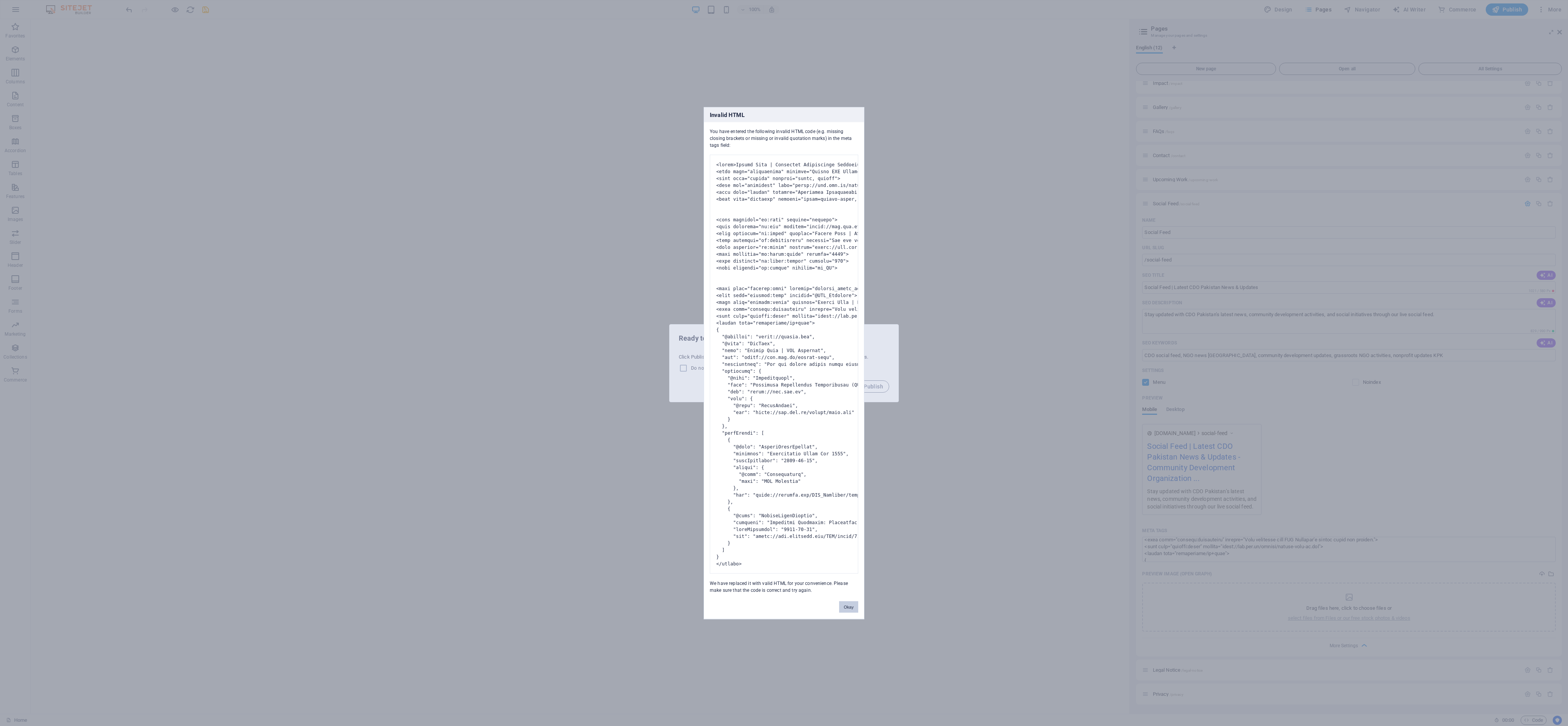
click at [696, 322] on button "Okay" at bounding box center [849, 607] width 19 height 11
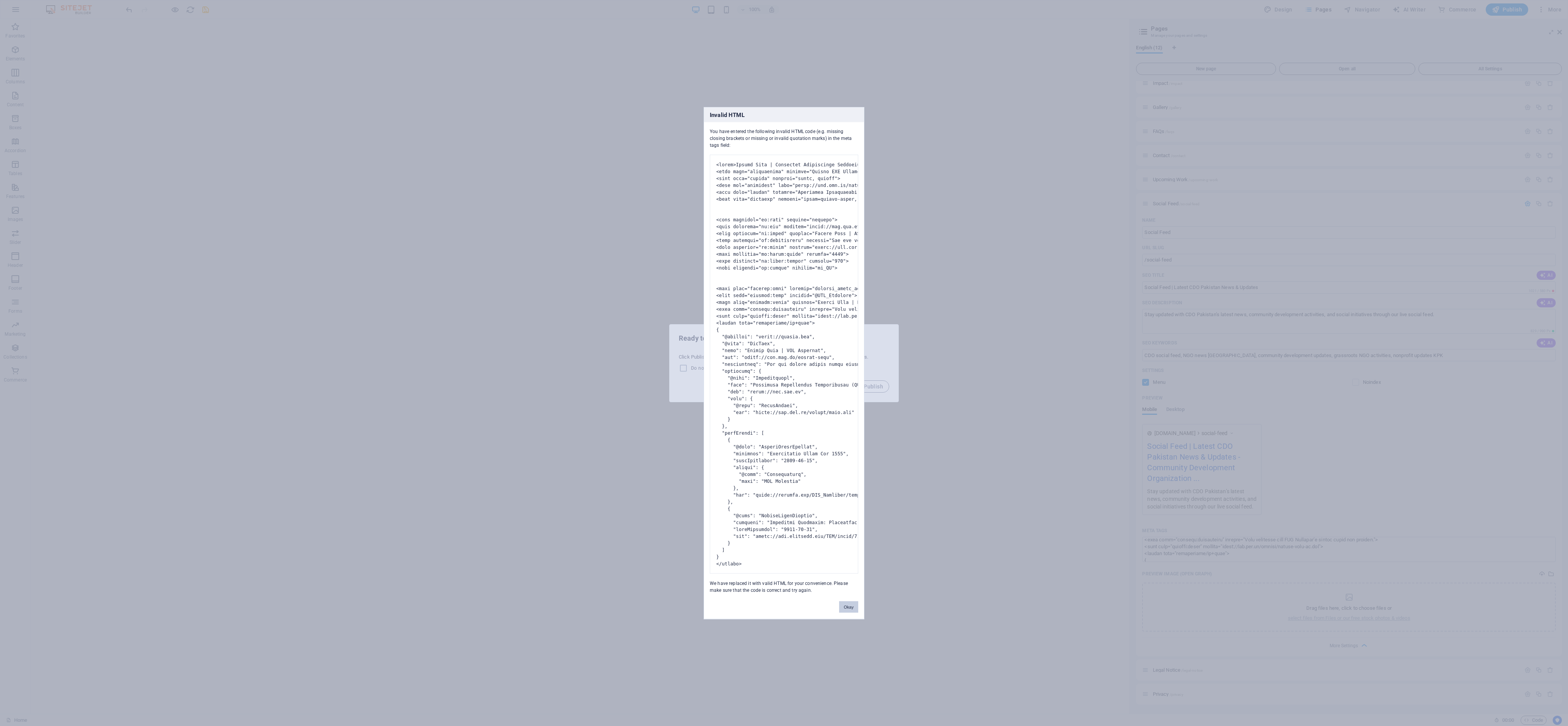
click at [696, 322] on button "Okay" at bounding box center [849, 607] width 19 height 11
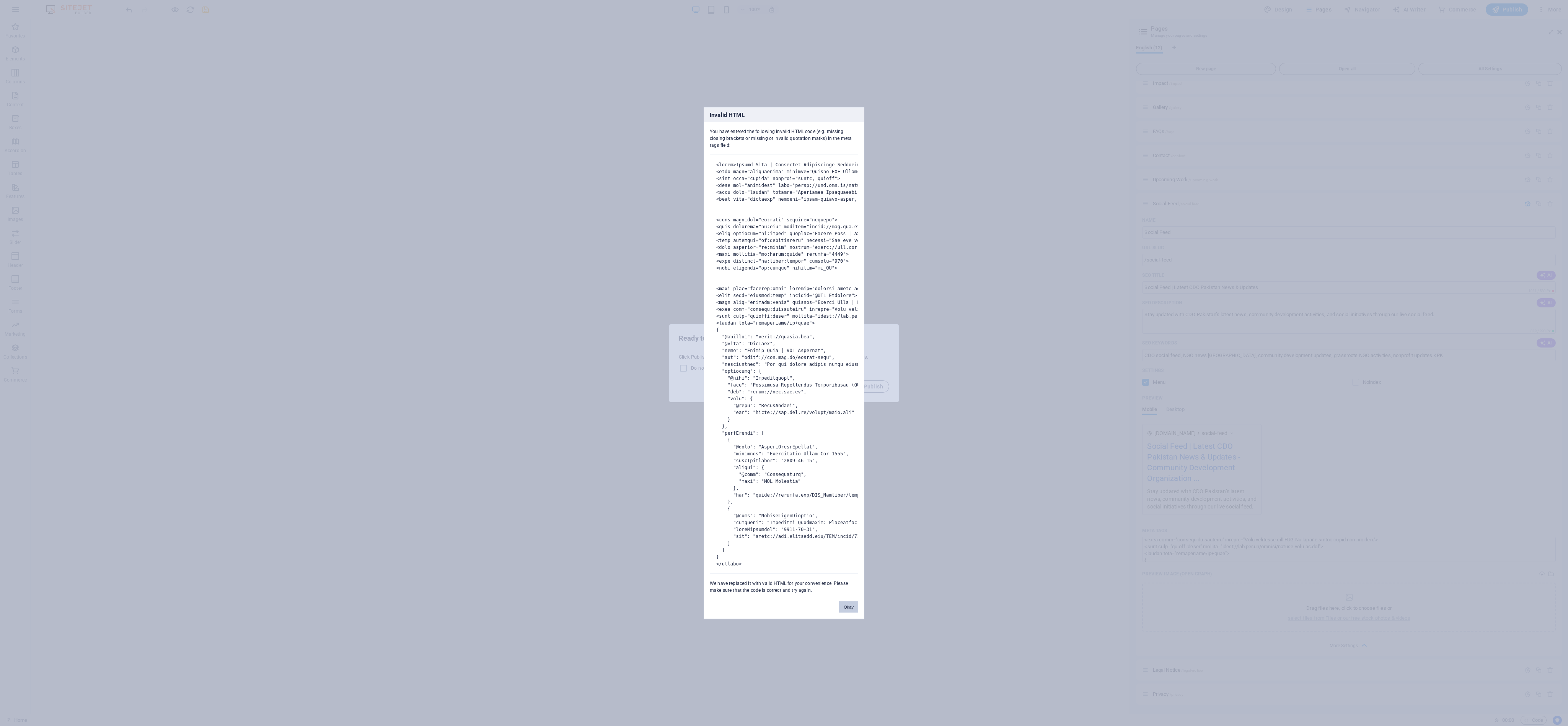
click at [696, 322] on button "Okay" at bounding box center [849, 607] width 19 height 11
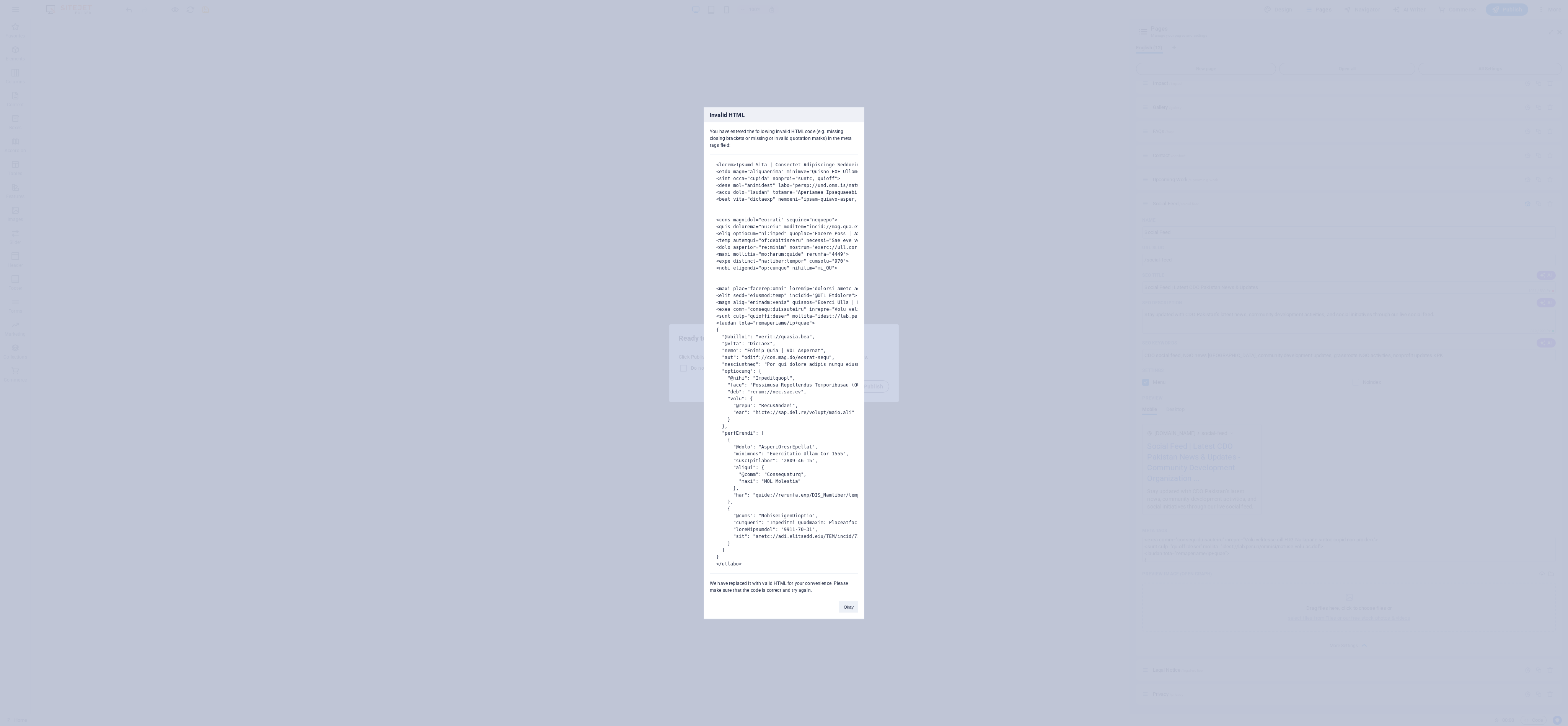
click at [696, 322] on button "Okay" at bounding box center [849, 607] width 19 height 11
click at [696, 107] on div "Invalid HTML You have entered the following invalid HTML code (e.g. missing clo…" at bounding box center [784, 363] width 161 height 512
click at [696, 322] on button "Okay" at bounding box center [849, 607] width 19 height 11
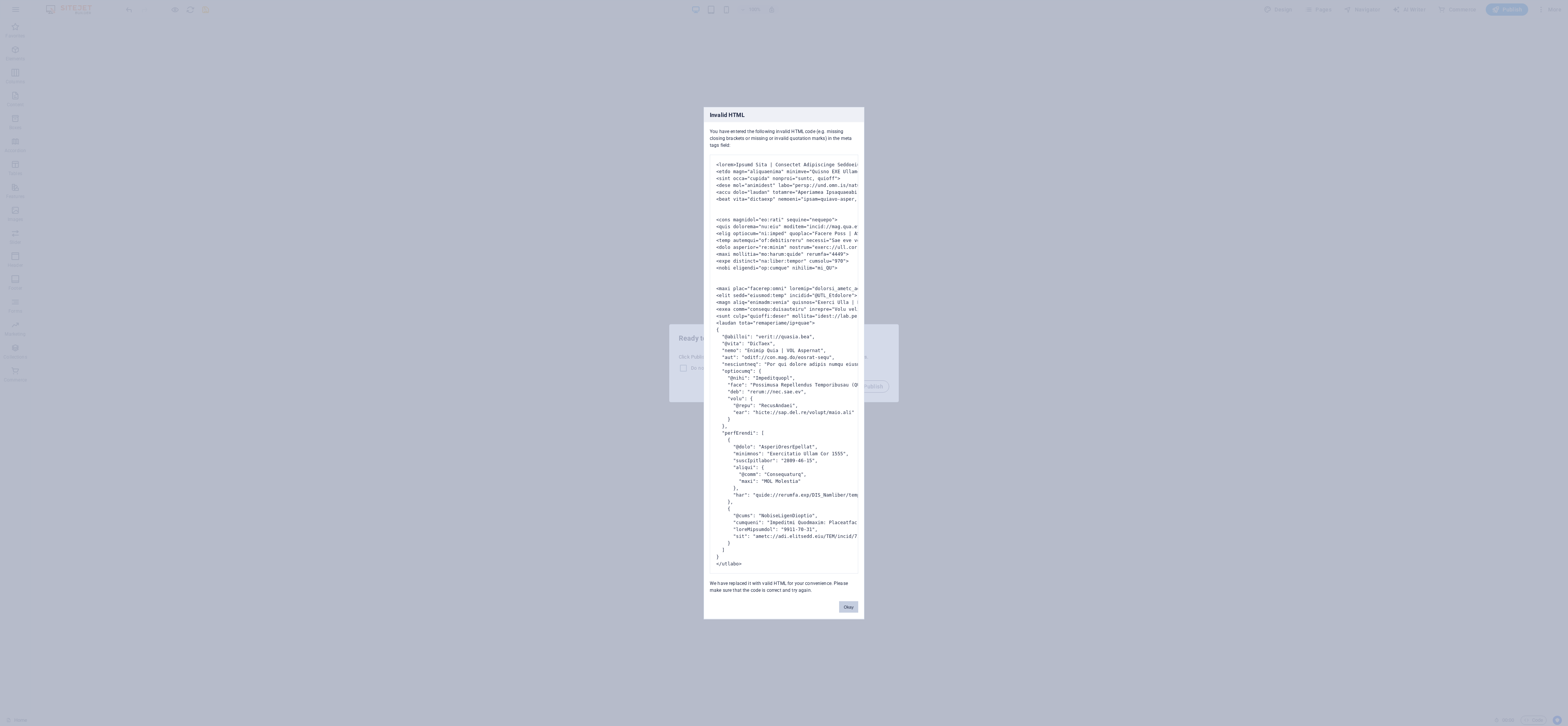
click at [696, 322] on button "Okay" at bounding box center [849, 607] width 19 height 11
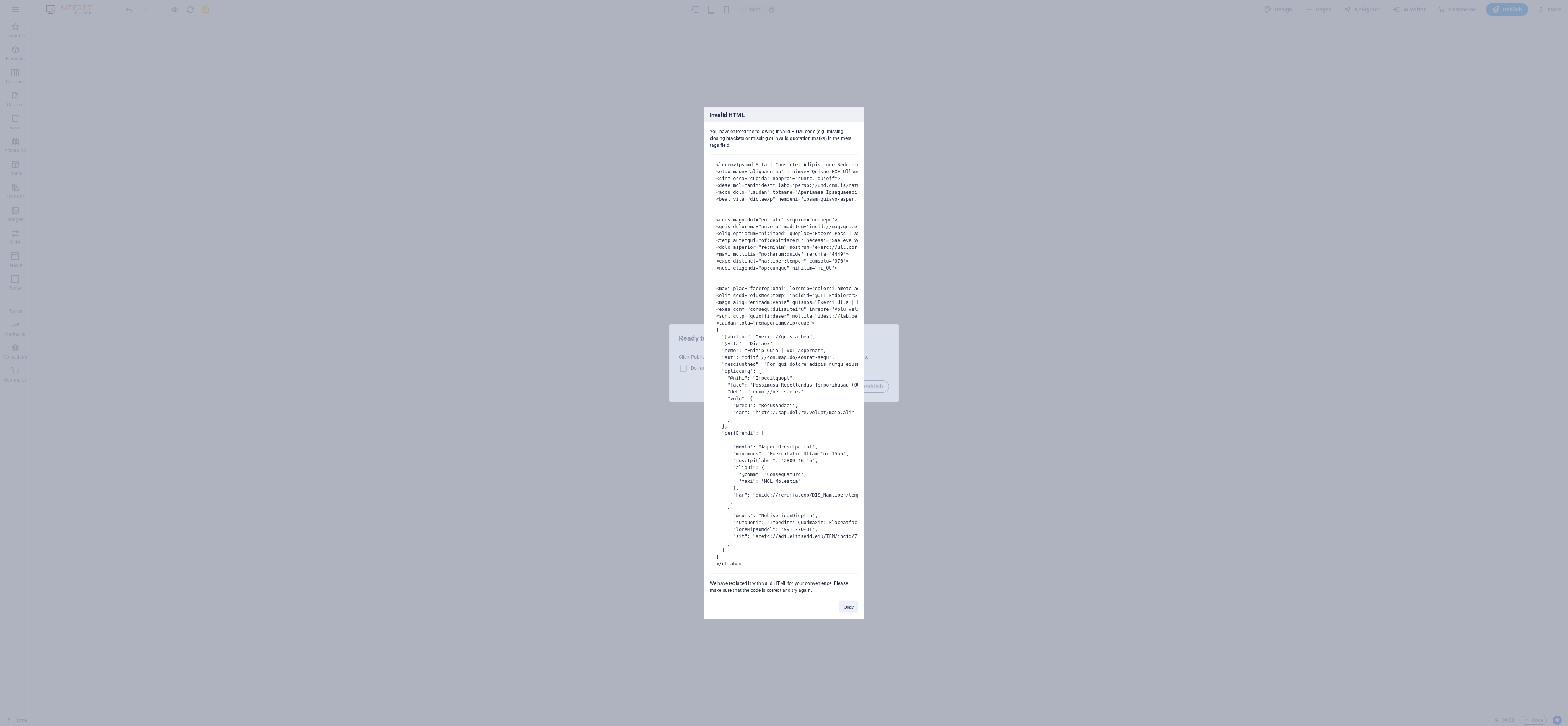
click at [696, 235] on pre at bounding box center [784, 363] width 149 height 419
click at [696, 322] on button "Okay" at bounding box center [849, 607] width 19 height 11
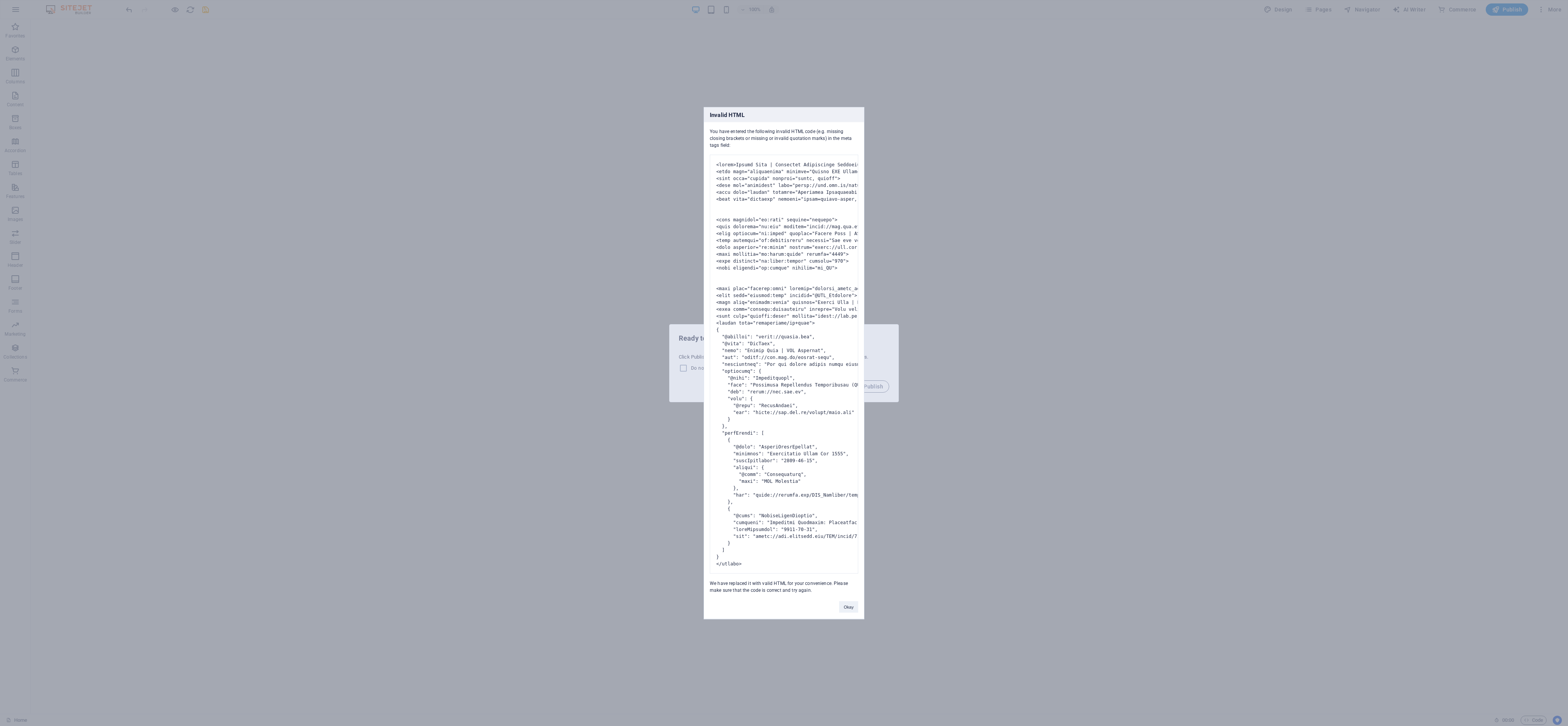
click at [696, 322] on button "Okay" at bounding box center [849, 607] width 19 height 11
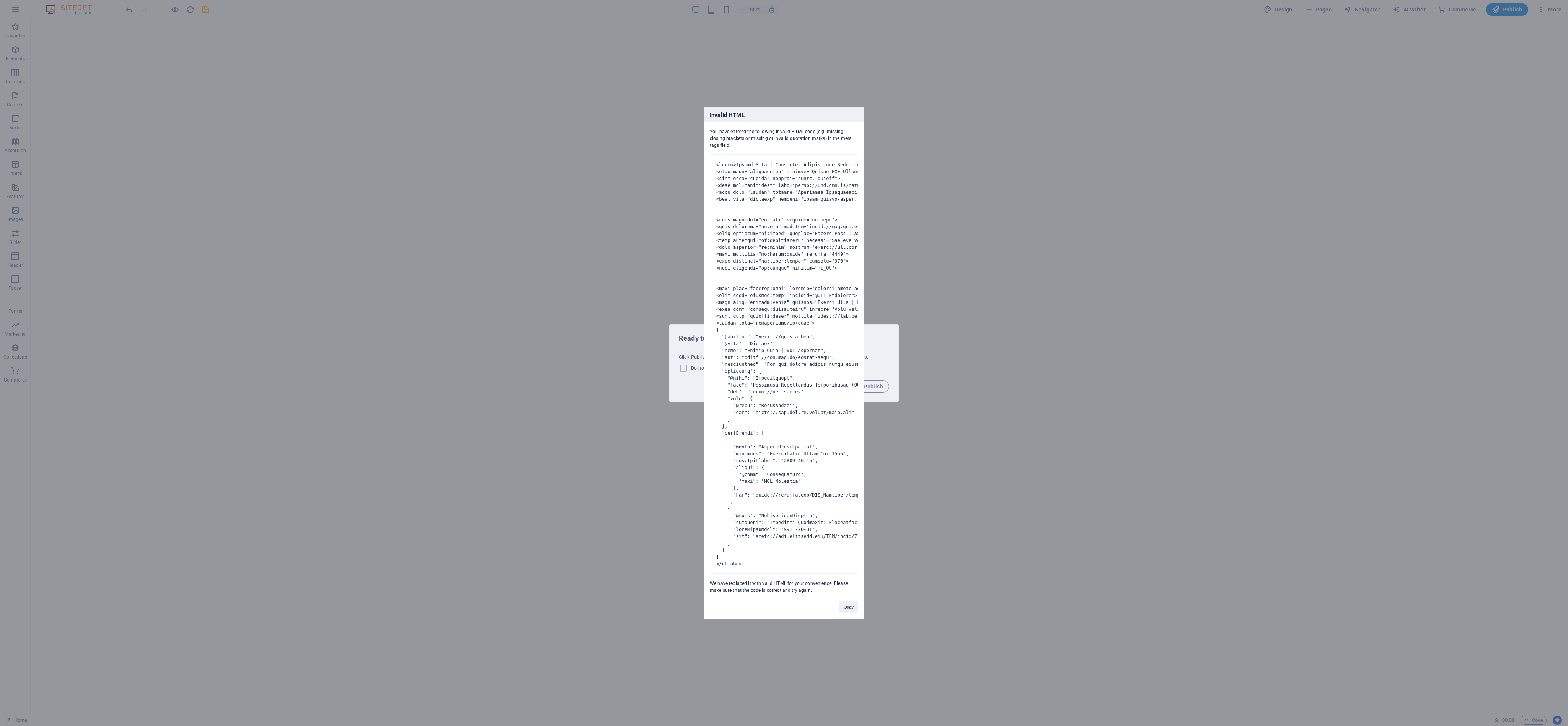
click at [696, 322] on button "Okay" at bounding box center [849, 607] width 19 height 11
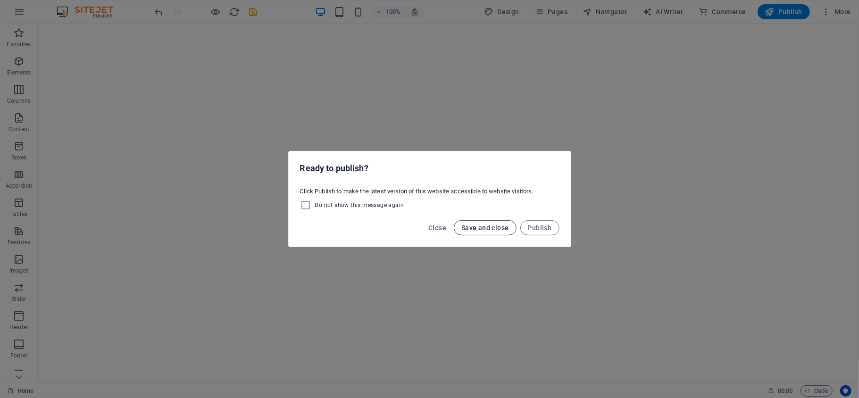
click at [493, 226] on span "Save and close" at bounding box center [485, 228] width 48 height 8
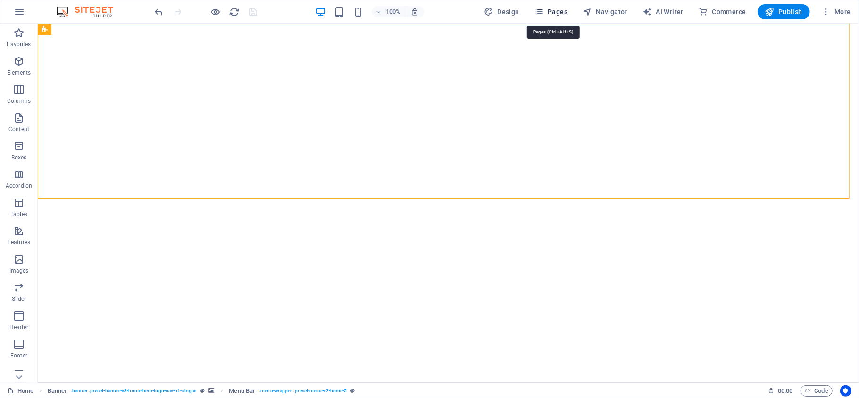
click at [544, 8] on icon "button" at bounding box center [538, 11] width 9 height 9
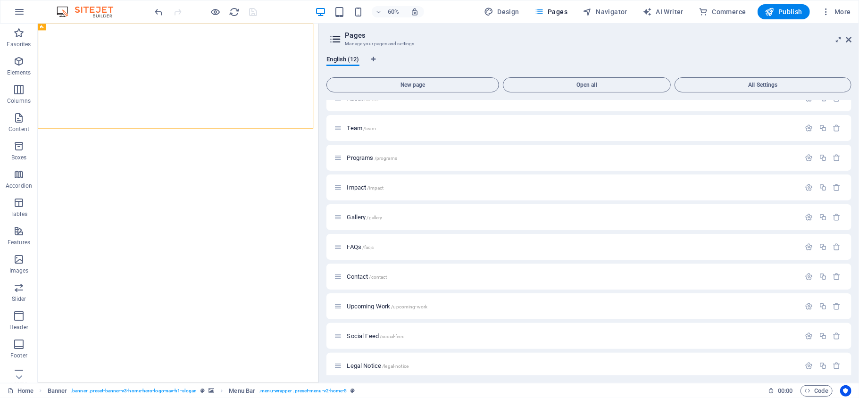
scroll to position [81, 0]
click at [808, 298] on icon "button" at bounding box center [809, 299] width 8 height 8
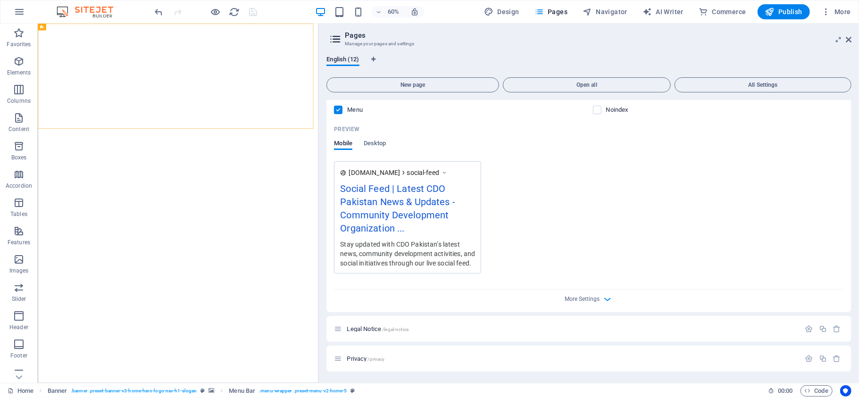
scroll to position [501, 0]
click at [605, 296] on icon "button" at bounding box center [607, 299] width 11 height 11
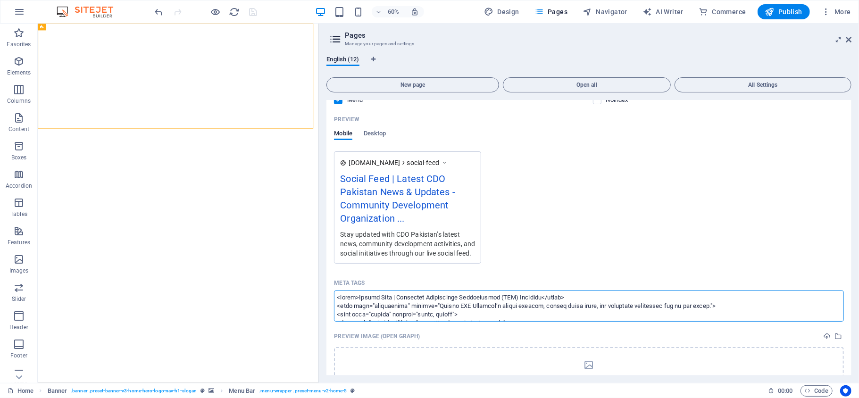
click at [488, 321] on textarea "Meta tags ​" at bounding box center [589, 305] width 510 height 31
paste textarea "<script type="application/ld+json"> { "@context": "[URL][DOMAIN_NAME]", "@graph…"
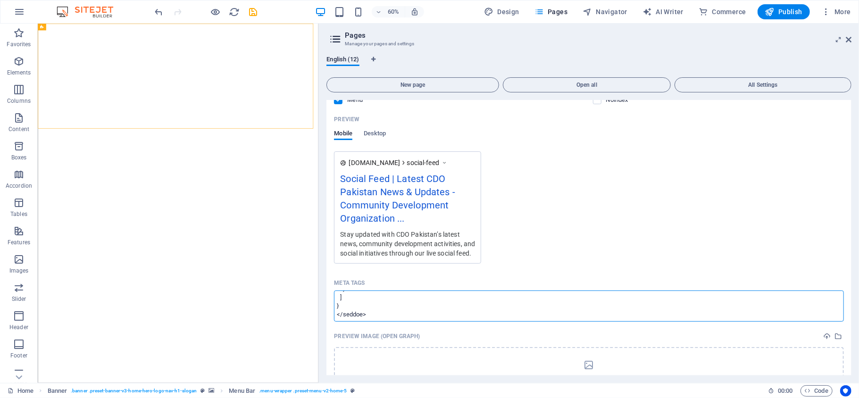
type textarea "<lorem>Ipsumd Sita | Consectet Adipiscinge Seddoeiusmod (TEM) Incididu</utlab> …"
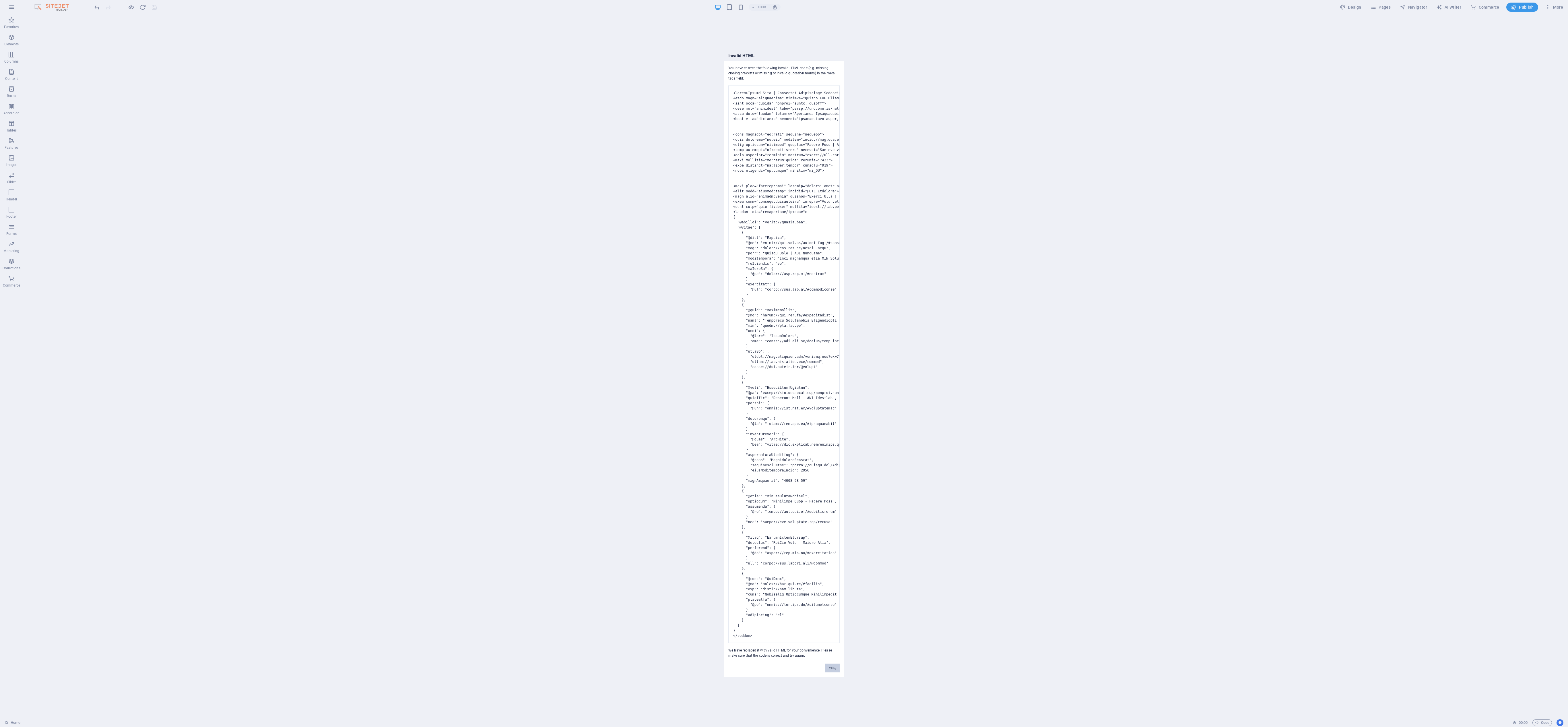
click at [522, 242] on button "Okay" at bounding box center [833, 668] width 15 height 9
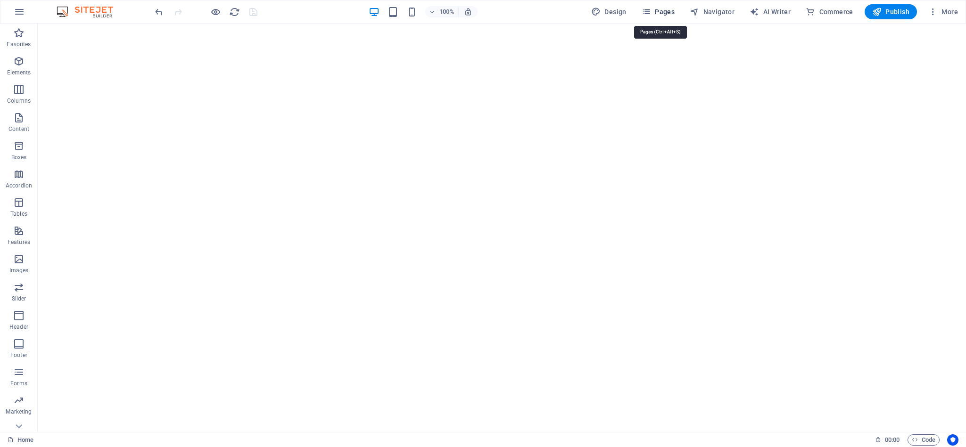
click at [651, 8] on icon "button" at bounding box center [646, 11] width 9 height 9
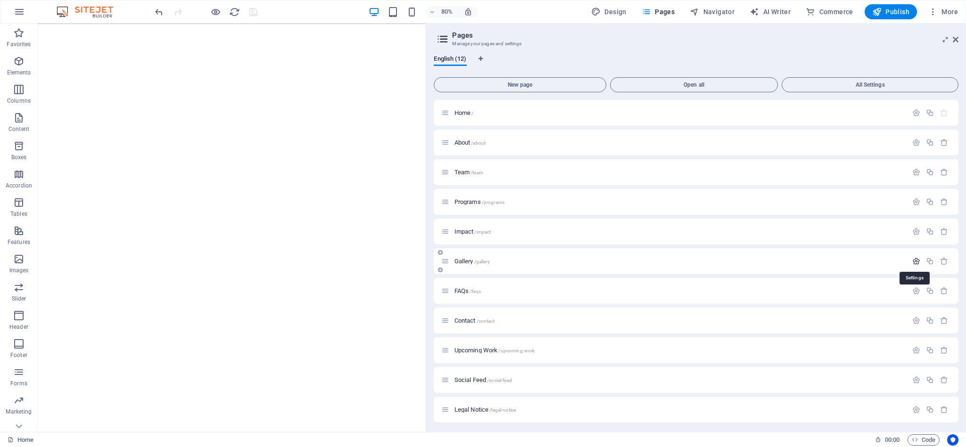
click at [858, 257] on icon "button" at bounding box center [916, 261] width 8 height 8
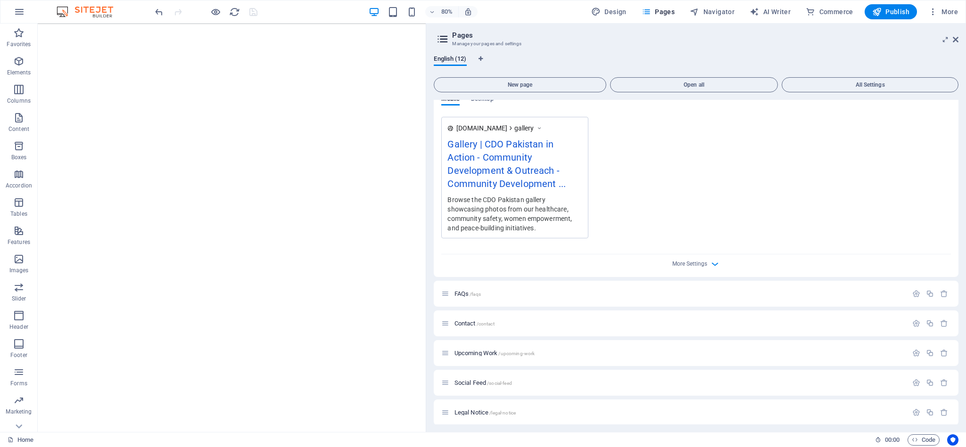
scroll to position [450, 0]
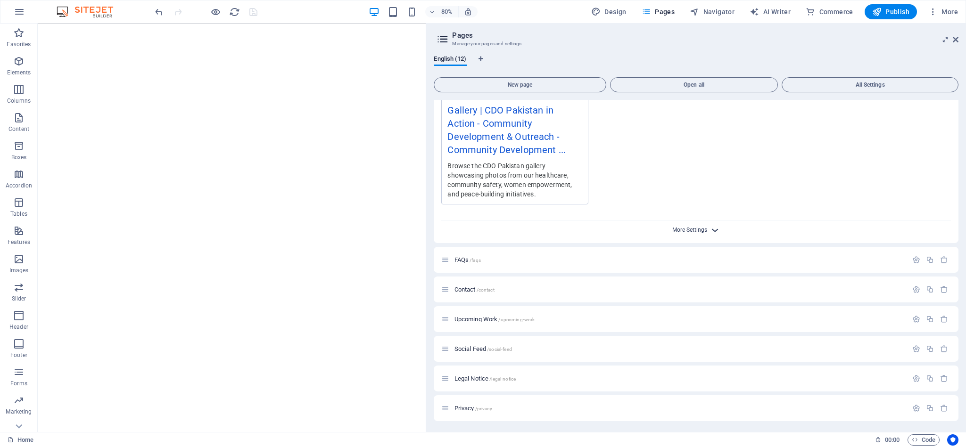
click at [706, 231] on span "More Settings" at bounding box center [689, 230] width 35 height 7
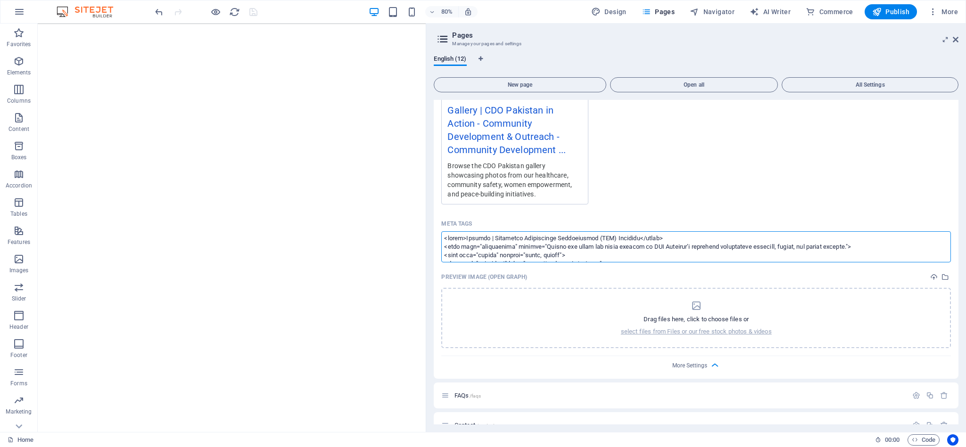
click at [617, 257] on textarea "Meta tags ​" at bounding box center [696, 246] width 510 height 31
type textarea "<lorem>Ipsumdo | Sitametco Adipiscinge Seddoeiusmod (TEM) Incididu</utlab> <etd…"
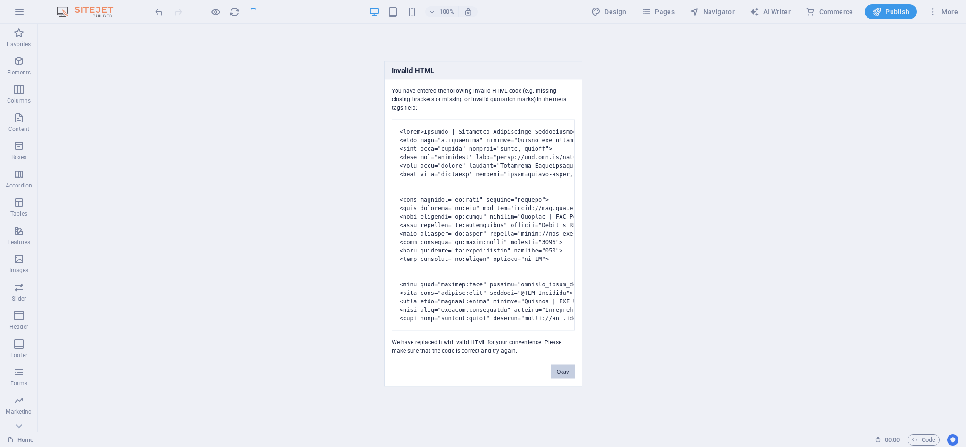
click at [560, 379] on button "Okay" at bounding box center [563, 371] width 24 height 14
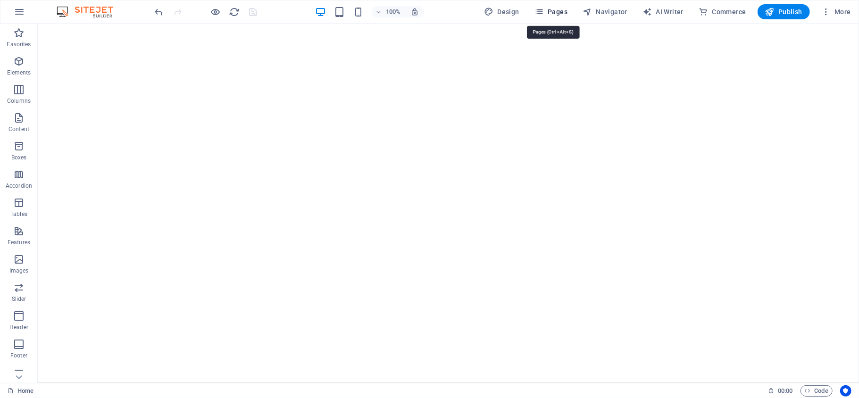
click at [542, 10] on icon "button" at bounding box center [538, 11] width 9 height 9
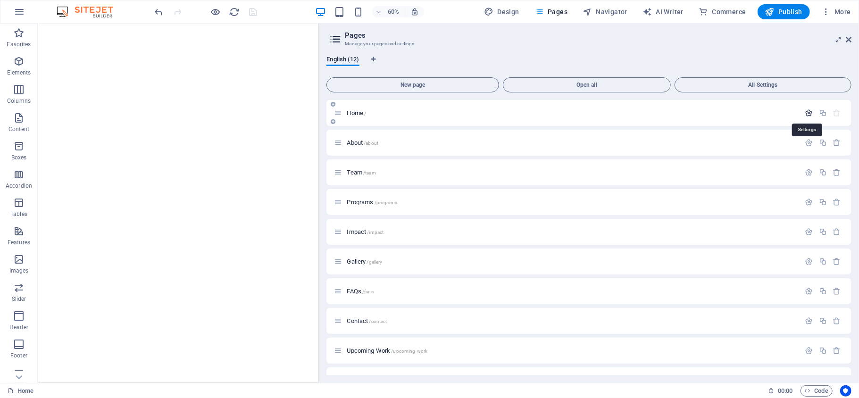
click at [806, 110] on icon "button" at bounding box center [809, 113] width 8 height 8
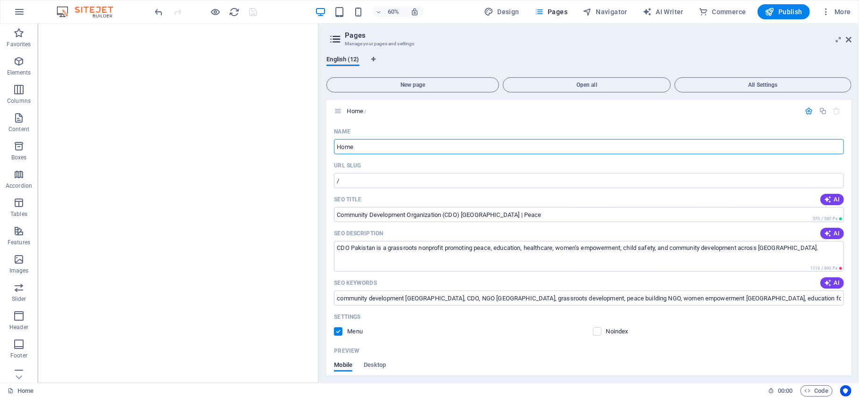
scroll to position [0, 0]
click at [809, 110] on icon "button" at bounding box center [809, 113] width 8 height 8
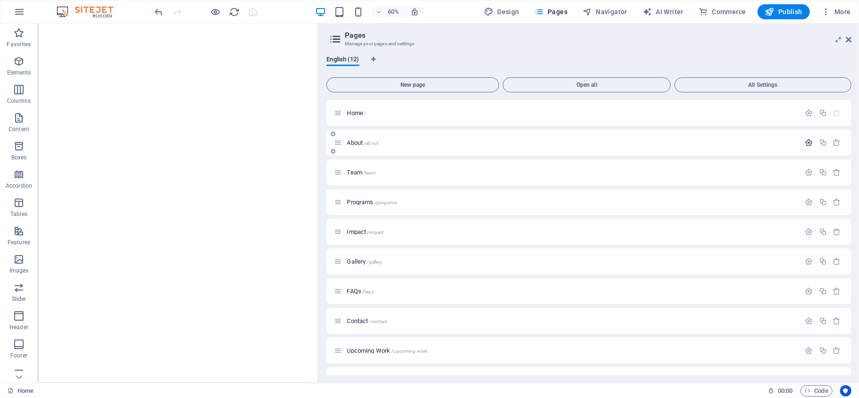
click at [807, 139] on icon "button" at bounding box center [809, 143] width 8 height 8
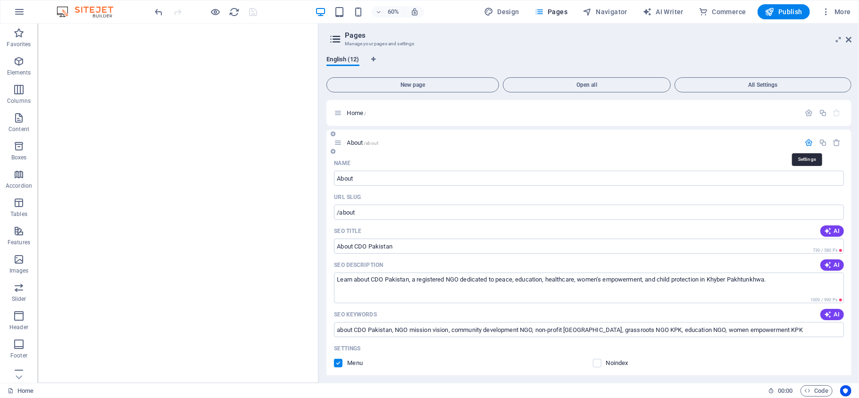
click at [807, 139] on icon "button" at bounding box center [809, 143] width 8 height 8
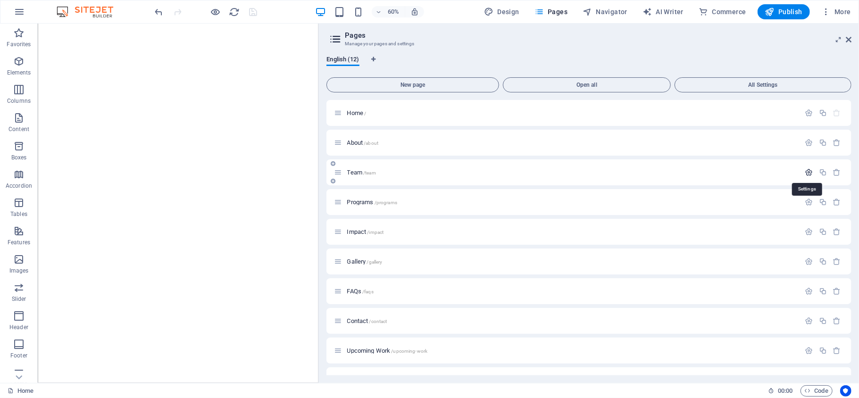
click at [807, 170] on icon "button" at bounding box center [809, 172] width 8 height 8
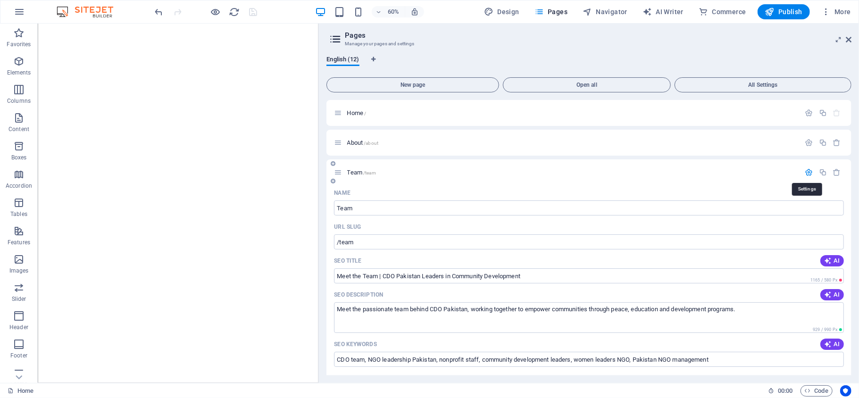
click at [807, 170] on icon "button" at bounding box center [809, 172] width 8 height 8
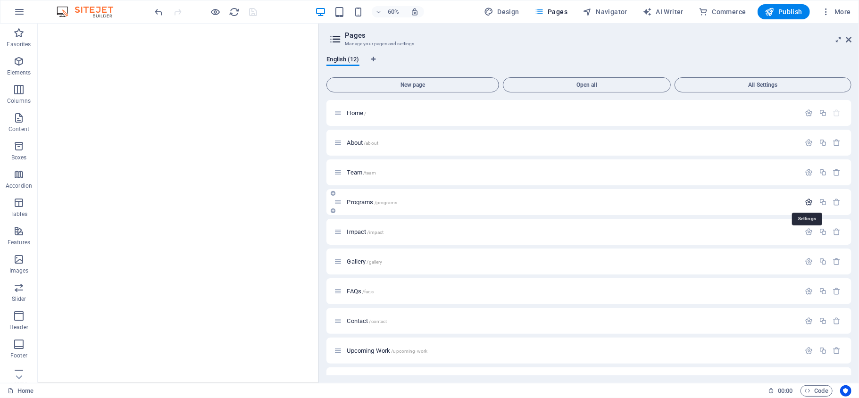
click at [807, 198] on icon "button" at bounding box center [809, 202] width 8 height 8
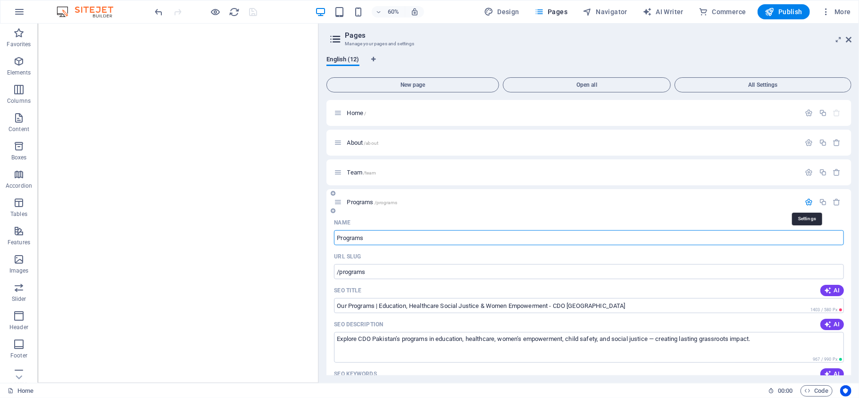
click at [807, 198] on icon "button" at bounding box center [809, 202] width 8 height 8
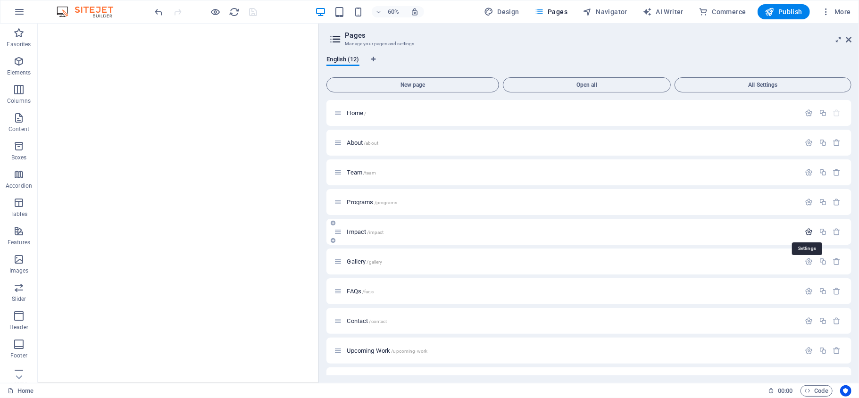
click at [808, 230] on icon "button" at bounding box center [809, 232] width 8 height 8
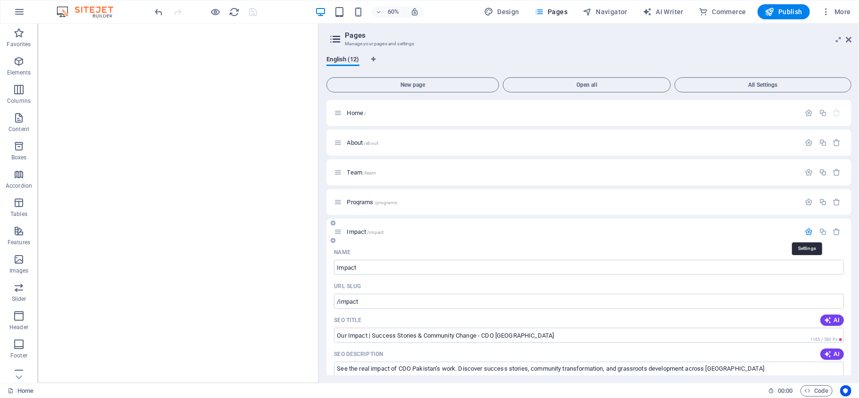
click at [808, 230] on icon "button" at bounding box center [809, 232] width 8 height 8
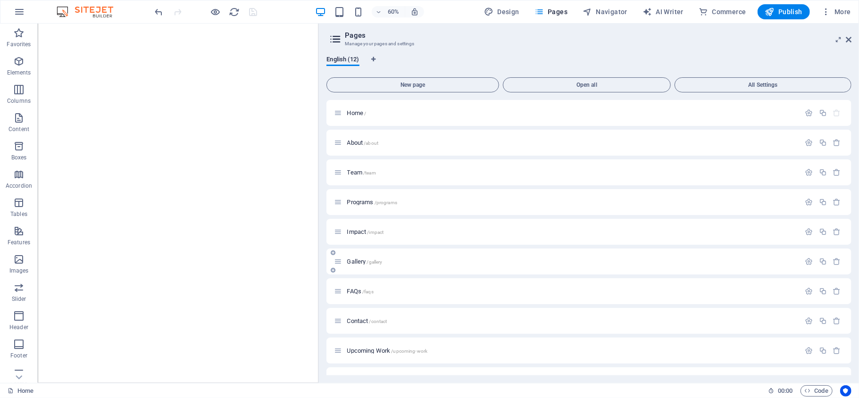
click at [808, 256] on div at bounding box center [822, 261] width 41 height 10
click at [808, 259] on icon "button" at bounding box center [809, 261] width 8 height 8
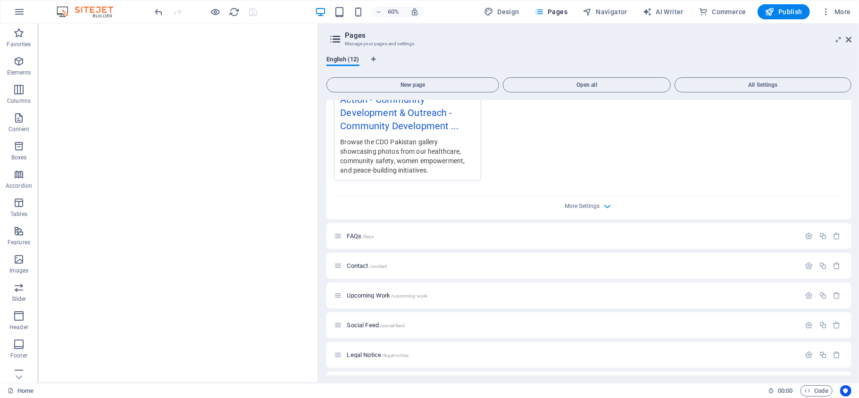
scroll to position [478, 0]
click at [602, 201] on icon "button" at bounding box center [607, 202] width 11 height 11
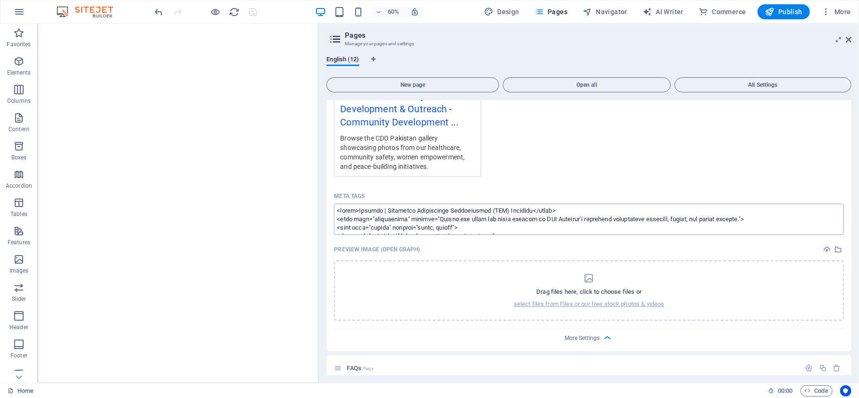
click at [485, 229] on textarea "Meta tags ​" at bounding box center [589, 219] width 510 height 31
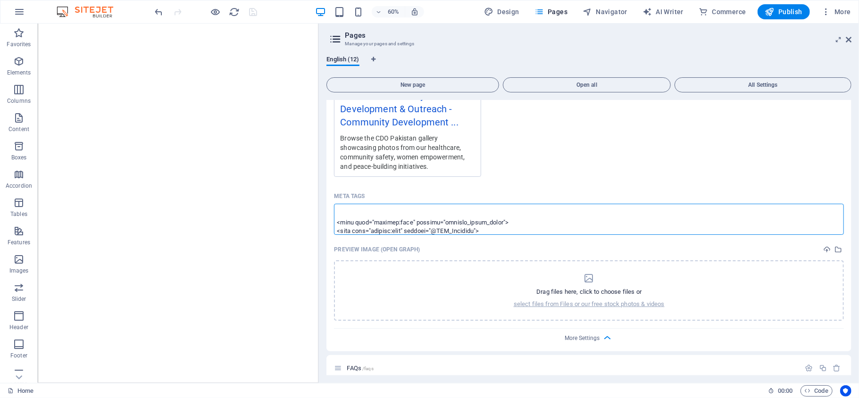
scroll to position [173, 0]
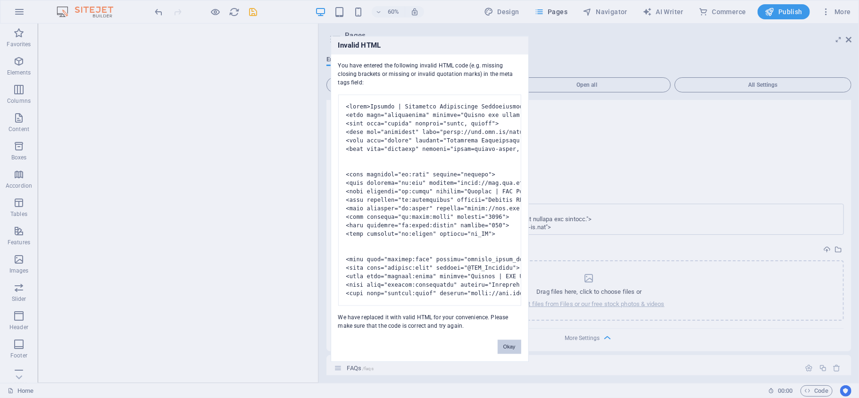
click at [512, 353] on button "Okay" at bounding box center [509, 347] width 24 height 14
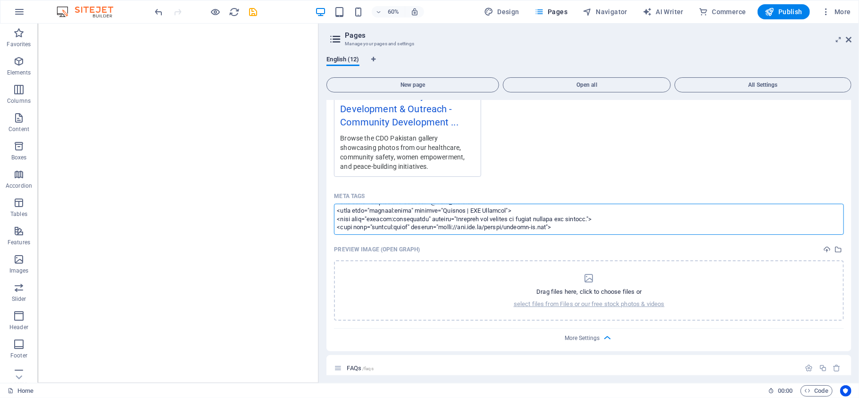
click at [576, 229] on textarea "Meta tags ​" at bounding box center [589, 219] width 510 height 31
paste textarea "<loremi dolo="sitametcons/ad+elit"> { "@seddoei": "tempo://incidi.utl", "@etdo"…"
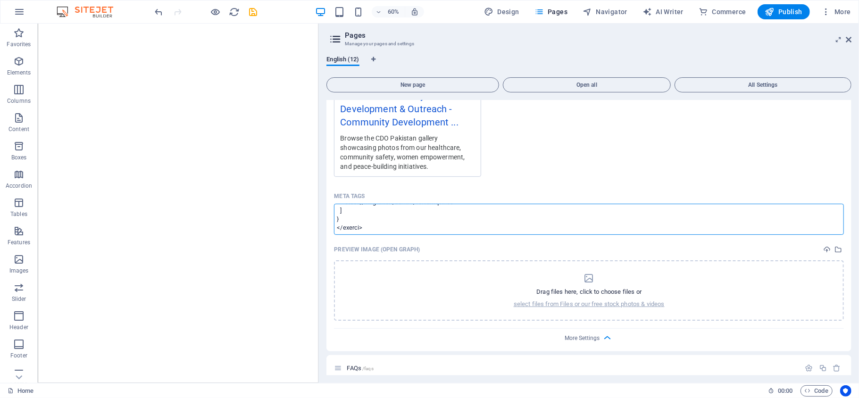
type textarea "<lorem>Ipsumdo | Sitametco Adipiscinge Seddoeiusmod (TEM) Incididu</utlab> <etd…"
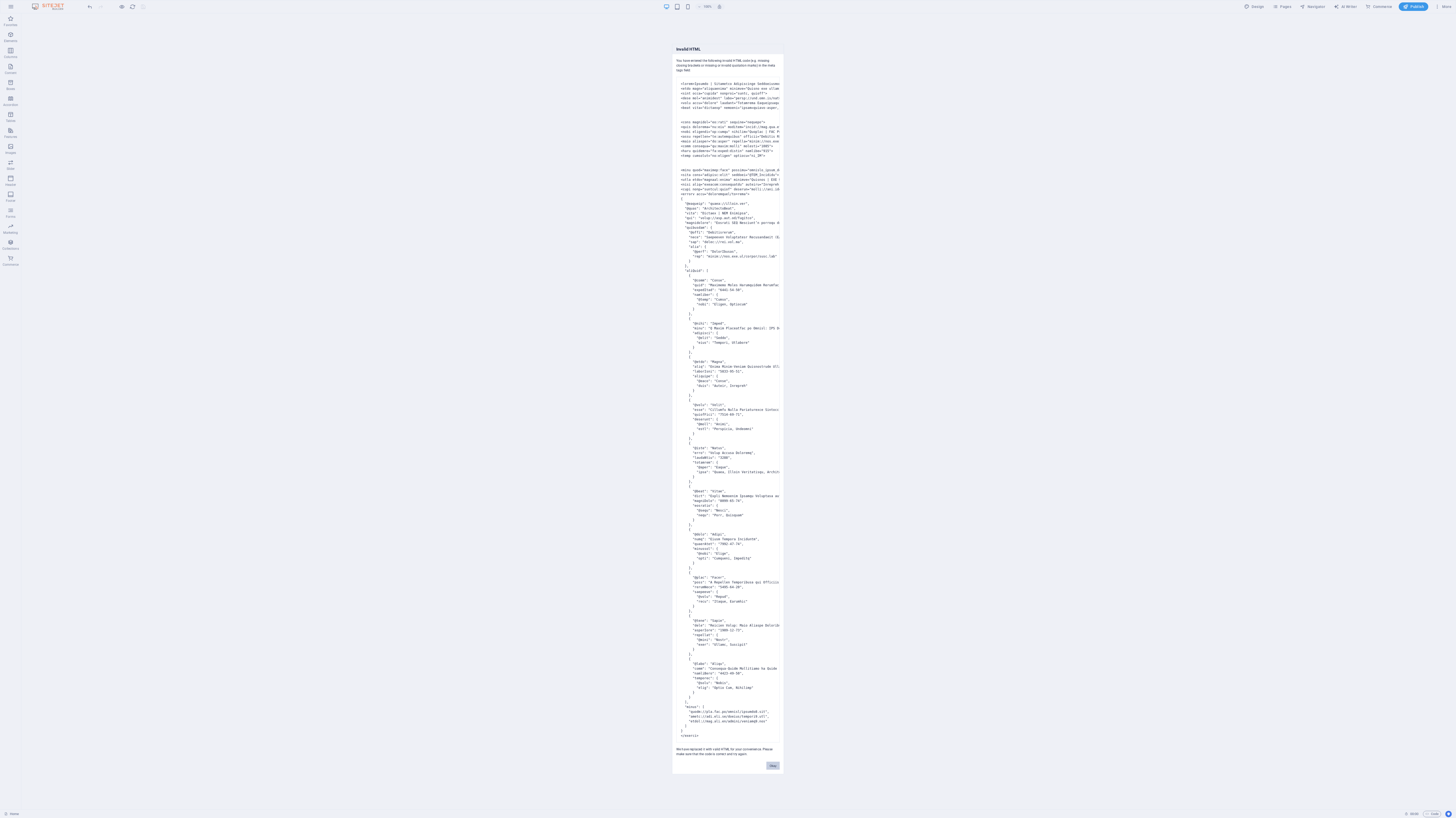
click at [485, 224] on button "Okay" at bounding box center [773, 766] width 14 height 8
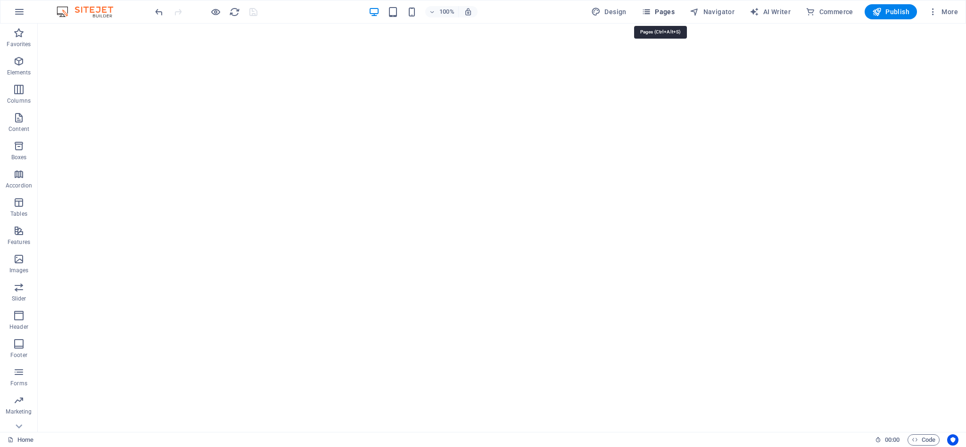
click at [651, 8] on icon "button" at bounding box center [646, 11] width 9 height 9
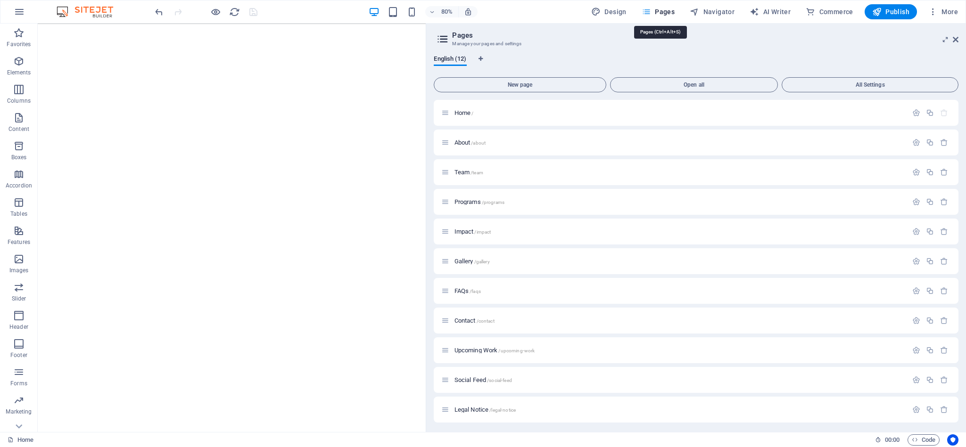
click at [651, 8] on icon "button" at bounding box center [646, 11] width 9 height 9
click at [858, 170] on icon "button" at bounding box center [916, 172] width 8 height 8
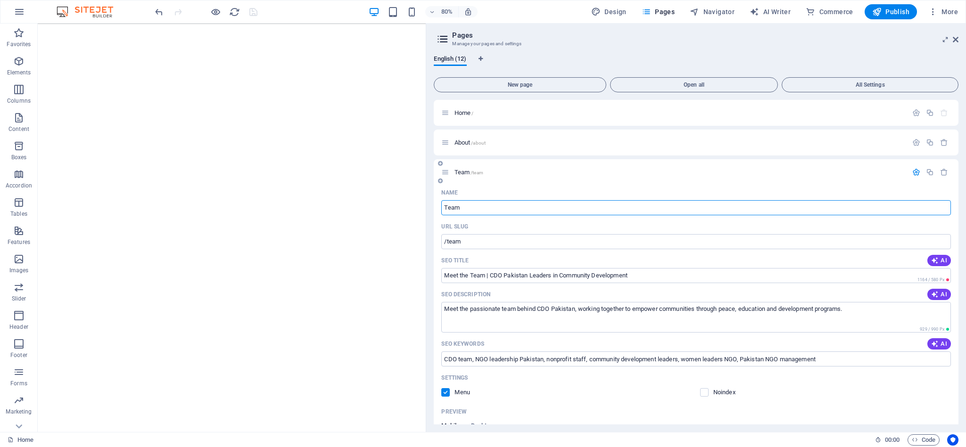
click at [858, 171] on icon "button" at bounding box center [916, 172] width 8 height 8
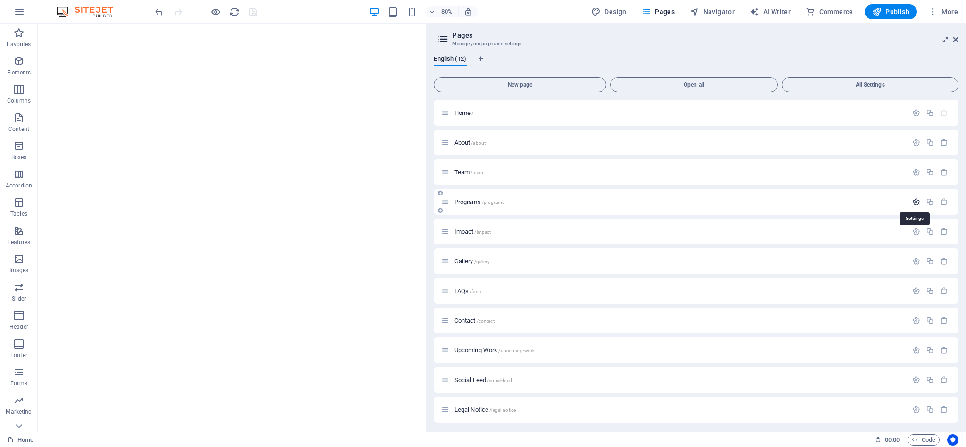
click at [858, 200] on icon "button" at bounding box center [916, 202] width 8 height 8
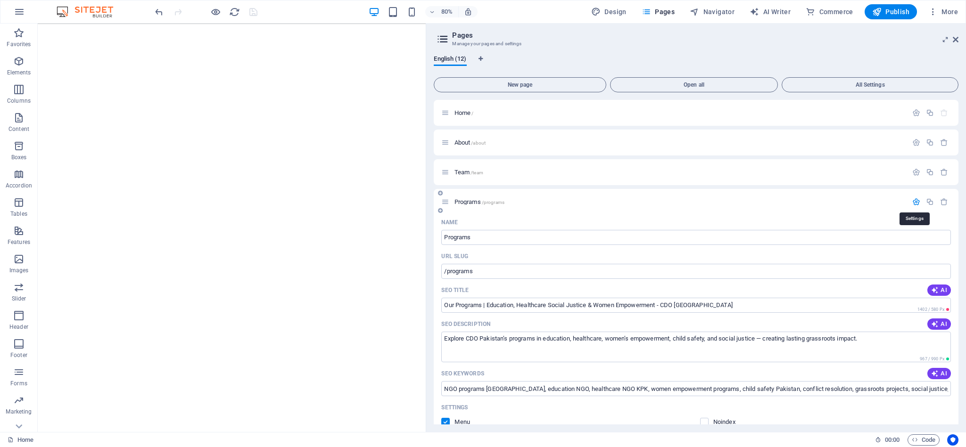
click at [858, 200] on icon "button" at bounding box center [916, 202] width 8 height 8
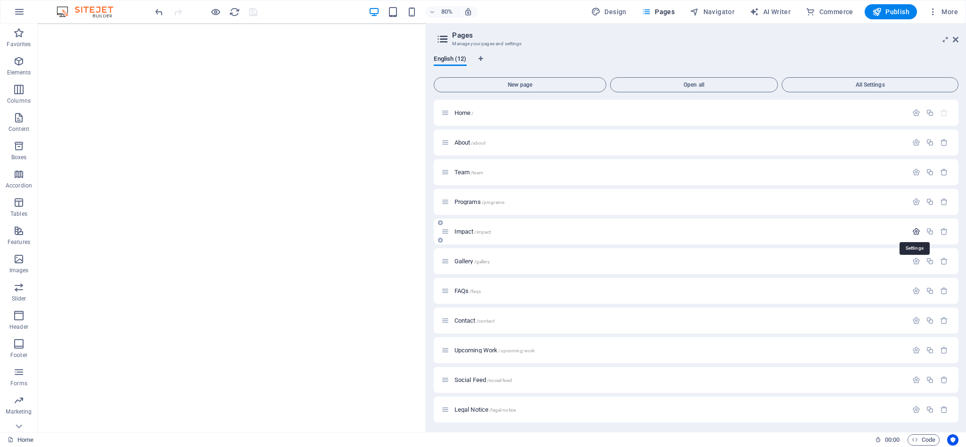
click at [858, 228] on icon "button" at bounding box center [916, 232] width 8 height 8
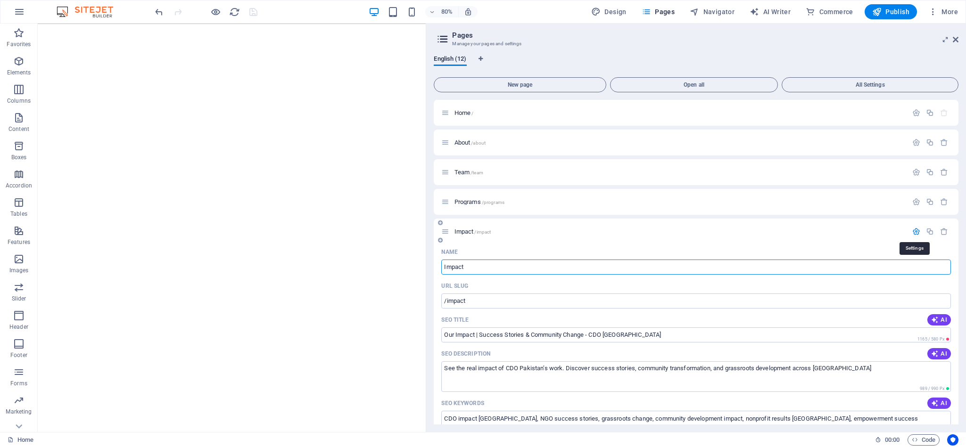
click at [858, 228] on icon "button" at bounding box center [916, 232] width 8 height 8
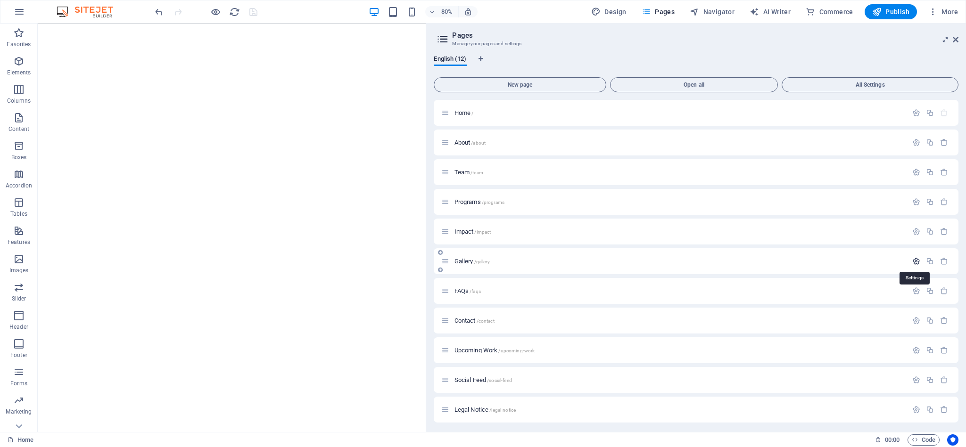
click at [858, 259] on icon "button" at bounding box center [916, 261] width 8 height 8
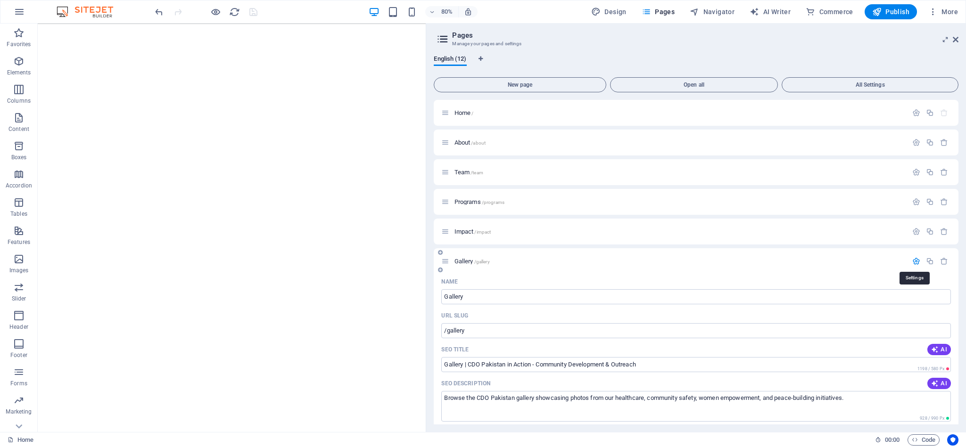
click at [858, 259] on icon "button" at bounding box center [916, 261] width 8 height 8
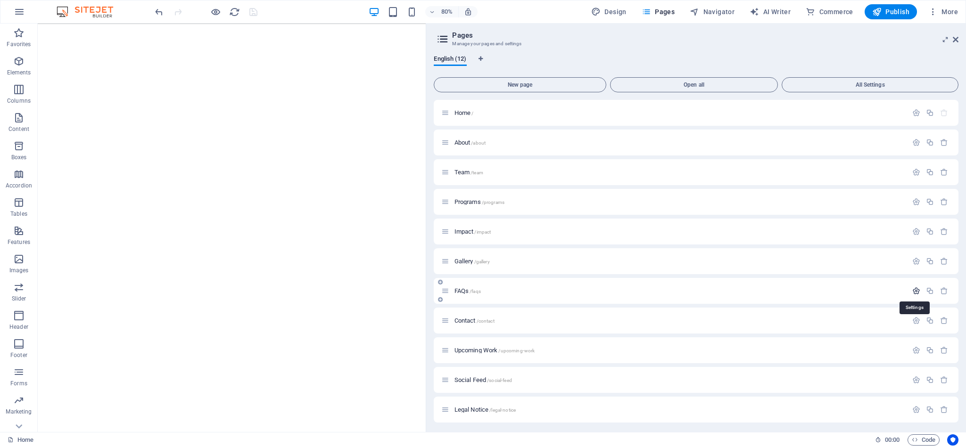
click at [858, 289] on icon "button" at bounding box center [916, 291] width 8 height 8
click at [858, 319] on icon "button" at bounding box center [916, 321] width 8 height 8
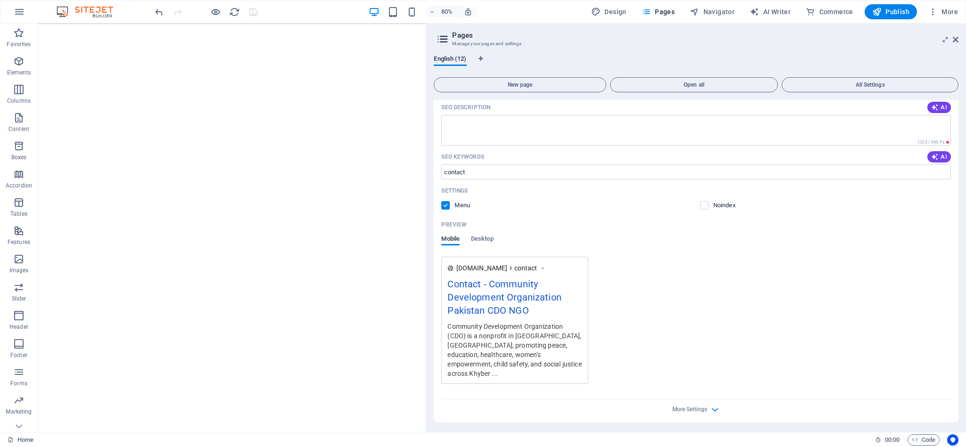
scroll to position [447, 0]
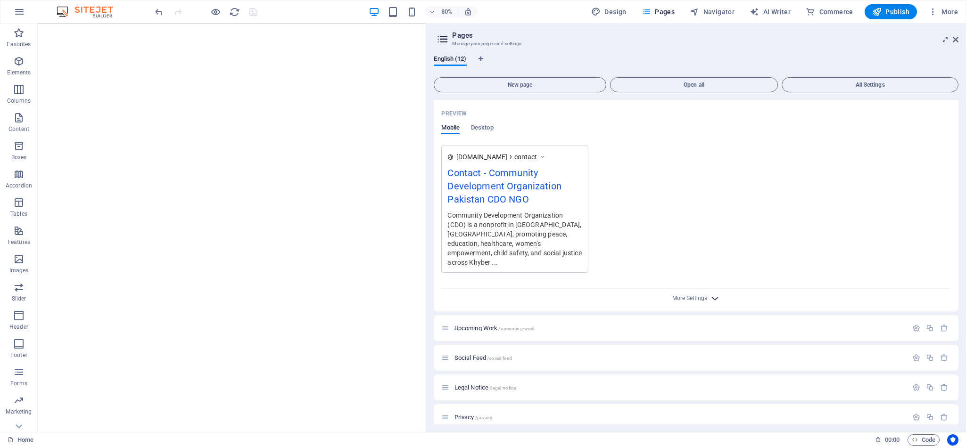
click at [711, 293] on icon "button" at bounding box center [715, 298] width 11 height 11
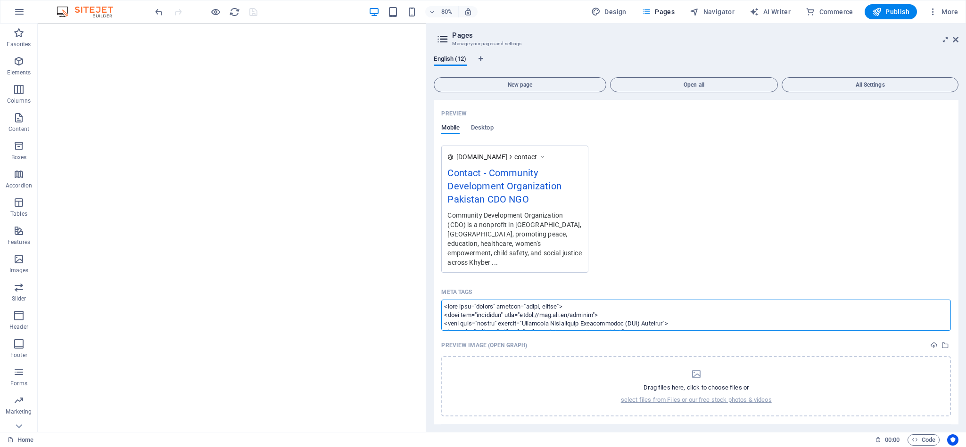
click at [705, 314] on textarea "Meta tags ​" at bounding box center [696, 315] width 510 height 31
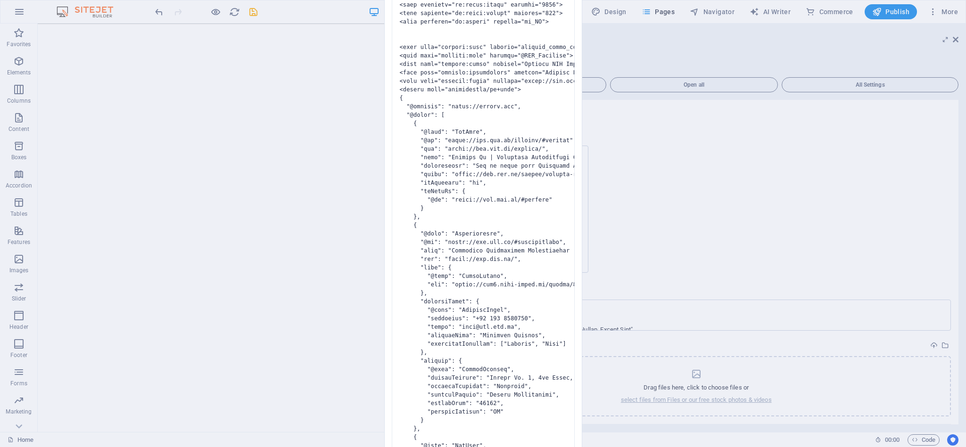
drag, startPoint x: 957, startPoint y: 283, endPoint x: 954, endPoint y: 247, distance: 36.9
click at [858, 247] on body "Community Development Organization Home Favorites Elements Columns Content Boxe…" at bounding box center [483, 223] width 966 height 447
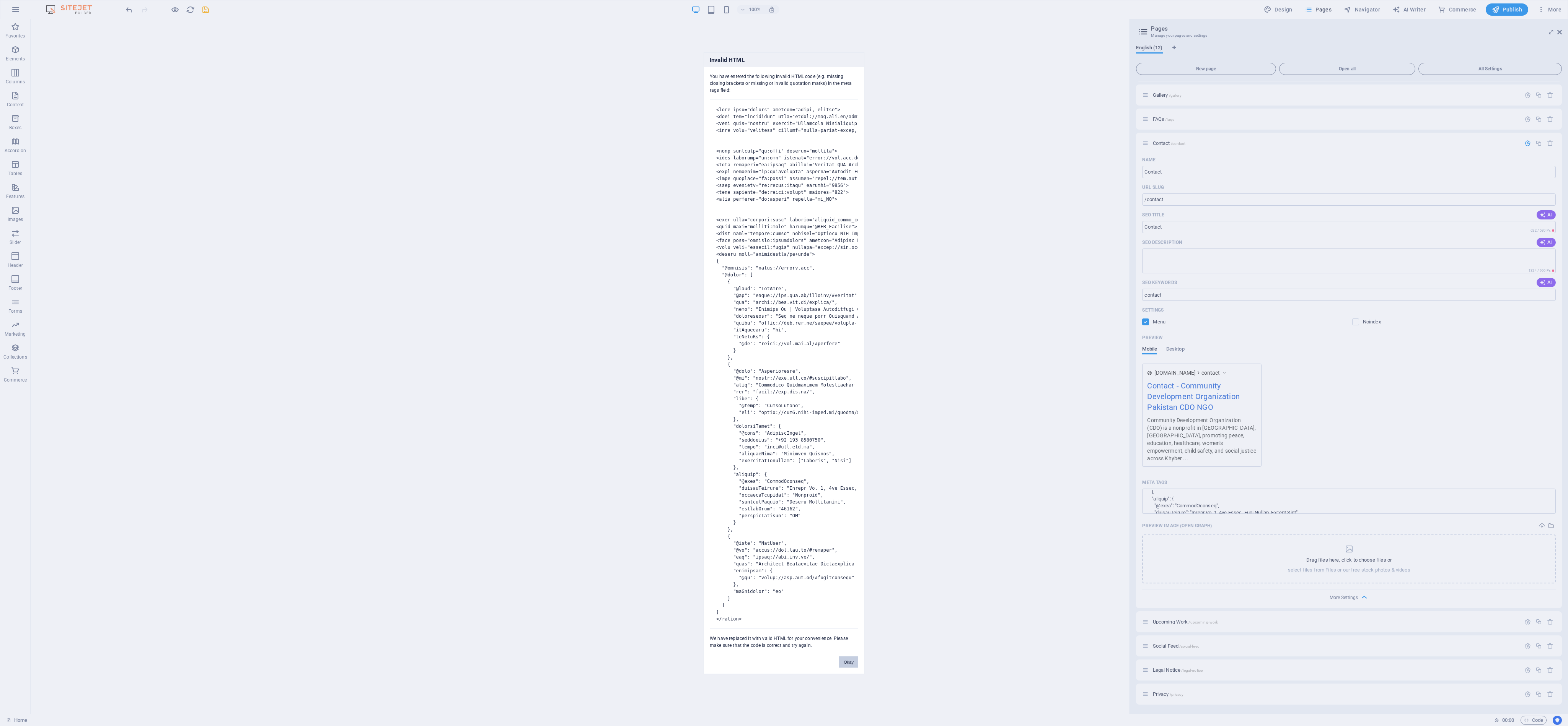
scroll to position [371, 0]
click at [696, 322] on button "Okay" at bounding box center [849, 662] width 19 height 11
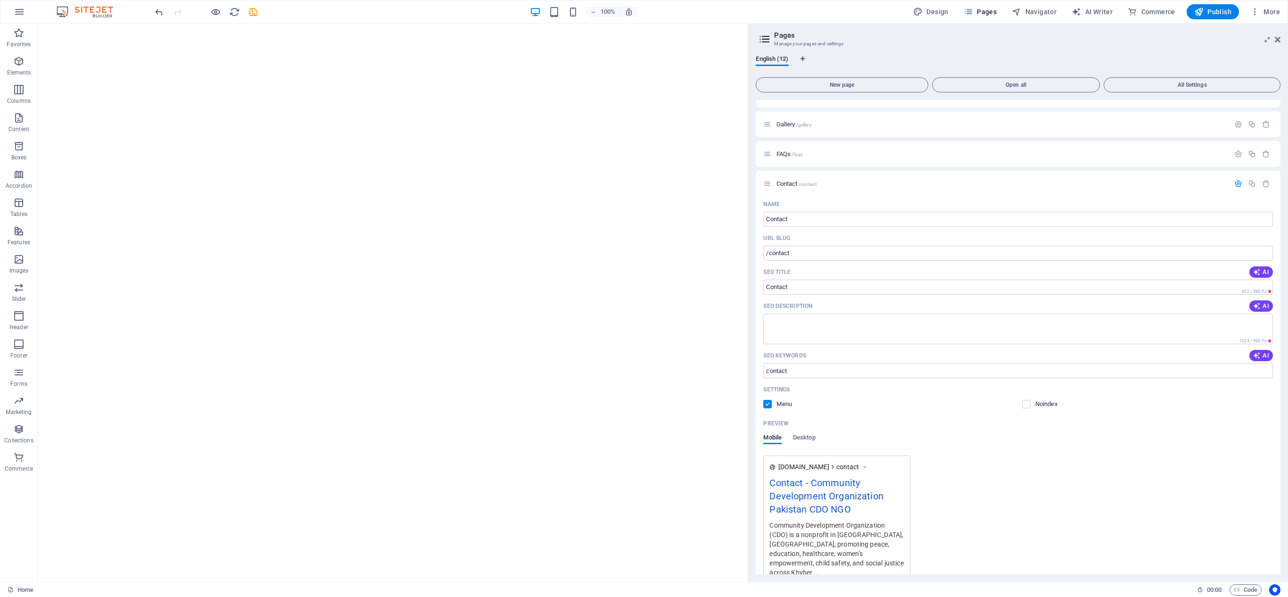
scroll to position [455, 0]
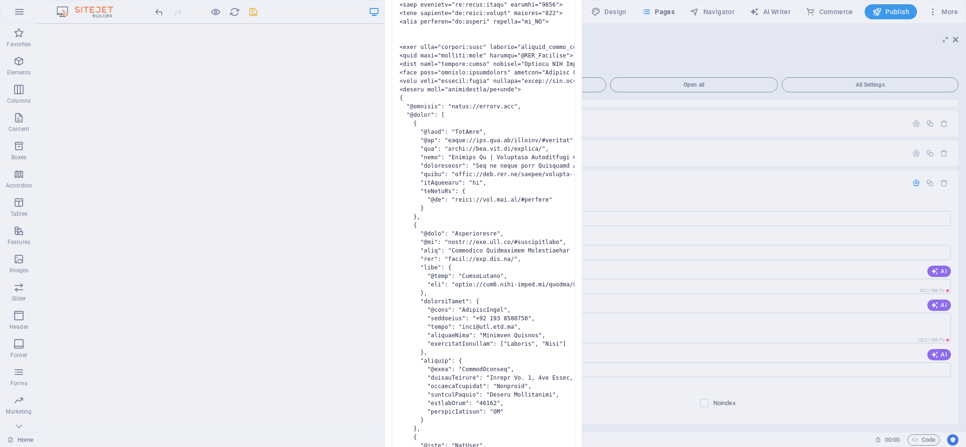
click at [858, 182] on body "Community Development Organization Home Favorites Elements Columns Content Boxe…" at bounding box center [483, 223] width 966 height 447
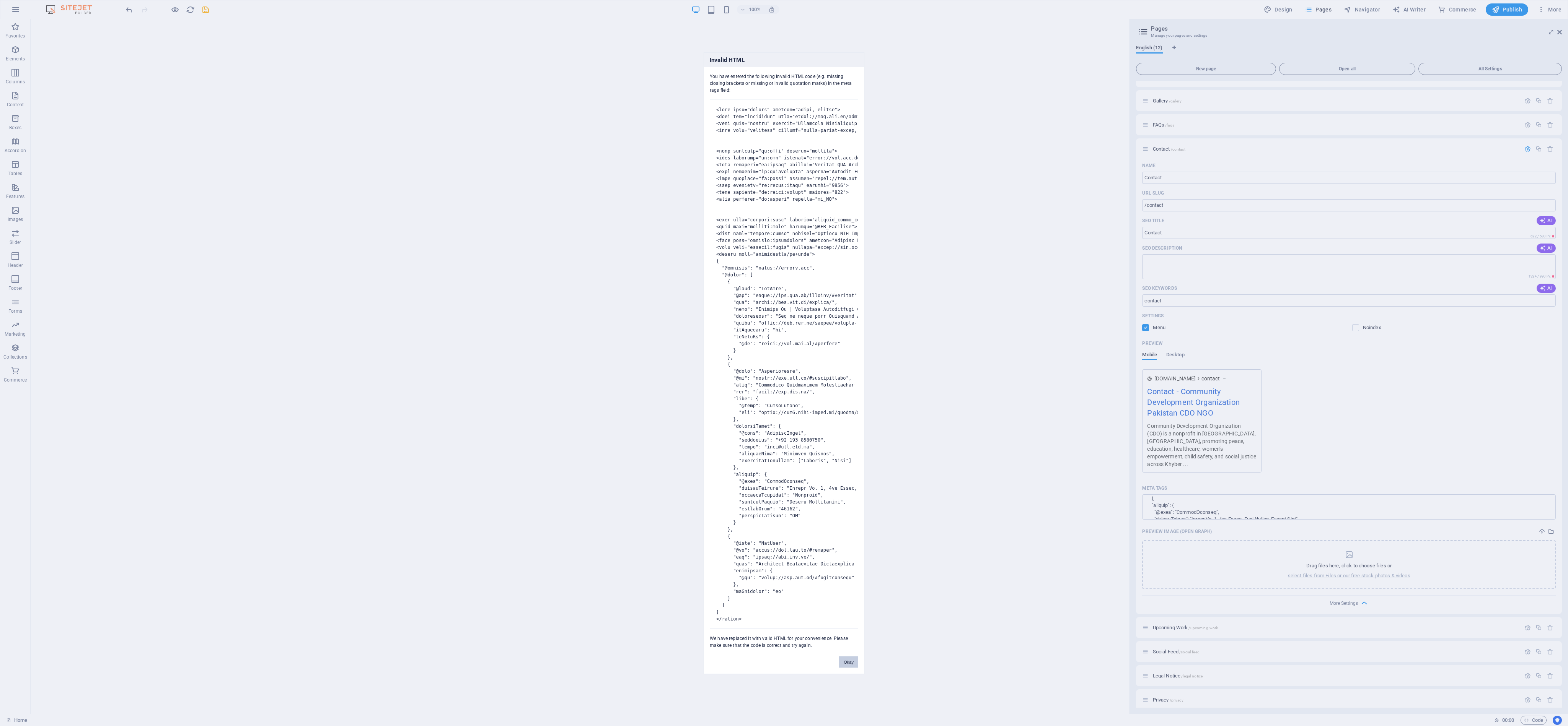
click at [696, 322] on button "Okay" at bounding box center [849, 662] width 19 height 11
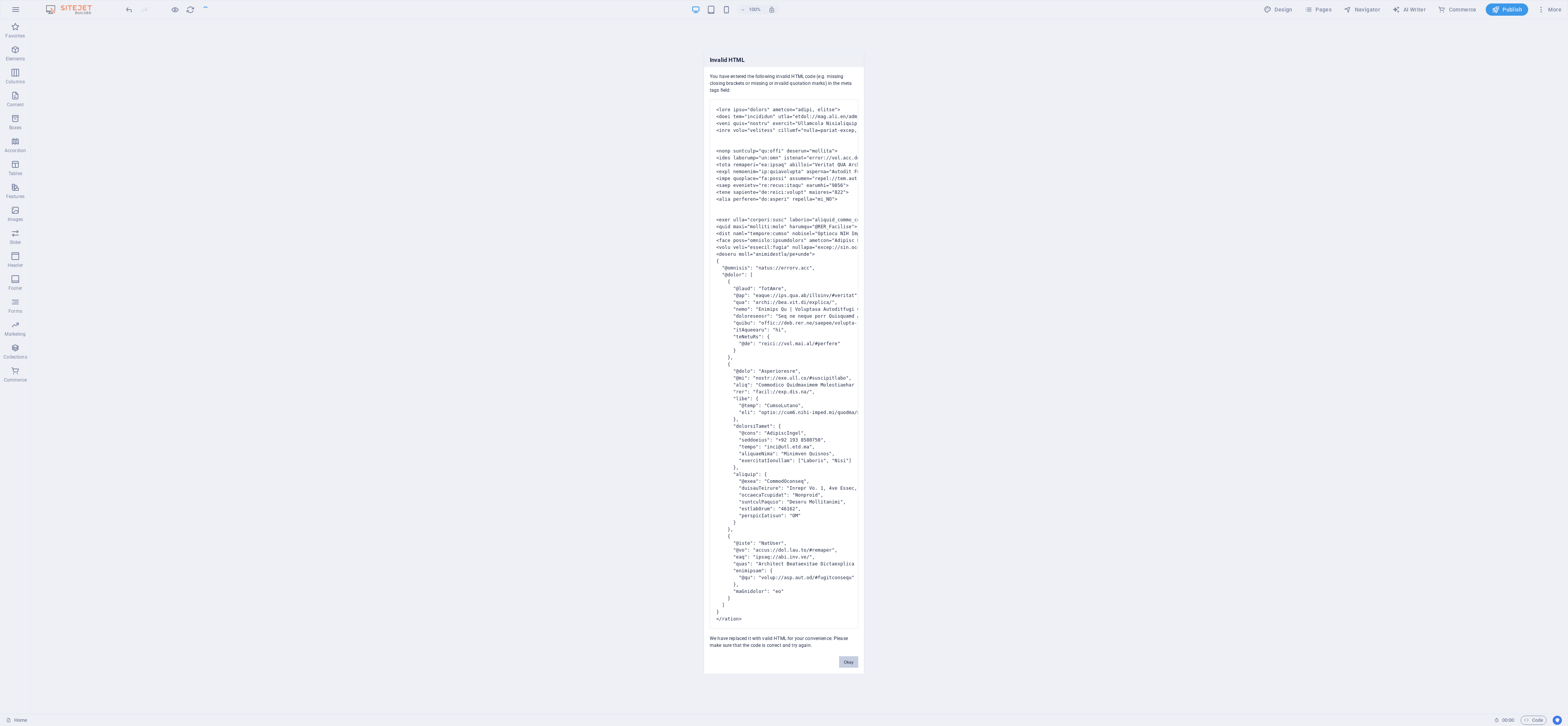
click at [696, 322] on button "Okay" at bounding box center [849, 662] width 19 height 11
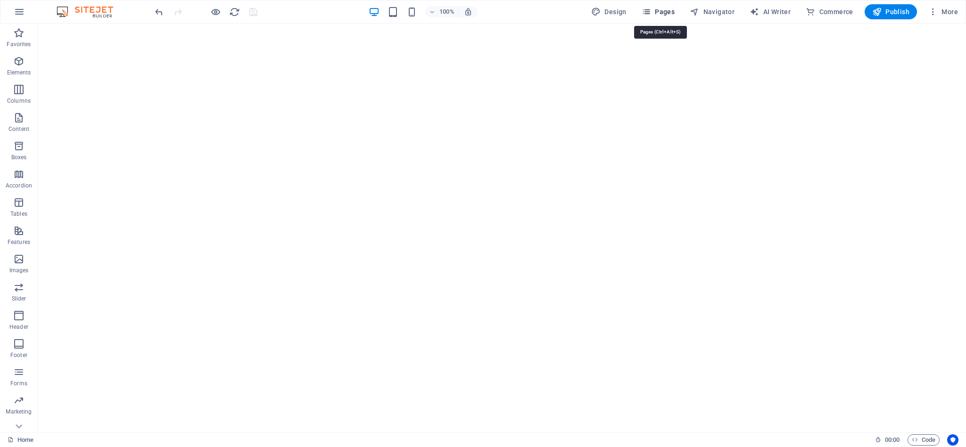
click at [651, 10] on icon "button" at bounding box center [646, 11] width 9 height 9
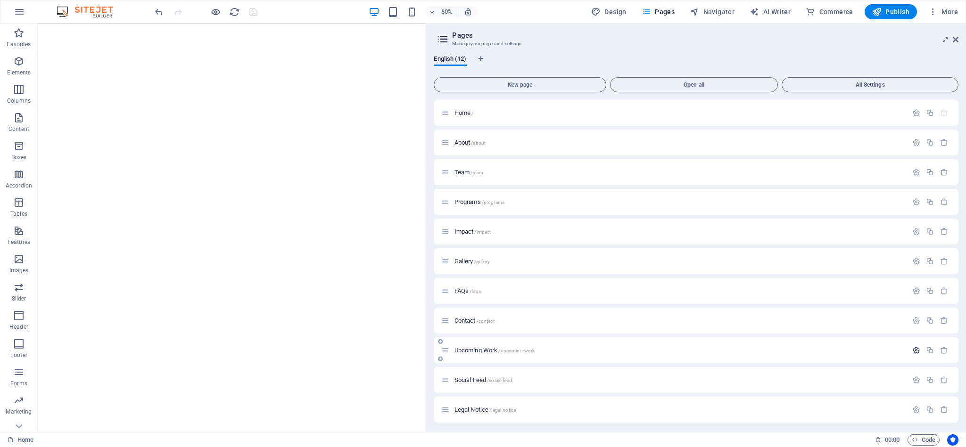
click at [858, 348] on icon "button" at bounding box center [916, 351] width 8 height 8
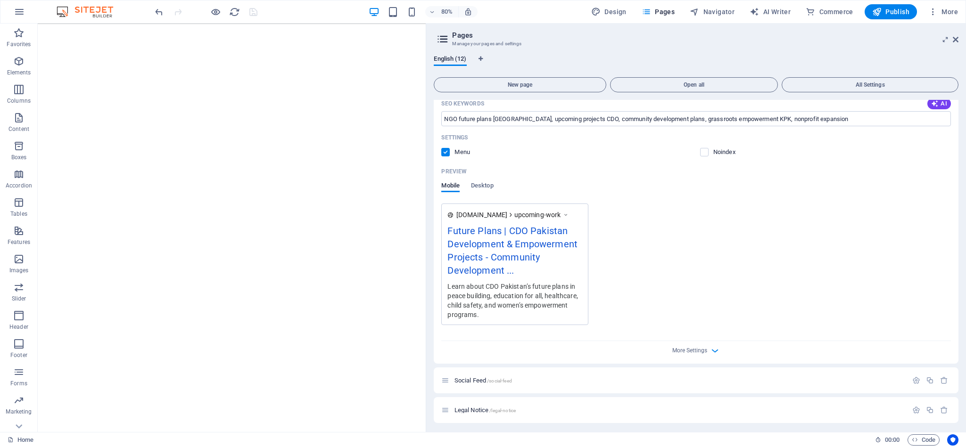
scroll to position [450, 0]
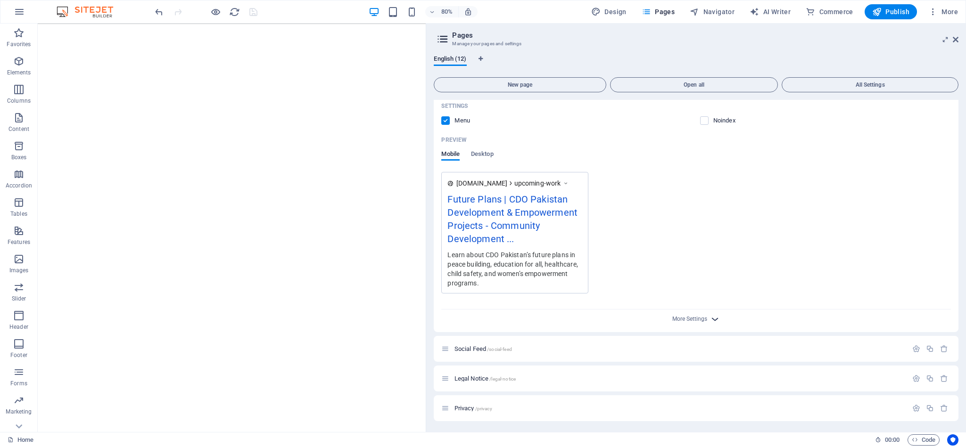
click at [710, 317] on icon "button" at bounding box center [715, 319] width 11 height 11
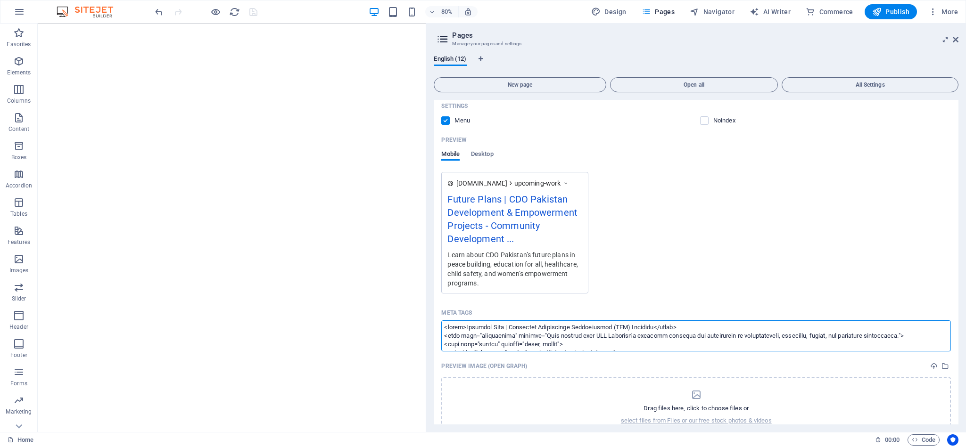
click at [624, 344] on textarea "Meta tags ​" at bounding box center [696, 336] width 510 height 31
type textarea "<title>Upcoming Work | Community Development Organization (CDO) [GEOGRAPHIC_DAT…"
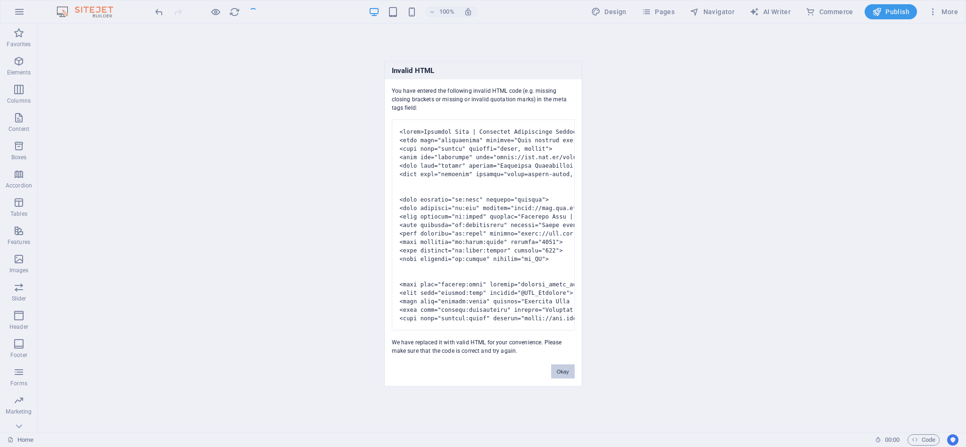
click at [561, 379] on button "Okay" at bounding box center [563, 371] width 24 height 14
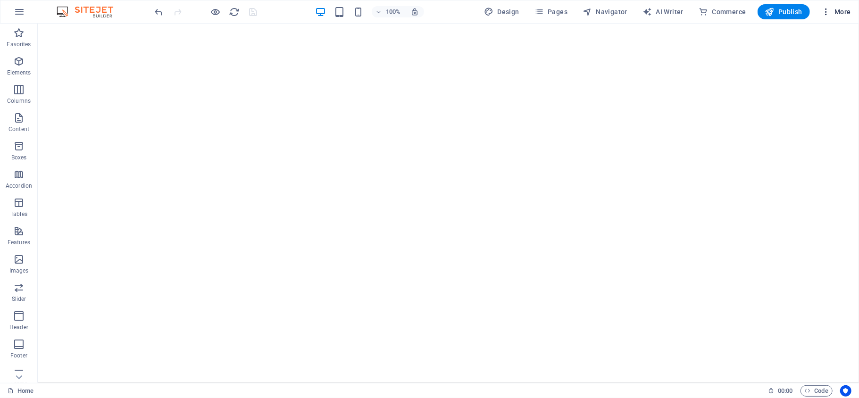
click at [838, 8] on span "More" at bounding box center [836, 11] width 30 height 9
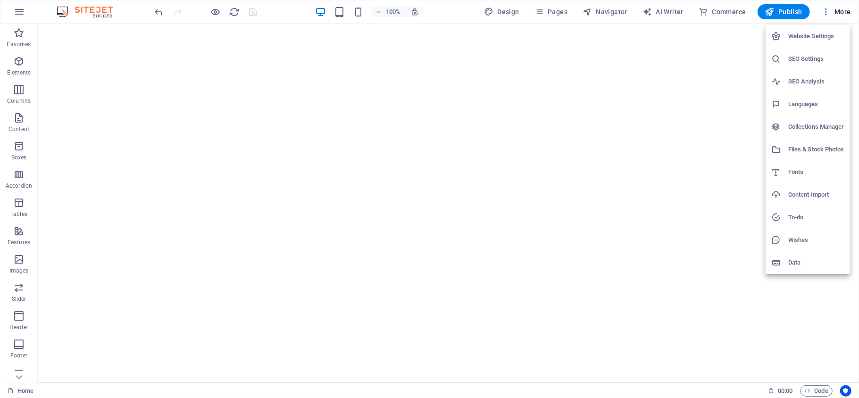
click at [814, 145] on h6 "Files & Stock Photos" at bounding box center [816, 149] width 56 height 11
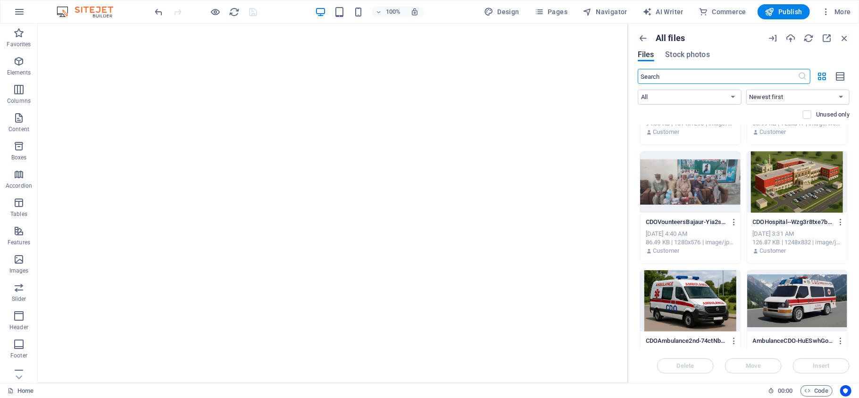
scroll to position [676, 0]
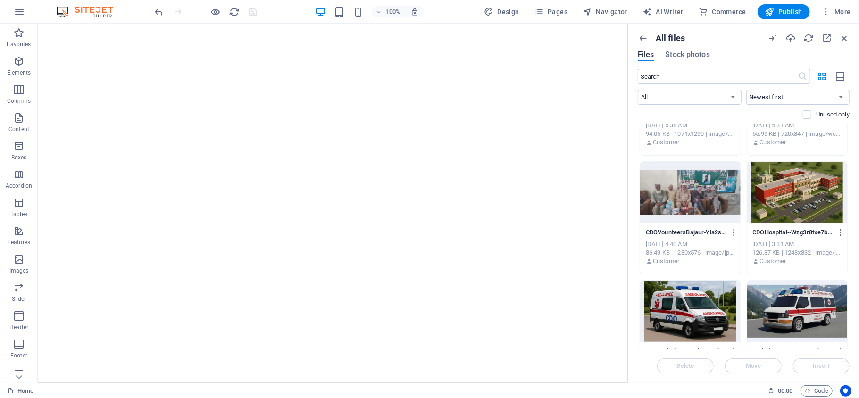
drag, startPoint x: 849, startPoint y: 224, endPoint x: 850, endPoint y: 231, distance: 6.6
click at [850, 231] on div "All files Files Stock photos ​ All Images Documents Audio Video Vector Other Ne…" at bounding box center [743, 203] width 231 height 359
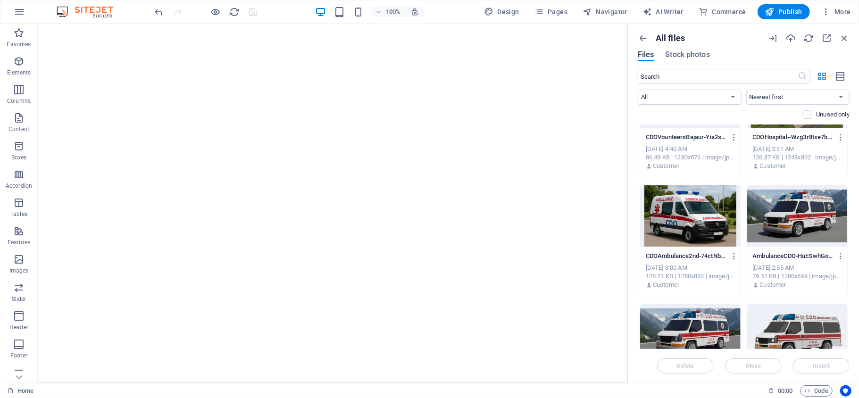
scroll to position [816, 0]
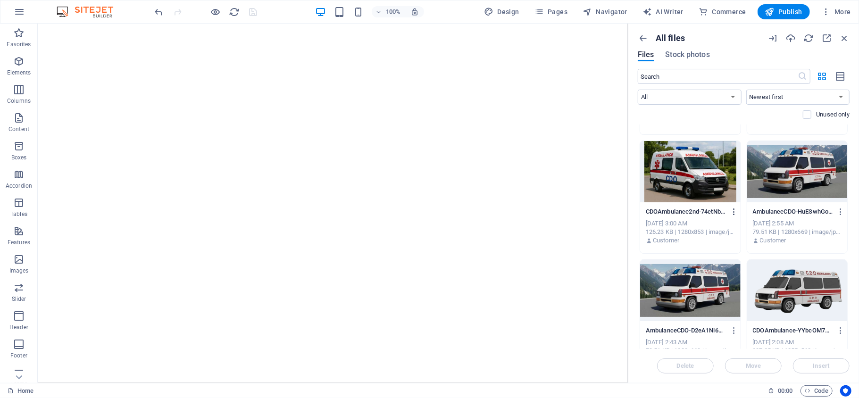
click at [734, 209] on icon "button" at bounding box center [733, 211] width 9 height 8
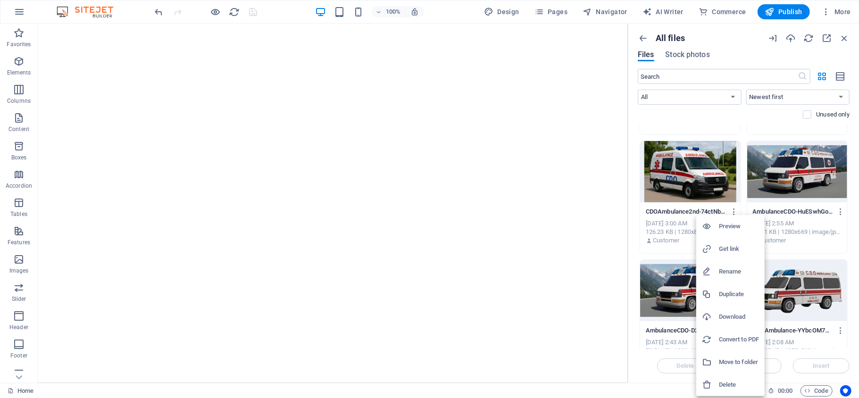
click at [732, 246] on h6 "Get link" at bounding box center [738, 248] width 40 height 11
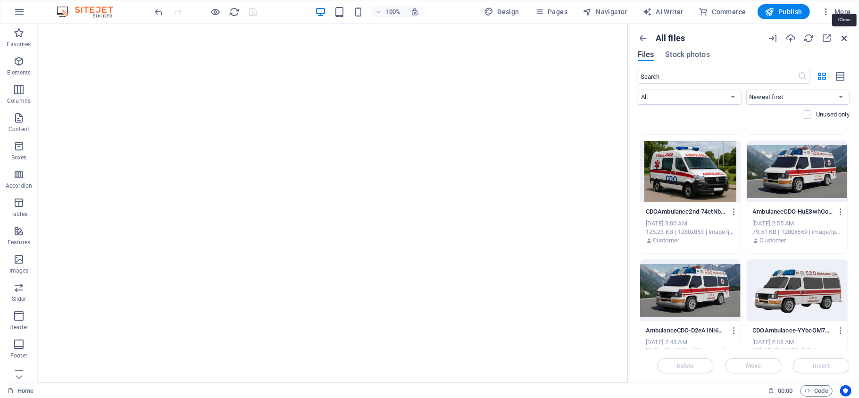
click at [843, 36] on icon "button" at bounding box center [844, 38] width 10 height 10
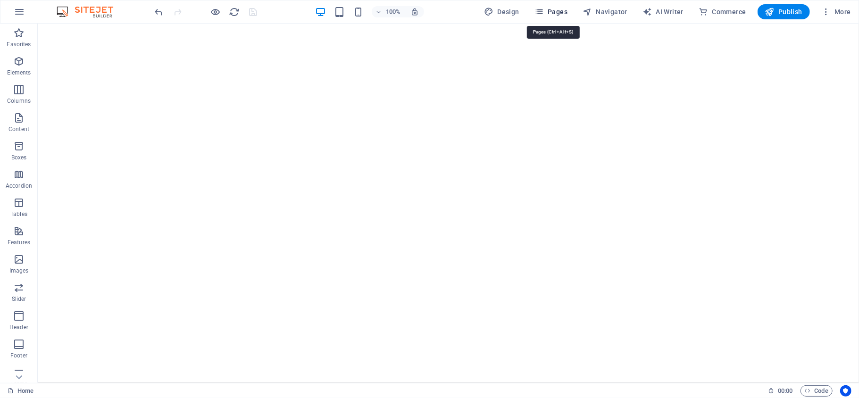
click at [540, 10] on icon "button" at bounding box center [538, 11] width 9 height 9
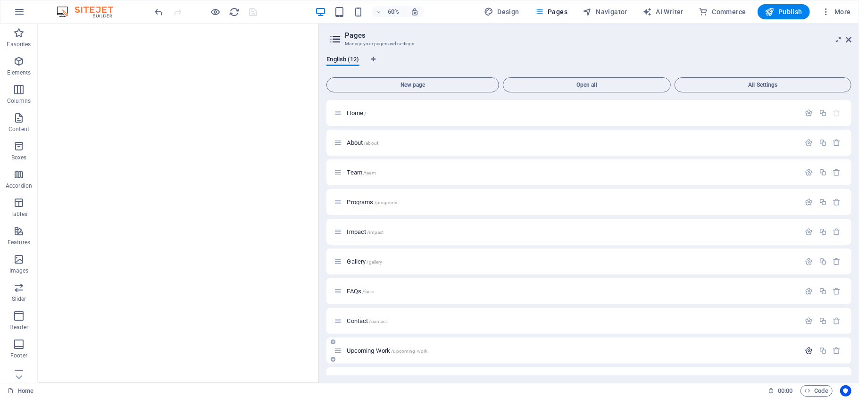
click at [808, 347] on icon "button" at bounding box center [809, 351] width 8 height 8
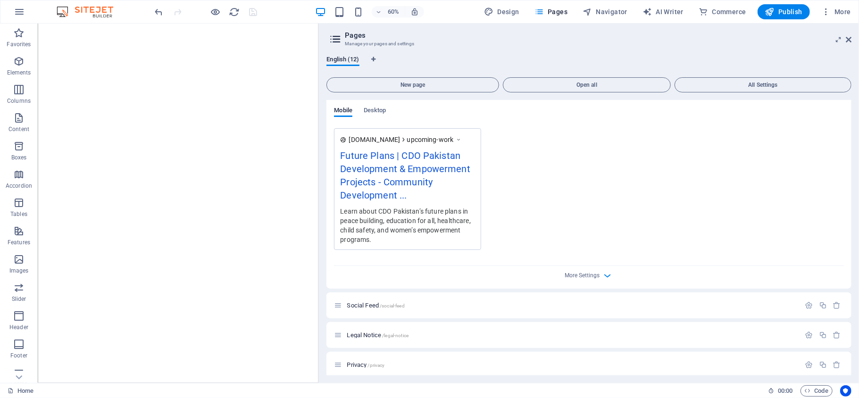
scroll to position [501, 0]
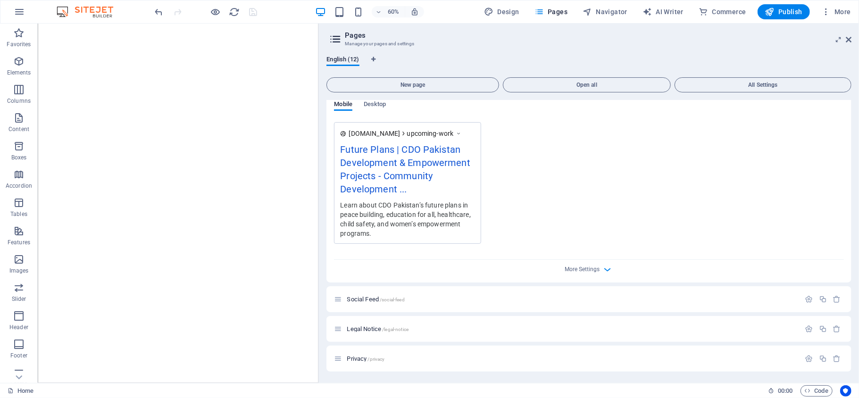
click at [599, 267] on div "More Settings" at bounding box center [589, 267] width 510 height 15
click at [607, 270] on icon "button" at bounding box center [607, 269] width 11 height 11
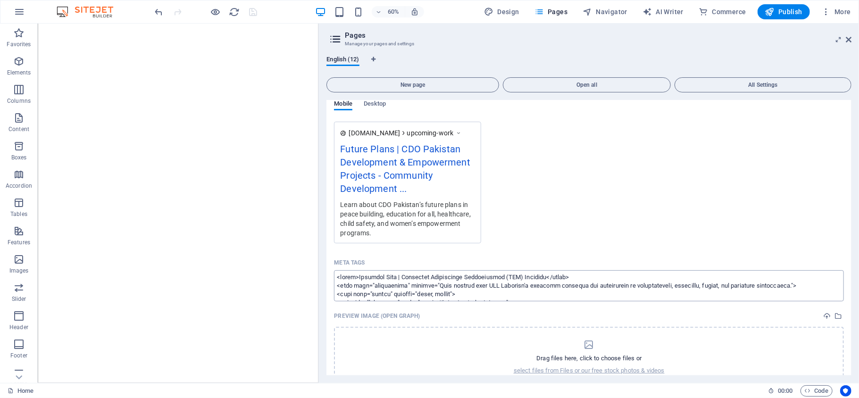
click at [514, 291] on textarea "Meta tags ​" at bounding box center [589, 285] width 510 height 31
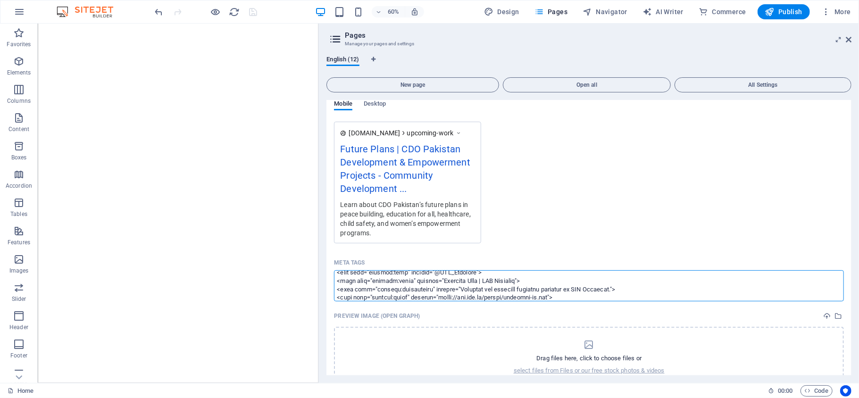
scroll to position [173, 0]
paste textarea "<loremi dolo="sitametcons/ad+elit"> { "@seddoei": "tempo://incidi.utl", "@etdo"…"
type textarea "<title>Upcoming Work | Community Development Organization (CDO) [GEOGRAPHIC_DAT…"
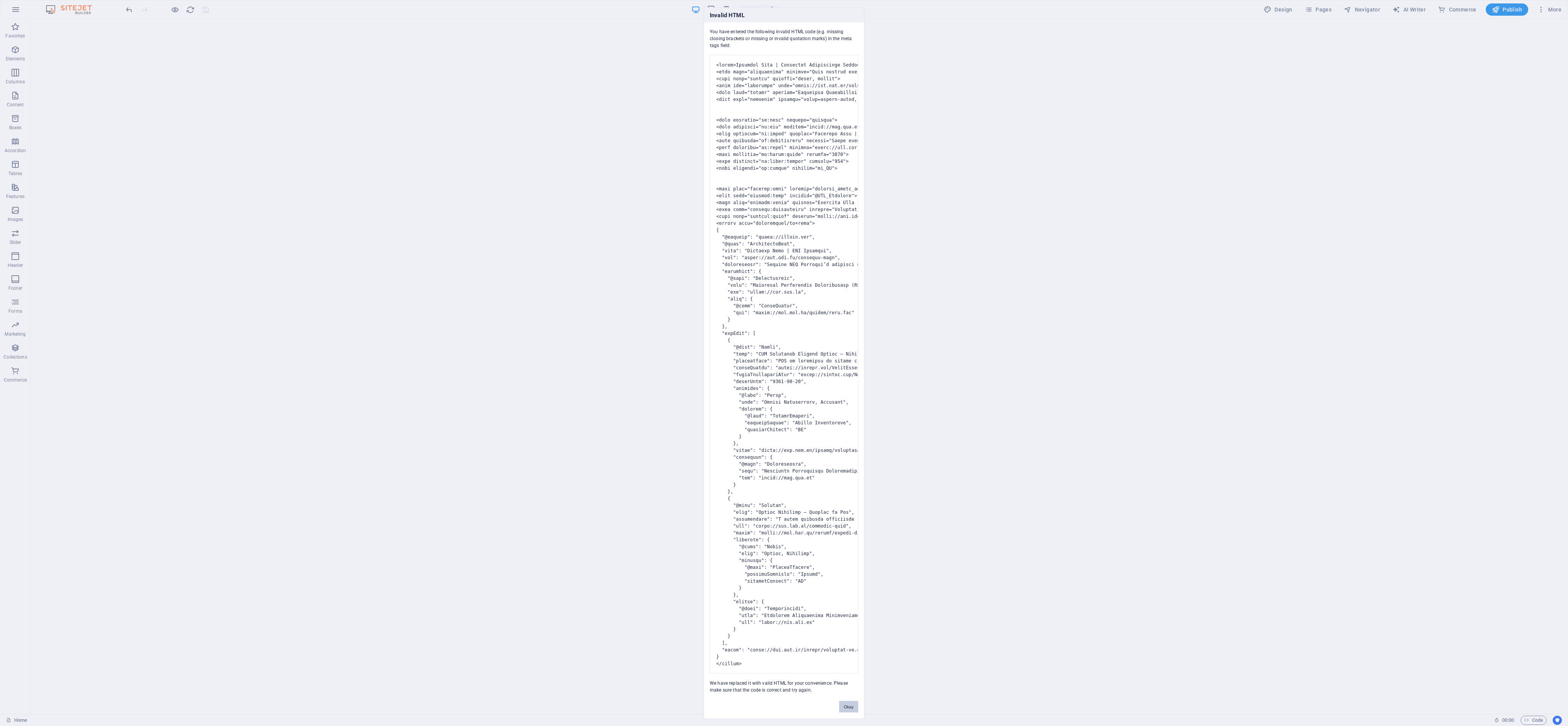
click at [696, 322] on button "Okay" at bounding box center [849, 707] width 19 height 11
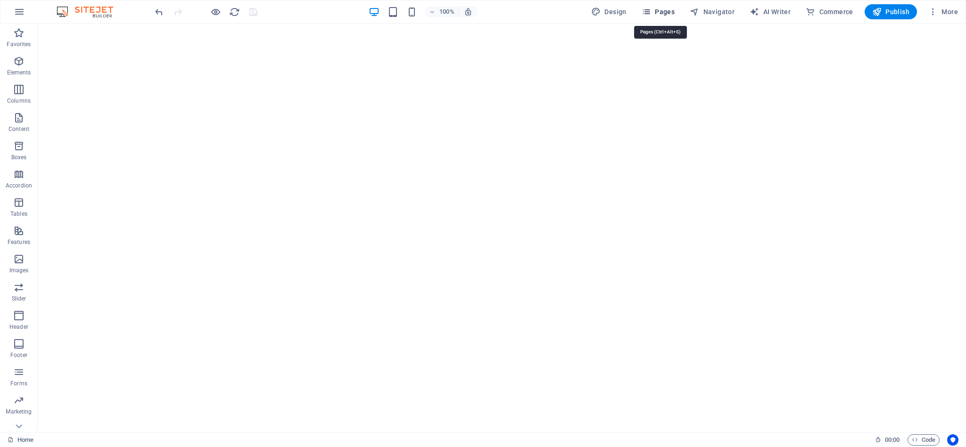
click at [651, 10] on icon "button" at bounding box center [646, 11] width 9 height 9
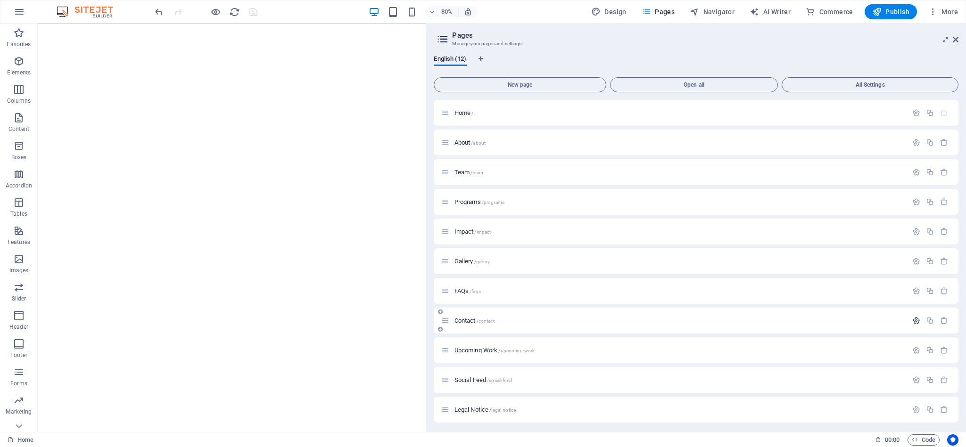
click at [858, 319] on icon "button" at bounding box center [916, 321] width 8 height 8
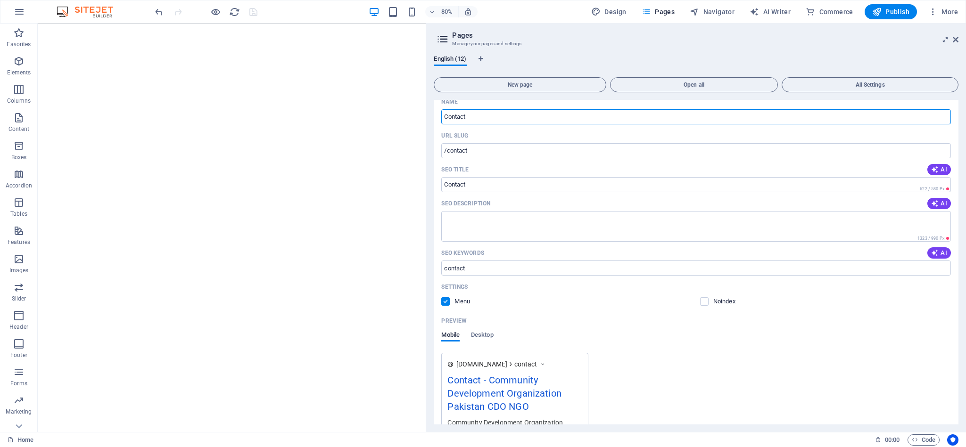
scroll to position [255, 0]
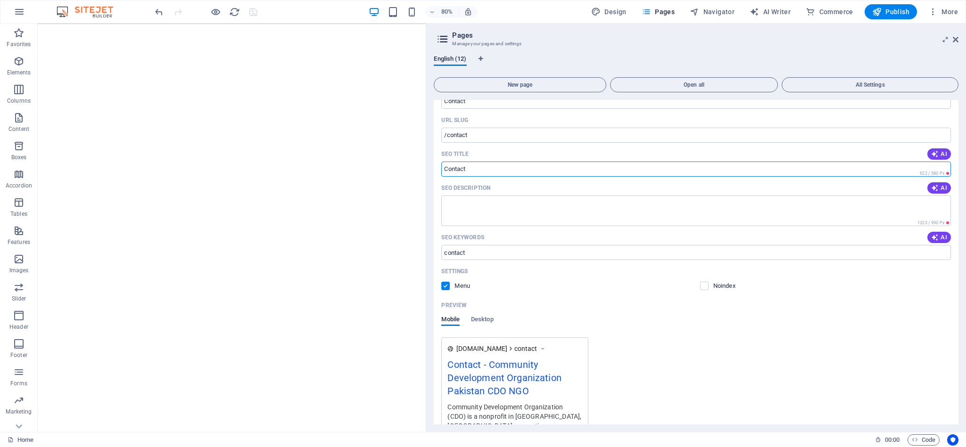
drag, startPoint x: 470, startPoint y: 168, endPoint x: 438, endPoint y: 170, distance: 31.1
click at [438, 170] on div "Name Contact ​ URL SLUG /contact ​ SEO Title AI ​ 622 / 580 Px SEO Description …" at bounding box center [696, 291] width 525 height 425
paste input "Contact CDO Pakistan | Get in Touch for Community Development & Support"
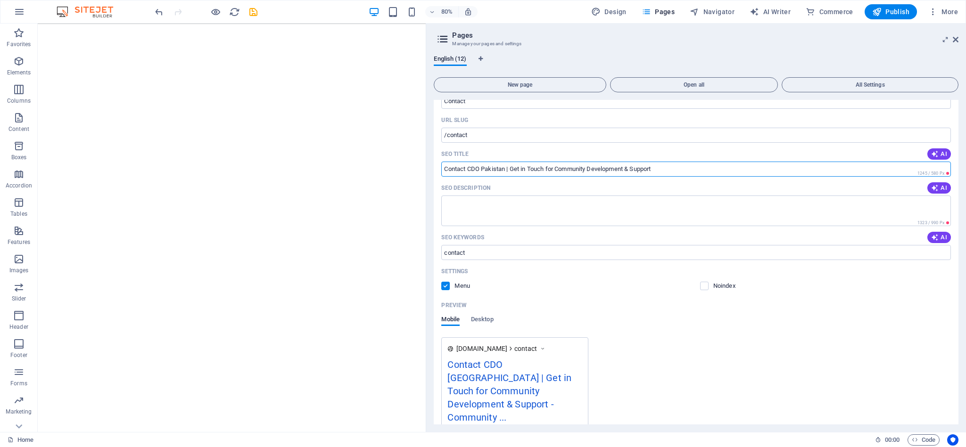
type input "Contact CDO Pakistan | Get in Touch for Community Development & Support"
click at [463, 202] on textarea "SEO Description" at bounding box center [696, 211] width 510 height 31
paste textarea "Reach out to Community Development Organization (CDO) [GEOGRAPHIC_DATA] for par…"
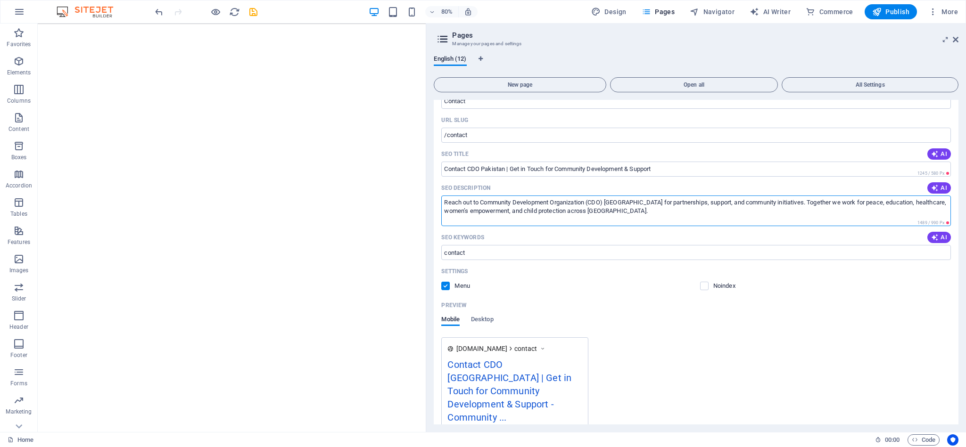
type textarea "Reach out to Community Development Organization (CDO) [GEOGRAPHIC_DATA] for par…"
click at [476, 249] on input "contact" at bounding box center [696, 252] width 510 height 15
type input "c"
paste input "contact CDO [GEOGRAPHIC_DATA], NGO contact Khyber Pakhtunkhwa, community develo…"
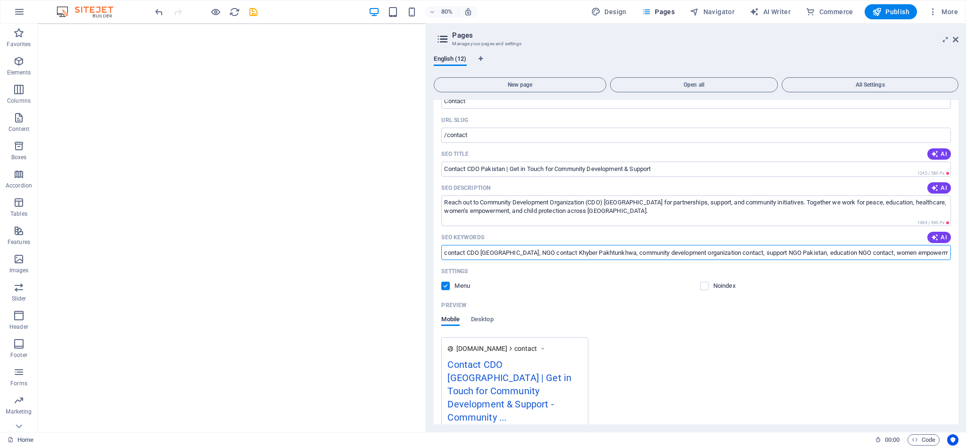
scroll to position [0, 178]
type input "contact CDO [GEOGRAPHIC_DATA], NGO contact Khyber Pakhtunkhwa, community develo…"
drag, startPoint x: 957, startPoint y: 274, endPoint x: 964, endPoint y: 340, distance: 65.9
click at [858, 340] on div "English (12) New page Open all All Settings Home / About /about Team /team Prog…" at bounding box center [696, 240] width 540 height 384
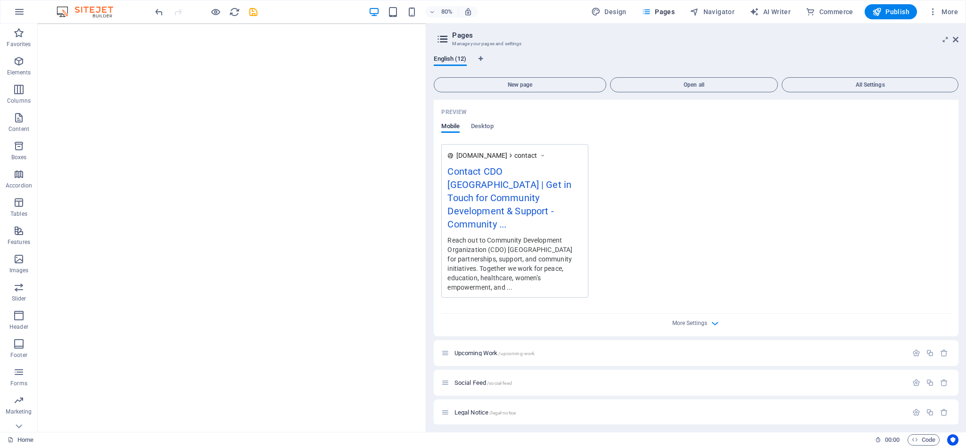
scroll to position [470, 0]
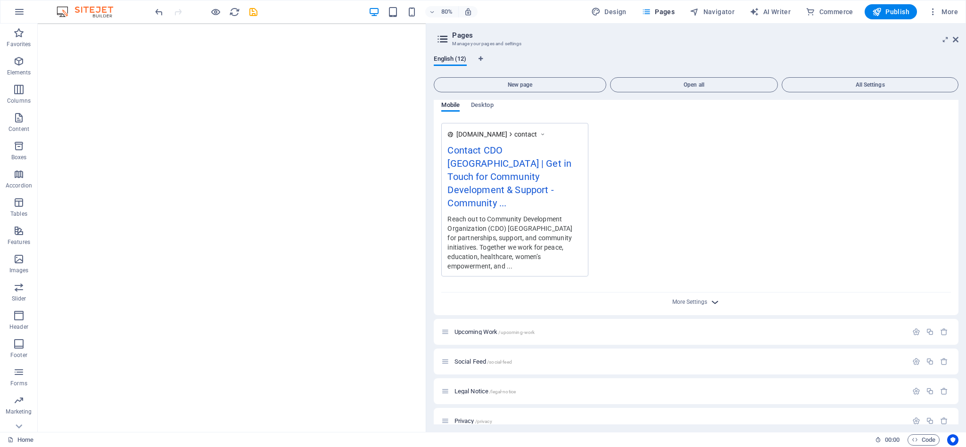
click at [710, 297] on icon "button" at bounding box center [715, 302] width 11 height 11
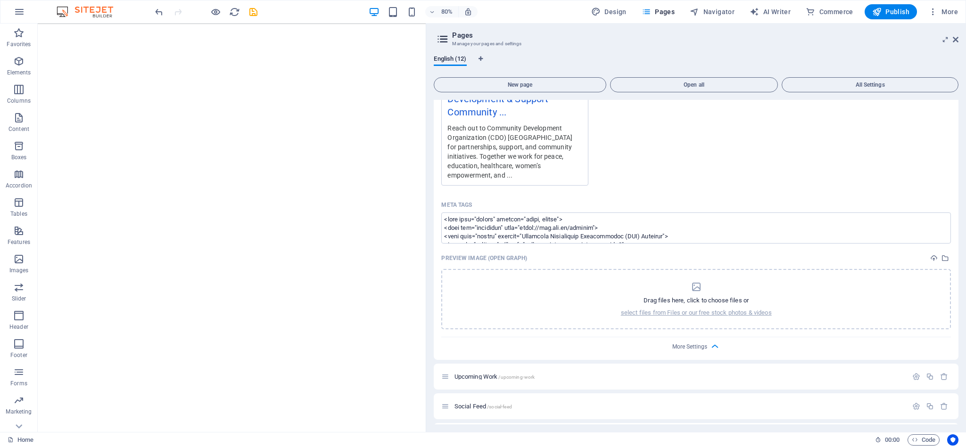
scroll to position [561, 0]
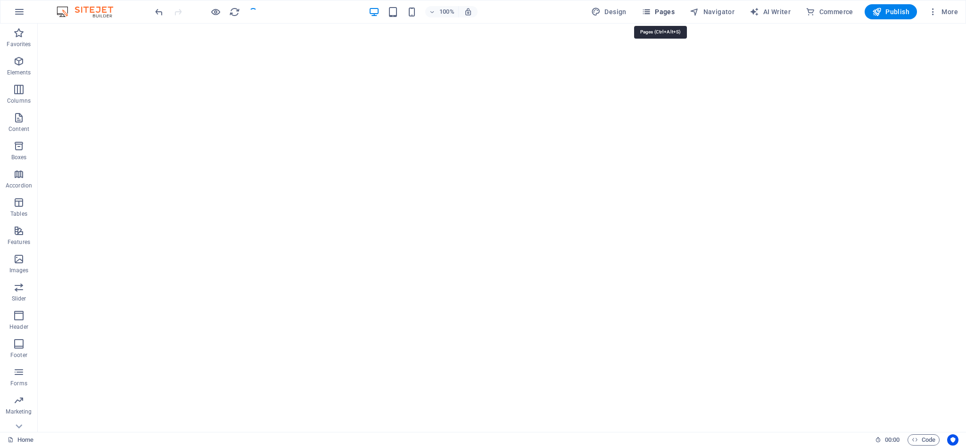
click at [651, 8] on icon "button" at bounding box center [646, 11] width 9 height 9
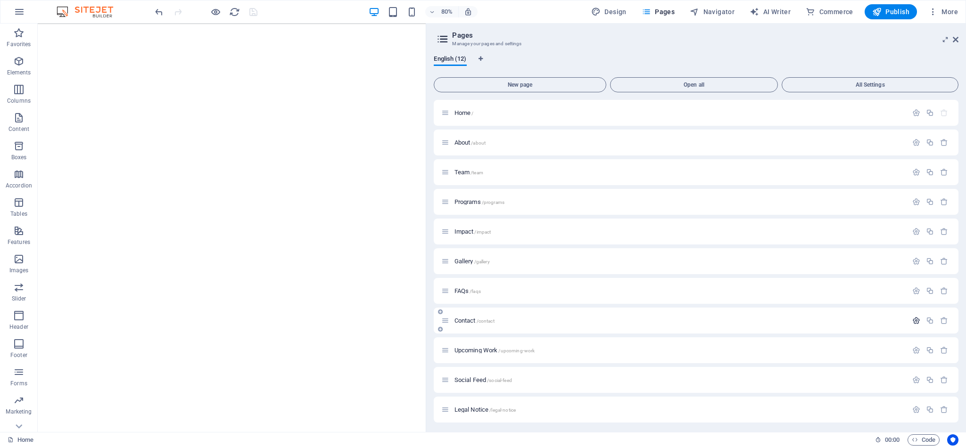
click at [858, 320] on icon "button" at bounding box center [916, 321] width 8 height 8
drag, startPoint x: 957, startPoint y: 228, endPoint x: 957, endPoint y: 267, distance: 39.1
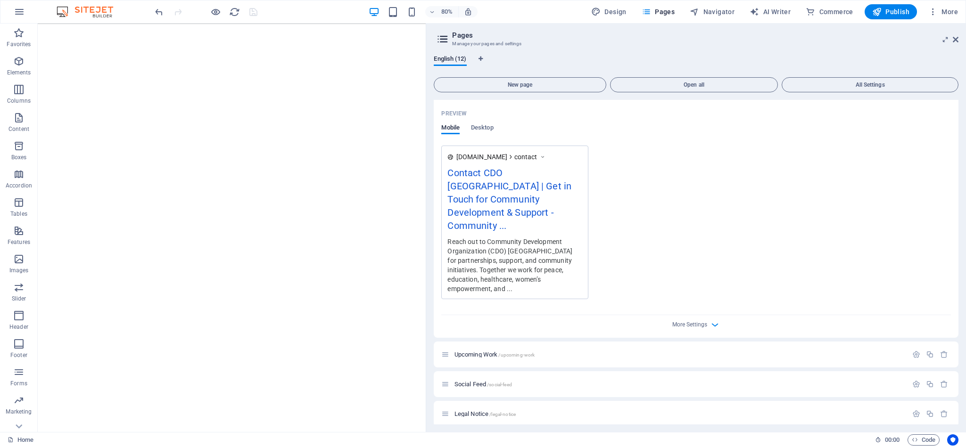
scroll to position [470, 0]
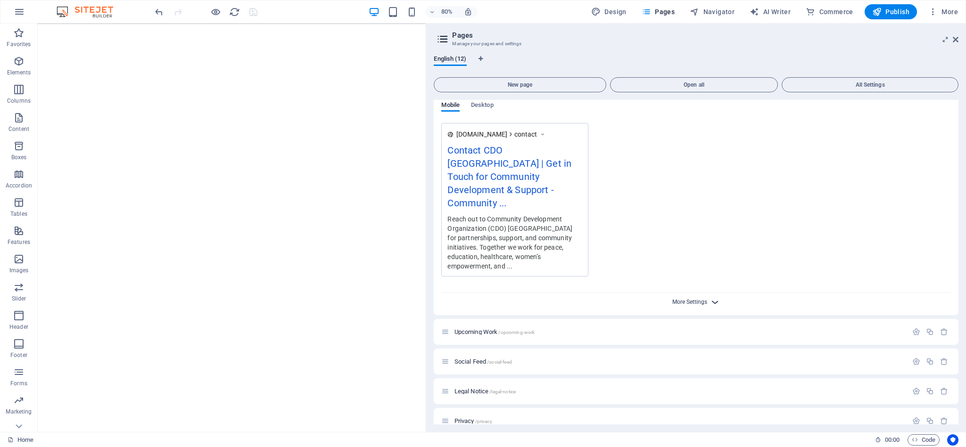
click at [706, 299] on span "More Settings" at bounding box center [689, 302] width 35 height 7
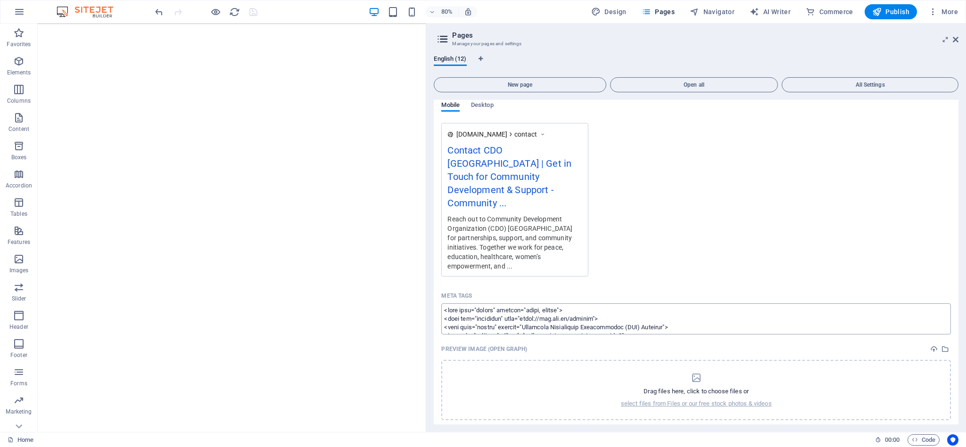
click at [714, 313] on textarea "Meta tags ​" at bounding box center [696, 319] width 510 height 31
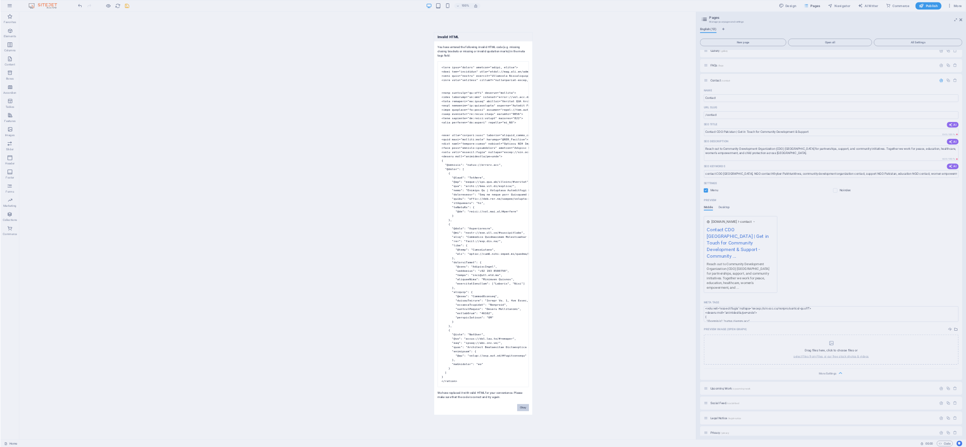
scroll to position [188, 0]
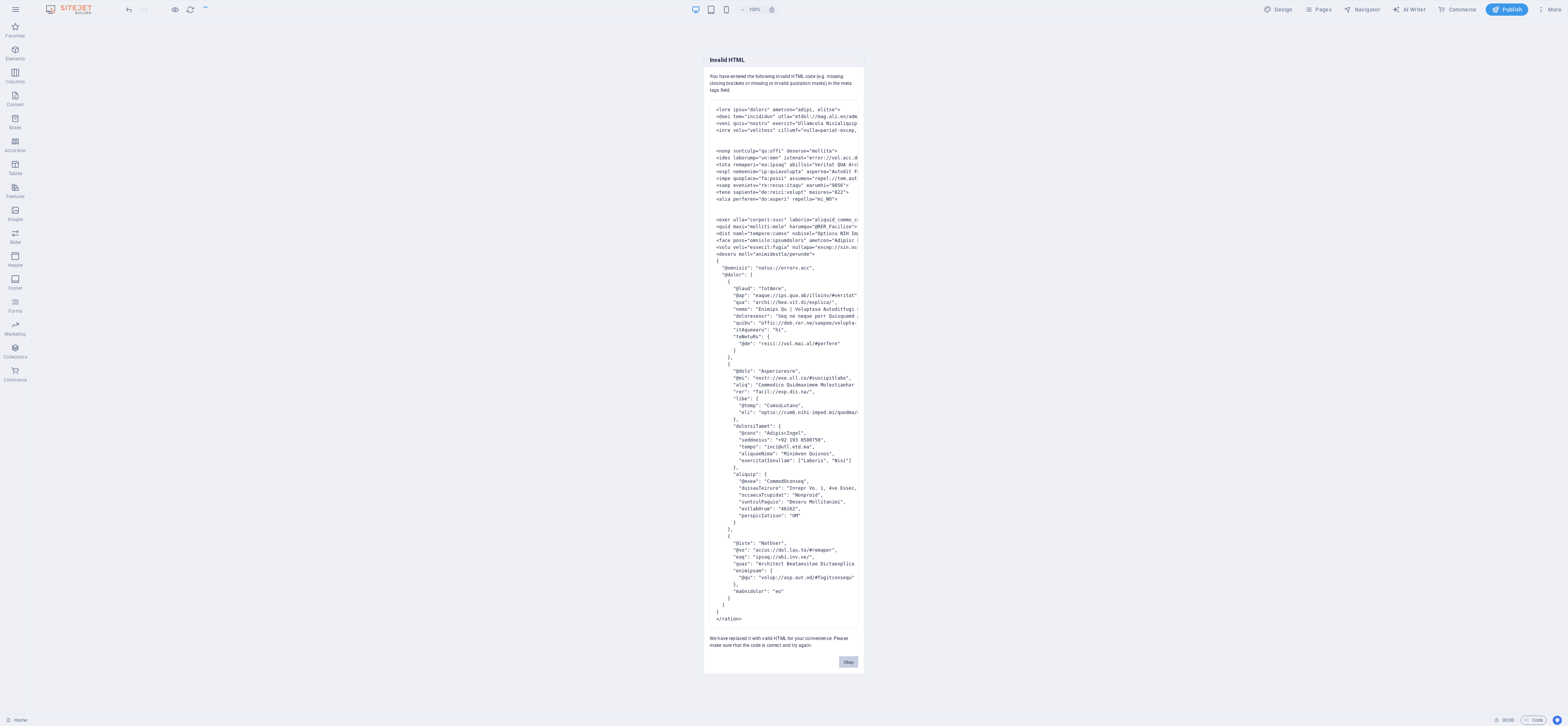
click at [696, 322] on button "Okay" at bounding box center [849, 662] width 19 height 11
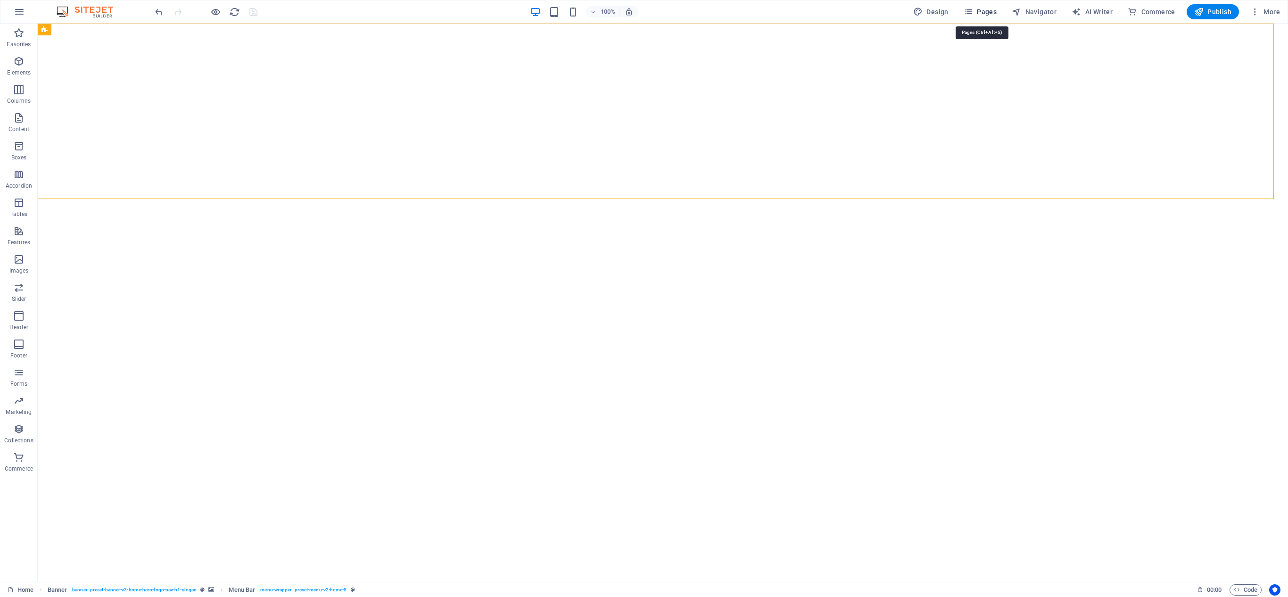
click at [858, 10] on span "Pages" at bounding box center [980, 11] width 33 height 9
